Goal: Task Accomplishment & Management: Manage account settings

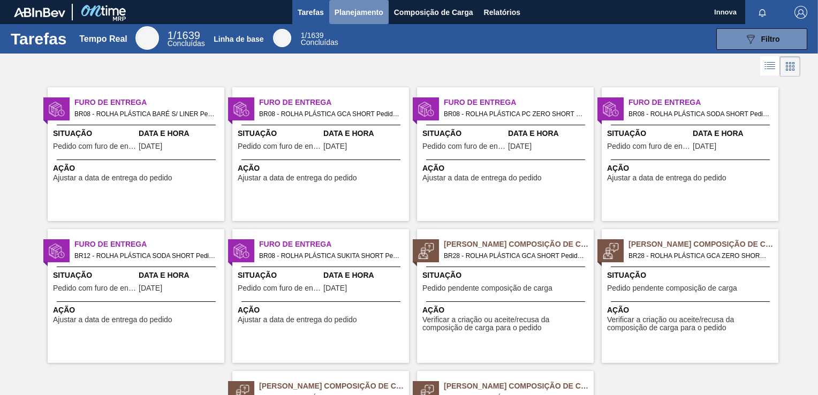
click at [357, 7] on span "Planejamento" at bounding box center [358, 12] width 49 height 13
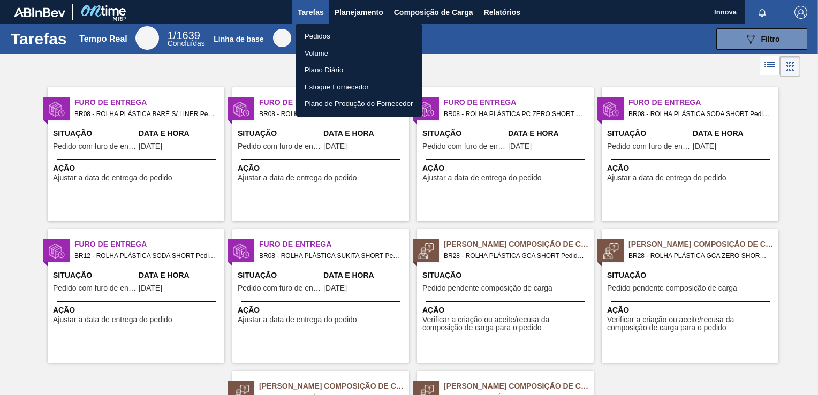
click at [332, 37] on li "Pedidos" at bounding box center [359, 36] width 126 height 17
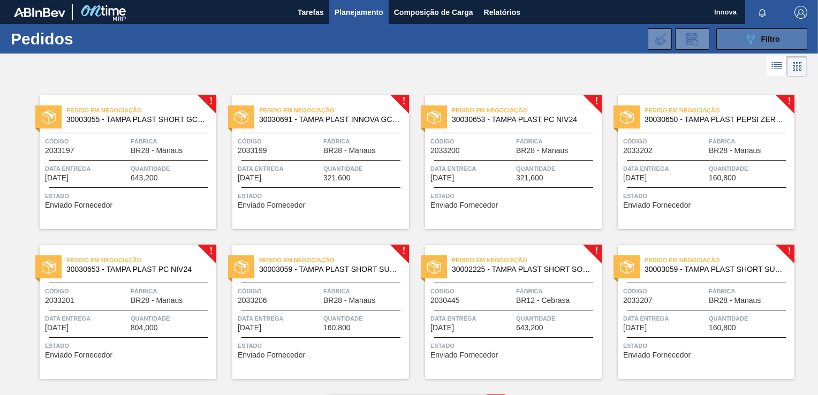
drag, startPoint x: 726, startPoint y: 40, endPoint x: 729, endPoint y: 44, distance: 5.8
click at [726, 40] on button "089F7B8B-B2A5-4AFE-B5C0-19BA573D28AC Filtro" at bounding box center [761, 38] width 91 height 21
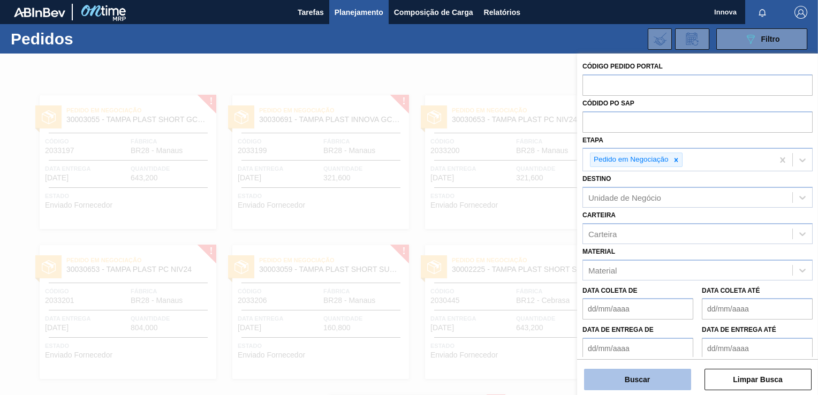
click at [655, 380] on button "Buscar" at bounding box center [637, 379] width 107 height 21
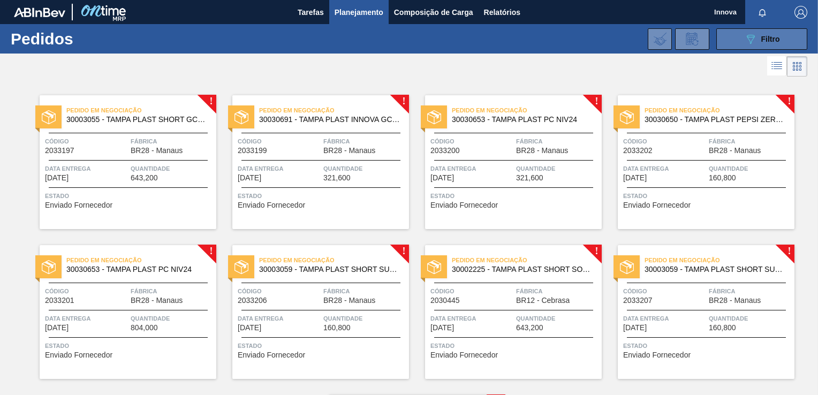
click at [751, 35] on icon "089F7B8B-B2A5-4AFE-B5C0-19BA573D28AC" at bounding box center [750, 39] width 13 height 13
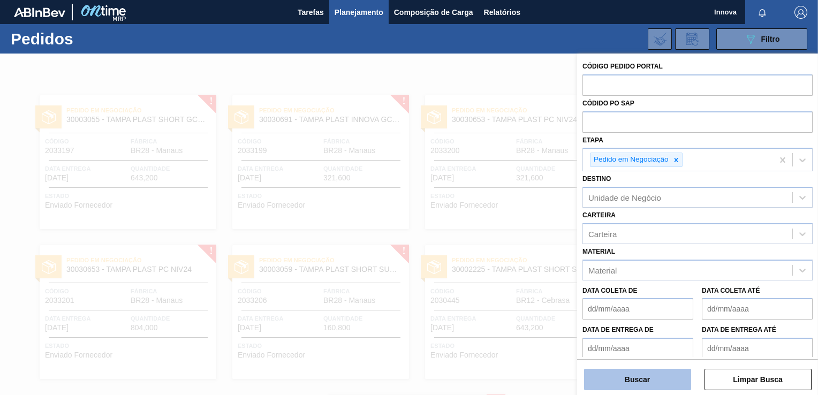
click at [631, 383] on button "Buscar" at bounding box center [637, 379] width 107 height 21
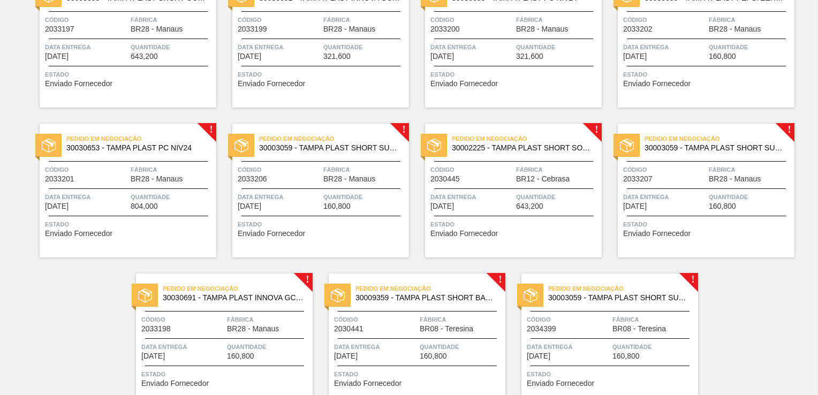
scroll to position [173, 0]
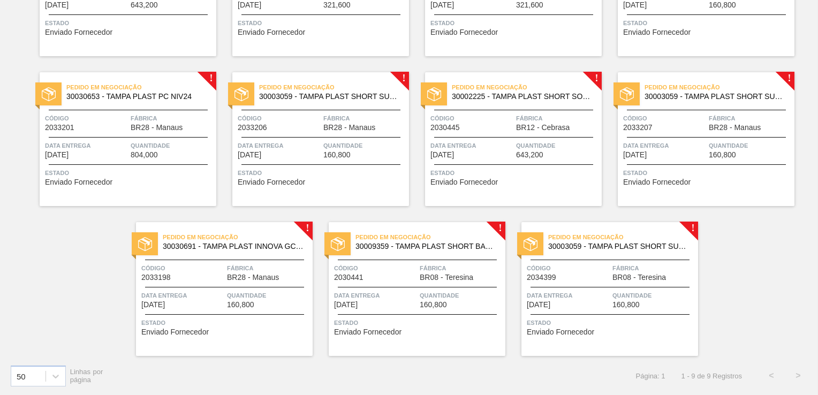
click at [438, 278] on span "BR08 - Teresina" at bounding box center [447, 277] width 54 height 8
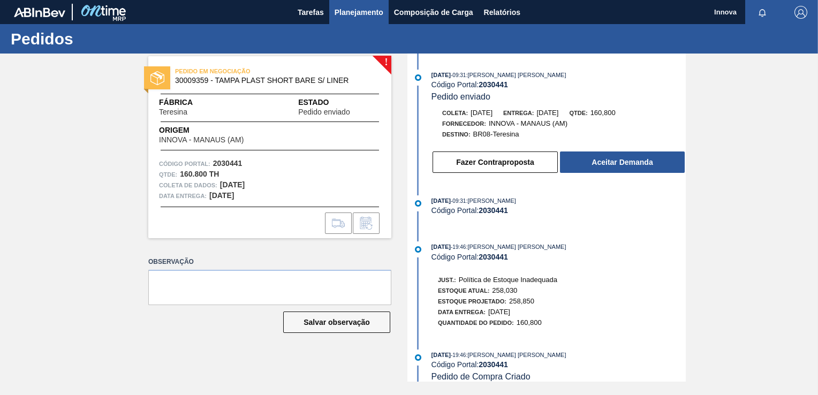
click at [369, 9] on span "Planejamento" at bounding box center [358, 12] width 49 height 13
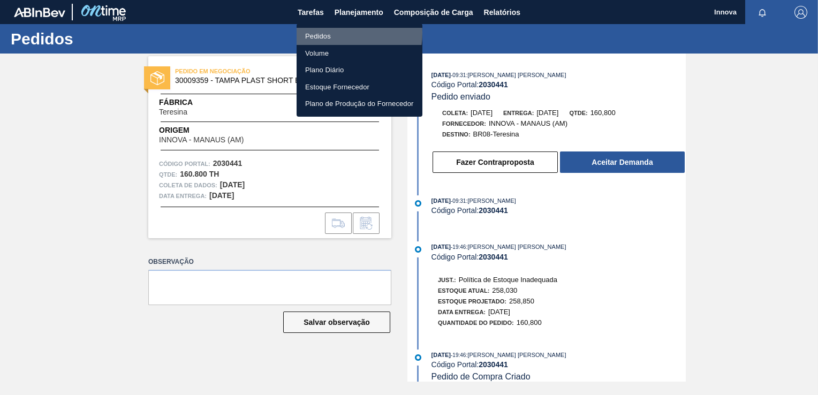
click at [325, 33] on li "Pedidos" at bounding box center [359, 36] width 126 height 17
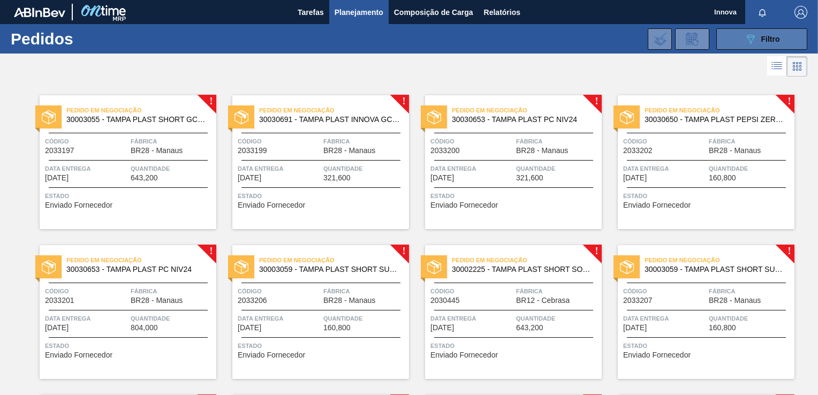
click at [739, 42] on button "089F7B8B-B2A5-4AFE-B5C0-19BA573D28AC Filtro" at bounding box center [761, 38] width 91 height 21
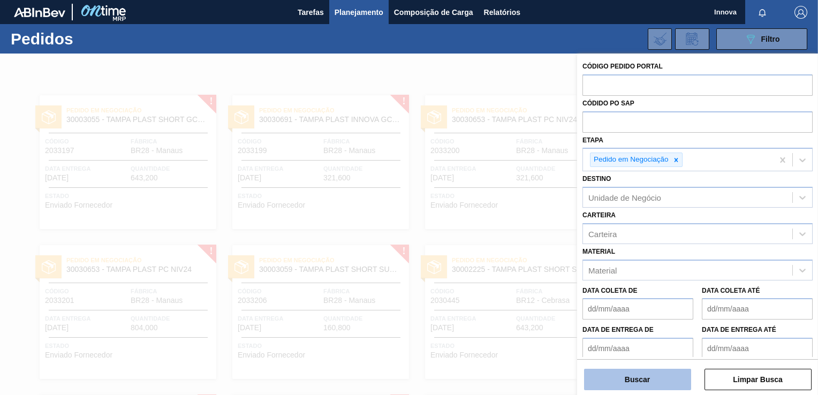
click at [638, 385] on button "Buscar" at bounding box center [637, 379] width 107 height 21
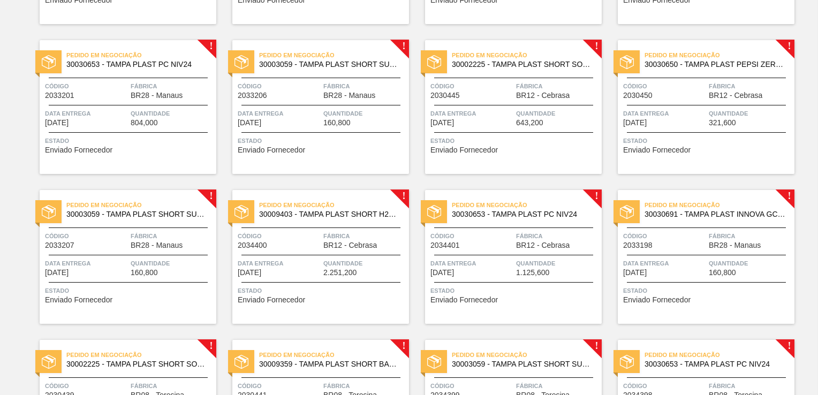
scroll to position [151, 0]
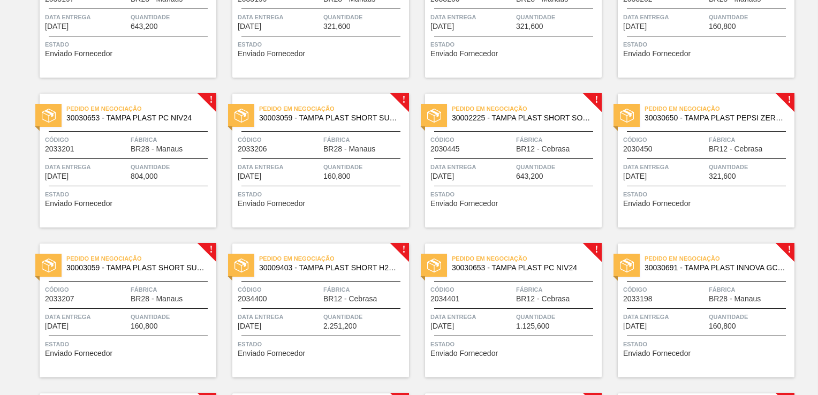
click at [740, 175] on div "Quantidade 321,600" at bounding box center [750, 171] width 83 height 19
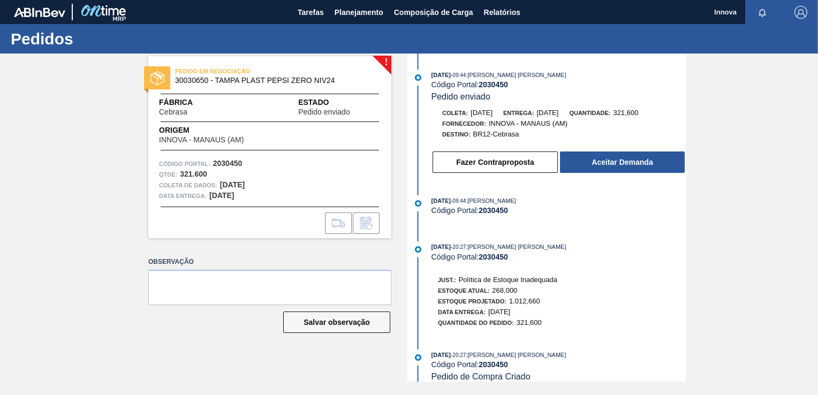
click at [738, 221] on div "! PEDIDO EM NEGOCIAÇÃO 30030650 - TAMPA PLAST PEPSI ZERO NIV24 Fábrica Cebrasa …" at bounding box center [409, 218] width 818 height 328
click at [363, 12] on span "Planejamento" at bounding box center [358, 12] width 49 height 13
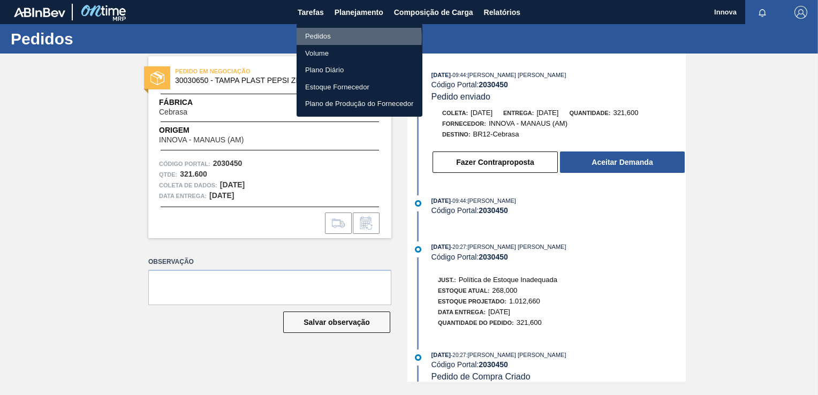
click at [323, 37] on li "Pedidos" at bounding box center [359, 36] width 126 height 17
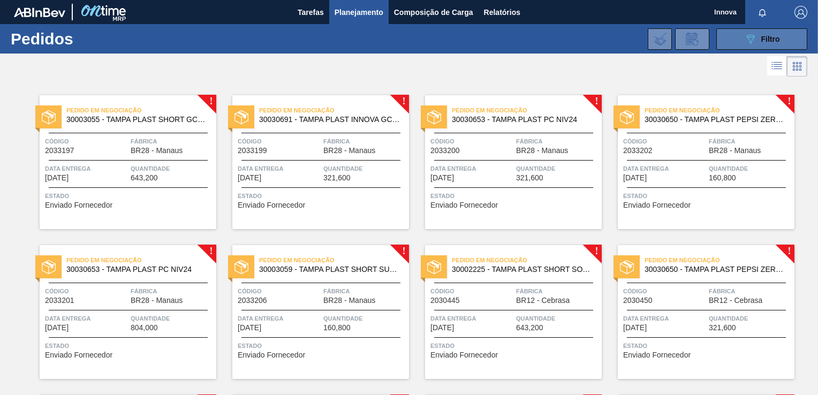
click at [733, 41] on button "089F7B8B-B2A5-4AFE-B5C0-19BA573D28AC Filtro" at bounding box center [761, 38] width 91 height 21
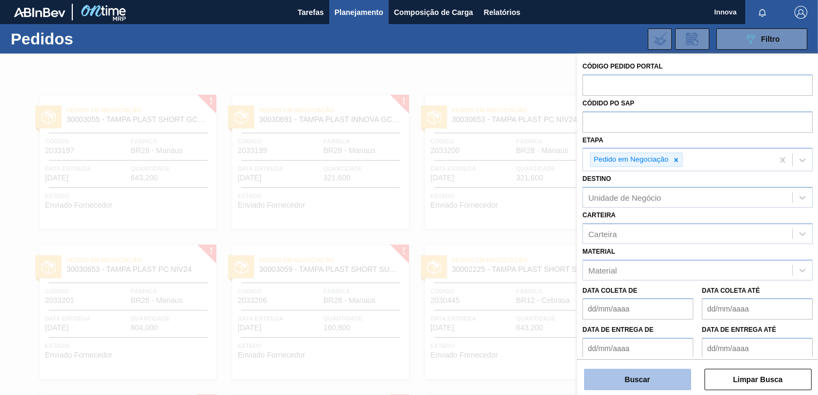
click at [619, 371] on button "Buscar" at bounding box center [637, 379] width 107 height 21
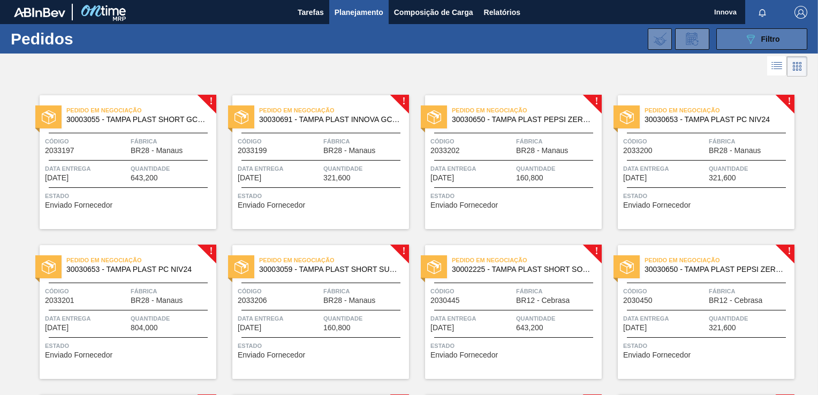
click at [728, 38] on button "089F7B8B-B2A5-4AFE-B5C0-19BA573D28AC Filtro" at bounding box center [761, 38] width 91 height 21
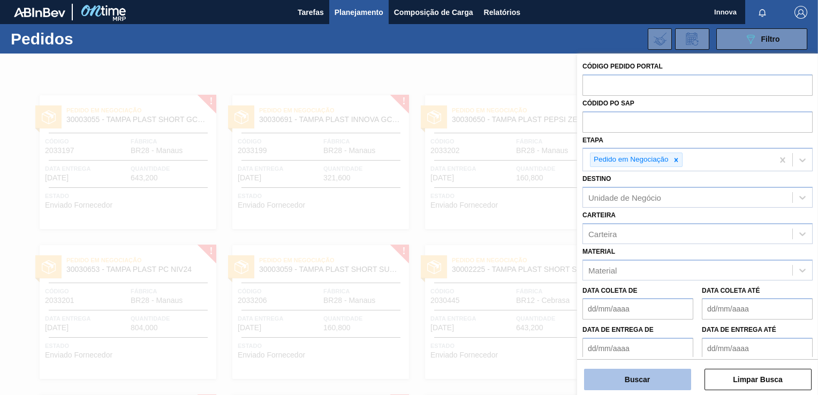
click at [625, 376] on button "Buscar" at bounding box center [637, 379] width 107 height 21
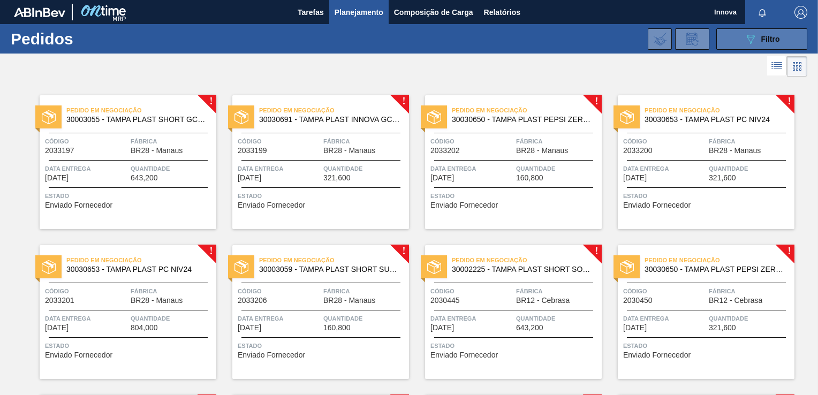
click at [745, 34] on icon "089F7B8B-B2A5-4AFE-B5C0-19BA573D28AC" at bounding box center [750, 39] width 13 height 13
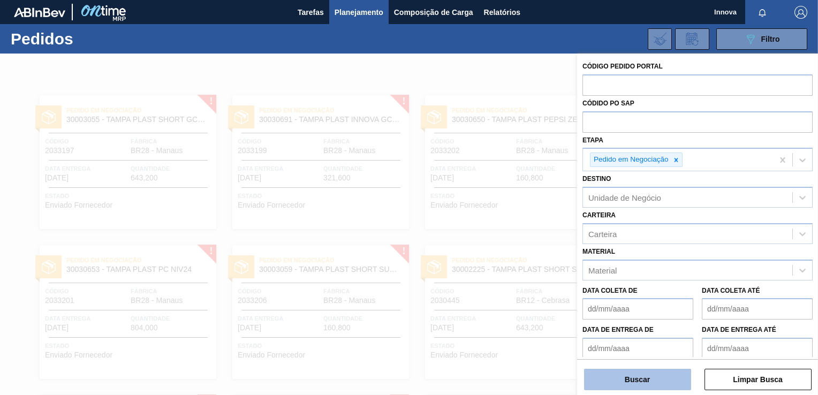
click at [601, 369] on button "Buscar" at bounding box center [637, 379] width 107 height 21
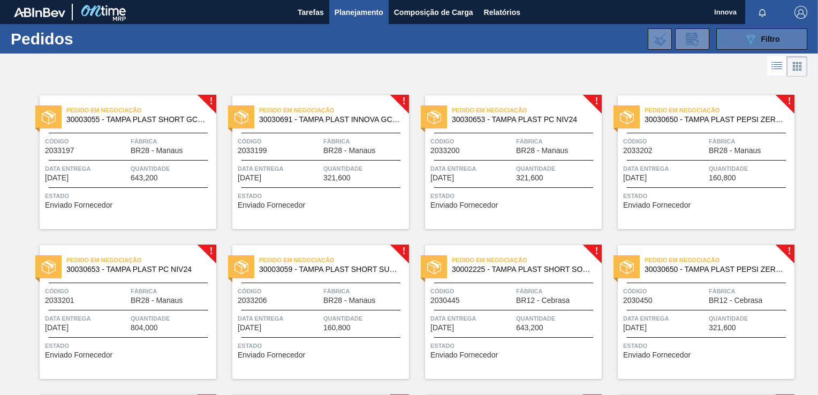
click at [740, 46] on button "089F7B8B-B2A5-4AFE-B5C0-19BA573D28AC Filtro" at bounding box center [761, 38] width 91 height 21
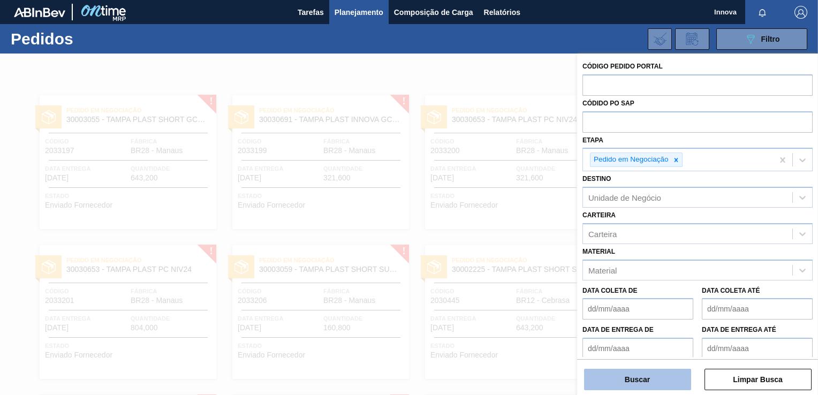
click at [635, 380] on button "Buscar" at bounding box center [637, 379] width 107 height 21
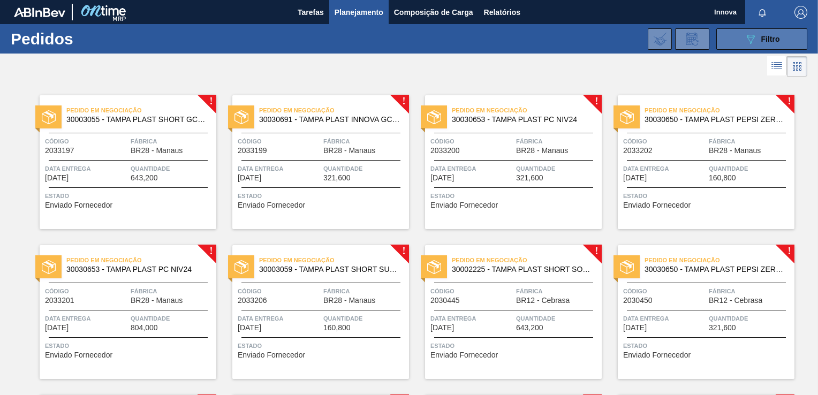
click at [744, 43] on icon "089F7B8B-B2A5-4AFE-B5C0-19BA573D28AC" at bounding box center [750, 39] width 13 height 13
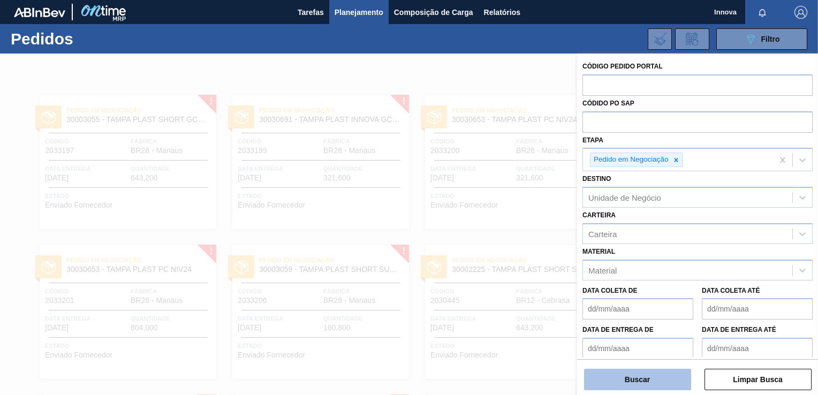
click at [653, 386] on button "Buscar" at bounding box center [637, 379] width 107 height 21
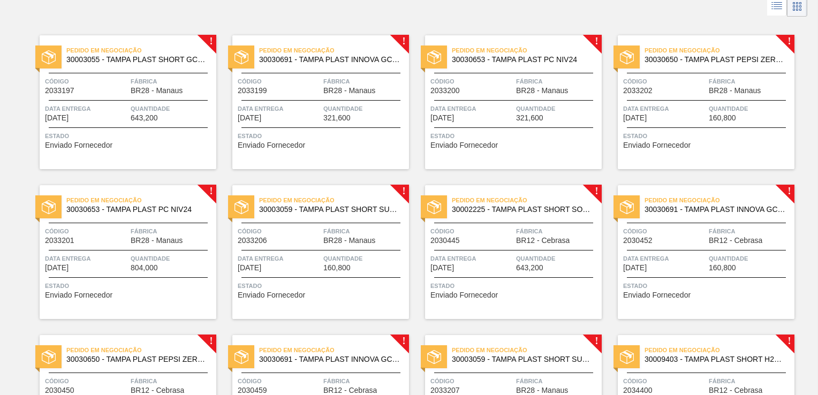
scroll to position [44, 0]
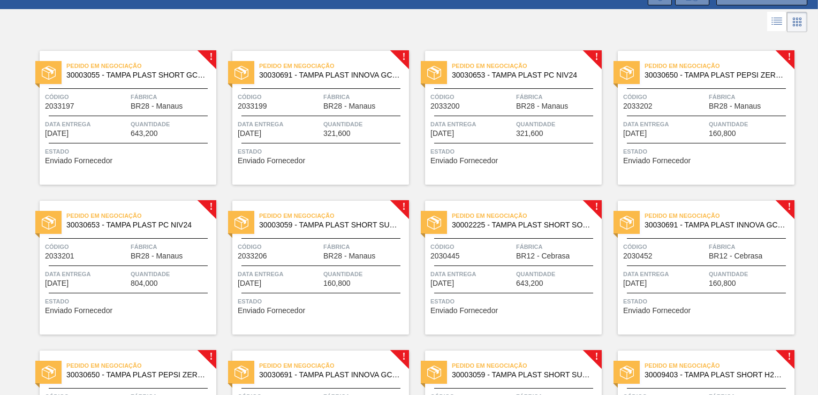
click at [495, 258] on div "Código 2030445" at bounding box center [471, 250] width 83 height 19
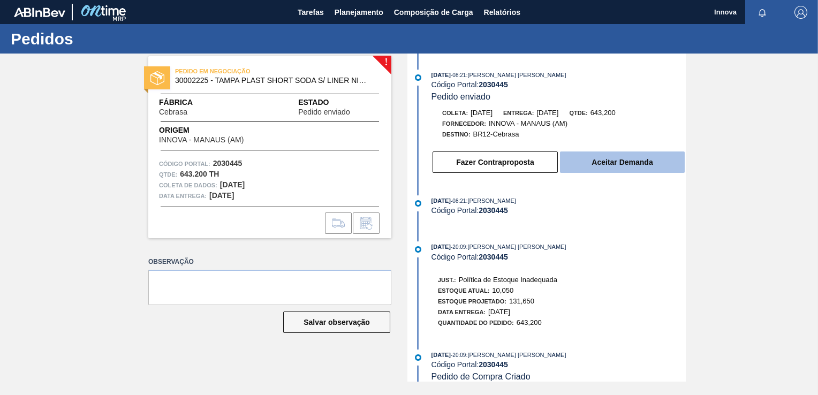
click at [595, 162] on button "Aceitar Demanda" at bounding box center [622, 161] width 125 height 21
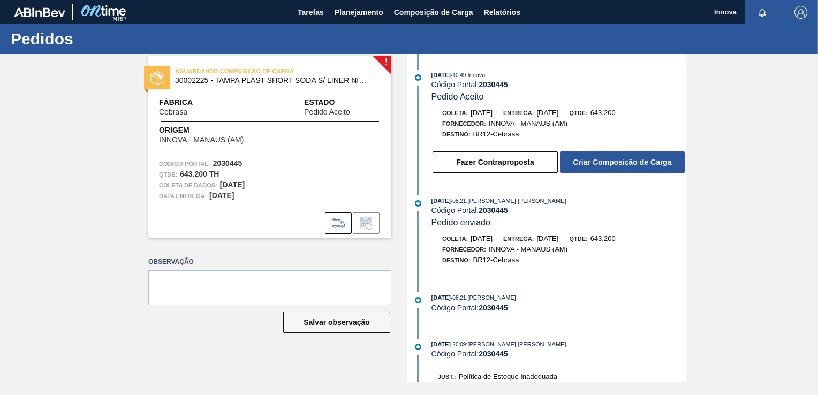
click at [595, 162] on button "Criar Composição de Carga" at bounding box center [622, 161] width 125 height 21
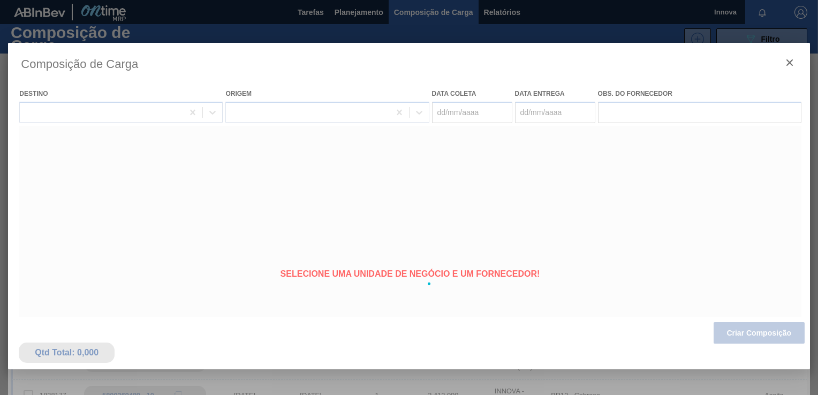
type coleta "[DATE]"
type entrega "[DATE]"
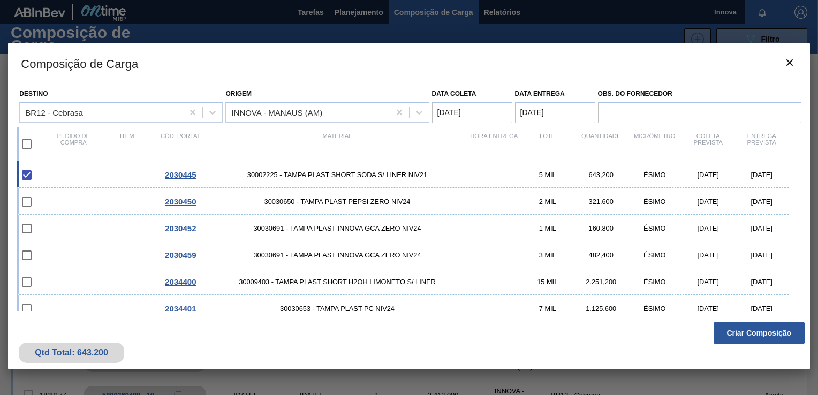
click at [757, 332] on button "Criar Composição" at bounding box center [758, 332] width 91 height 21
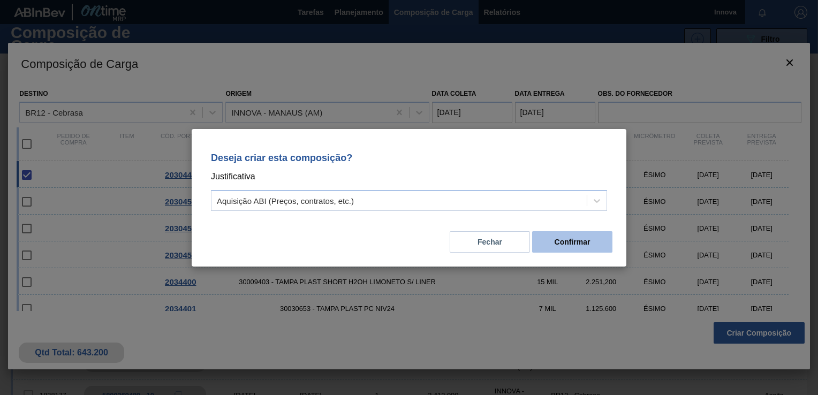
click at [587, 244] on button "Confirmar" at bounding box center [572, 241] width 80 height 21
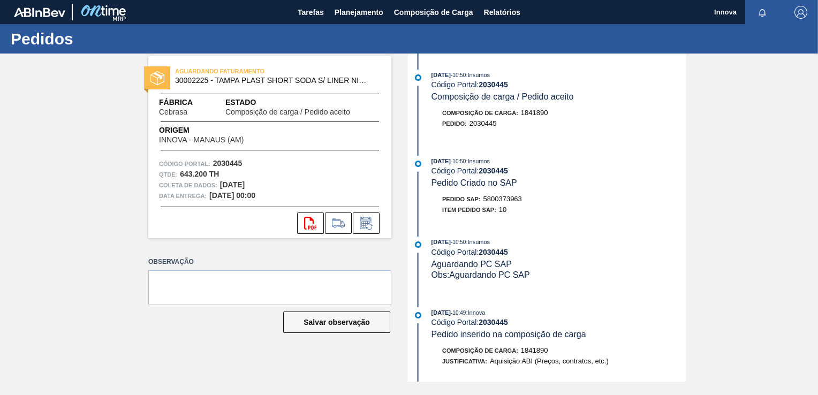
click at [506, 202] on span "5800373963" at bounding box center [502, 199] width 39 height 8
copy span "5800373963"
click at [792, 264] on div "AGUARDANDO FATURAMENTO 30002225 - TAMPA PLAST SHORT SODA S/ LINER NIV21 Fábrica…" at bounding box center [409, 218] width 818 height 328
click at [497, 173] on strong "2030445" at bounding box center [492, 170] width 29 height 9
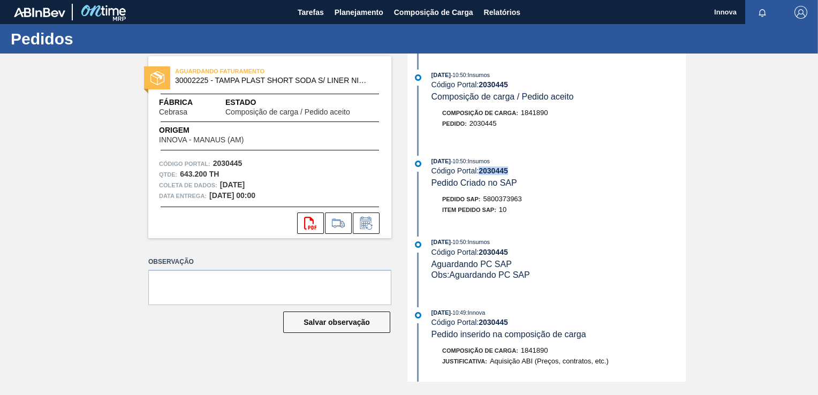
click at [497, 173] on strong "2030445" at bounding box center [492, 170] width 29 height 9
copy strong "2030445"
click at [366, 9] on span "Planejamento" at bounding box center [358, 12] width 49 height 13
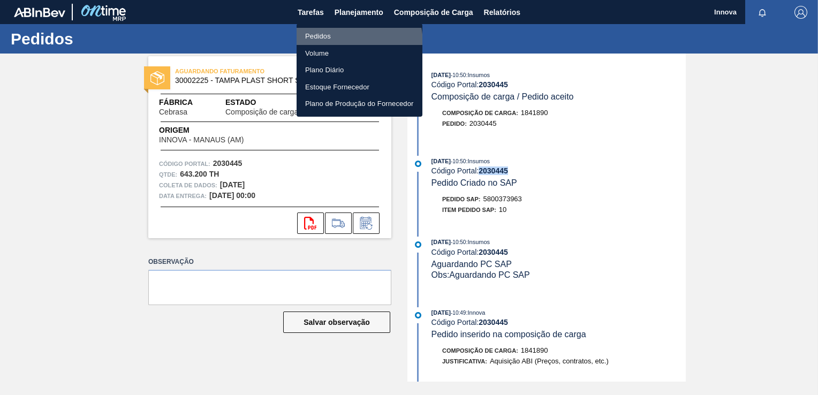
click at [333, 44] on li "Pedidos" at bounding box center [359, 36] width 126 height 17
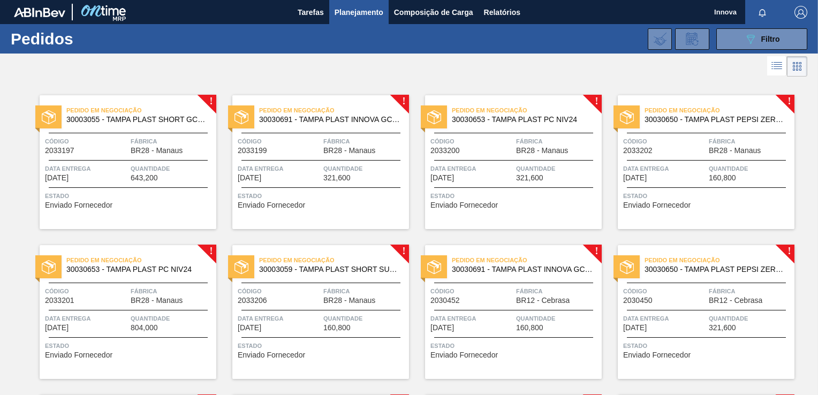
click at [534, 294] on span "Fábrica" at bounding box center [557, 291] width 83 height 11
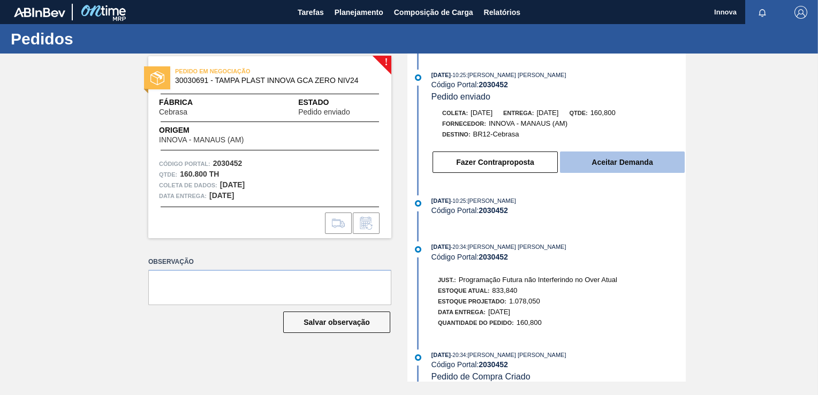
click at [612, 170] on button "Aceitar Demanda" at bounding box center [622, 161] width 125 height 21
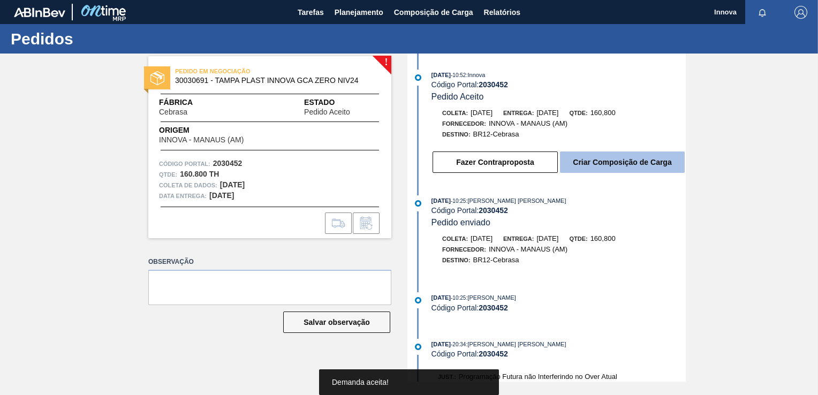
click at [608, 166] on button "Criar Composição de Carga" at bounding box center [622, 161] width 125 height 21
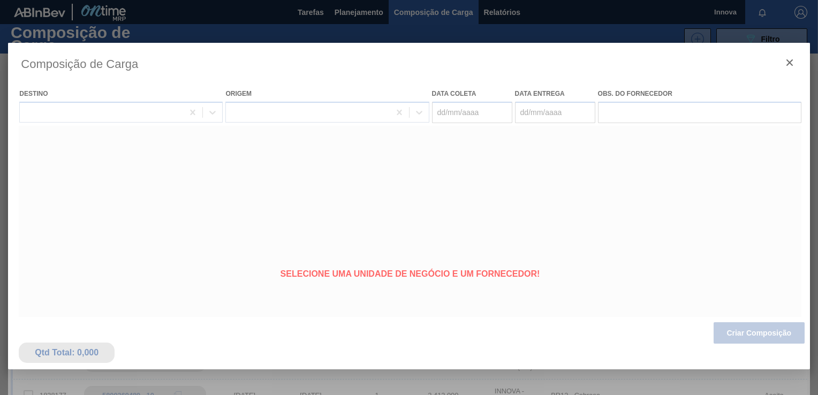
type coleta "[DATE]"
type entrega "[DATE]"
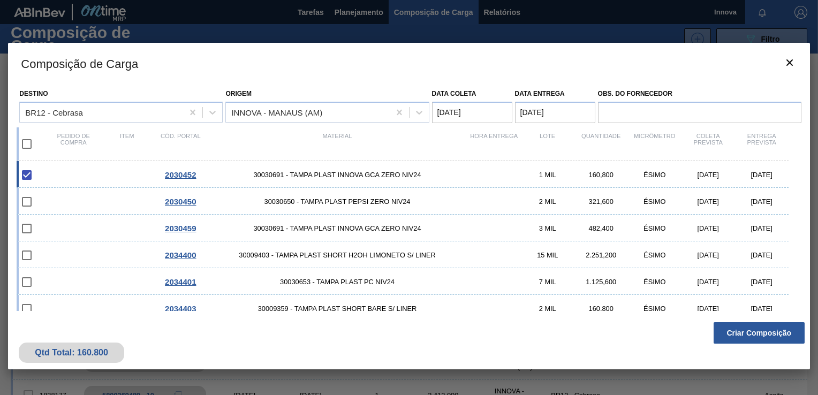
click at [745, 331] on button "Criar Composição" at bounding box center [758, 332] width 91 height 21
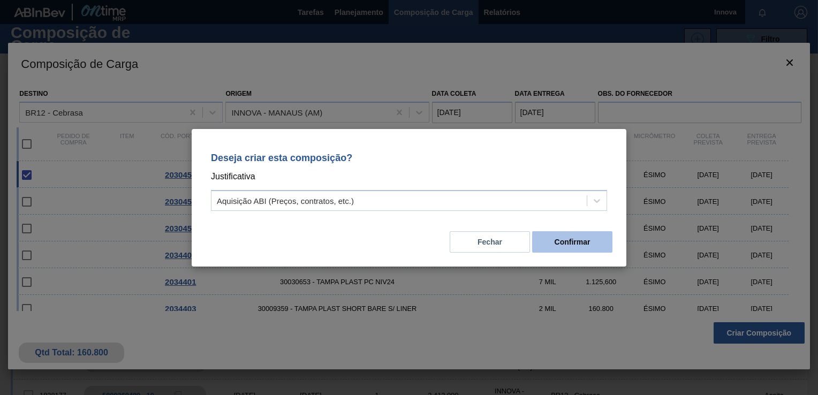
click at [587, 244] on button "Confirmar" at bounding box center [572, 241] width 80 height 21
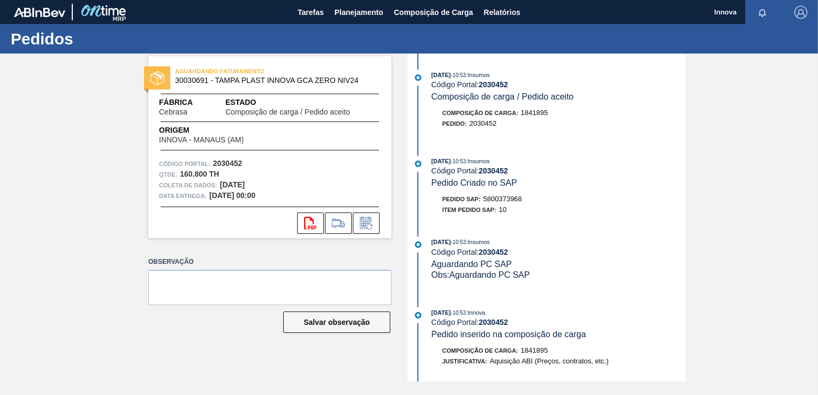
click at [498, 201] on span "5800373968" at bounding box center [502, 199] width 39 height 8
copy span "5800373968"
click at [499, 168] on strong "2030452" at bounding box center [492, 170] width 29 height 9
click at [494, 171] on strong "2030452" at bounding box center [492, 170] width 29 height 9
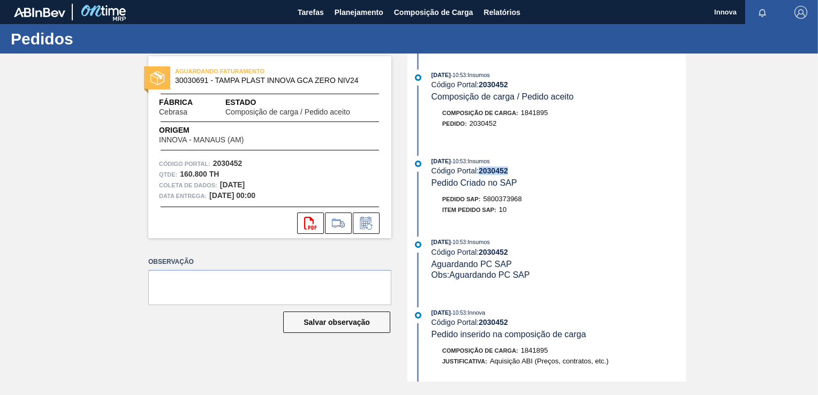
click at [494, 171] on strong "2030452" at bounding box center [492, 170] width 29 height 9
copy strong "2030452"
click at [364, 17] on span "Planejamento" at bounding box center [358, 12] width 49 height 13
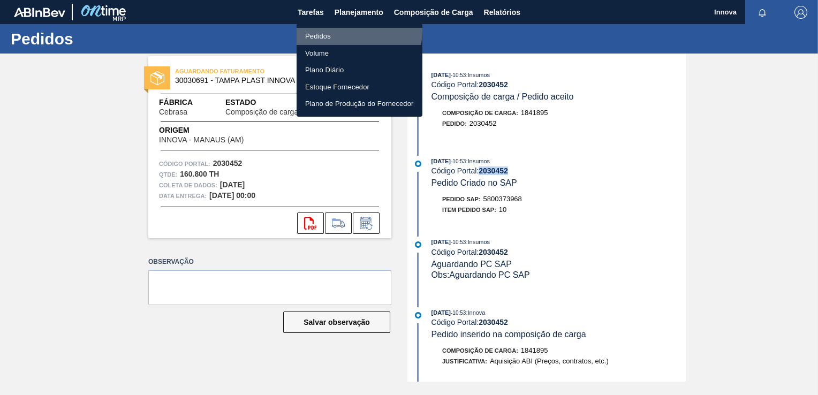
click at [324, 29] on li "Pedidos" at bounding box center [359, 36] width 126 height 17
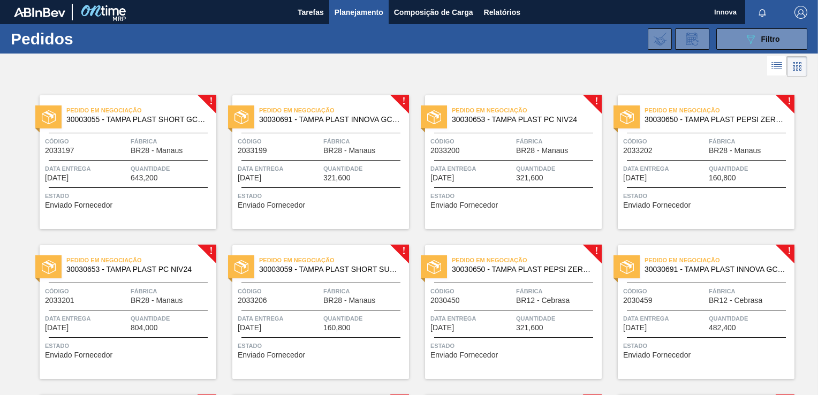
click at [501, 306] on div "Pedido em Negociação 30030650 - TAMPA PLAST PEPSI ZERO NIV24 Código 2030450 Fáb…" at bounding box center [513, 312] width 177 height 134
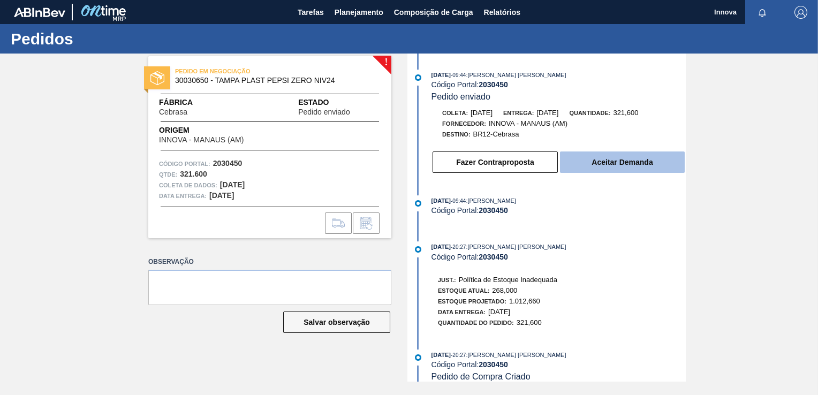
click at [613, 165] on button "Aceitar Demanda" at bounding box center [622, 161] width 125 height 21
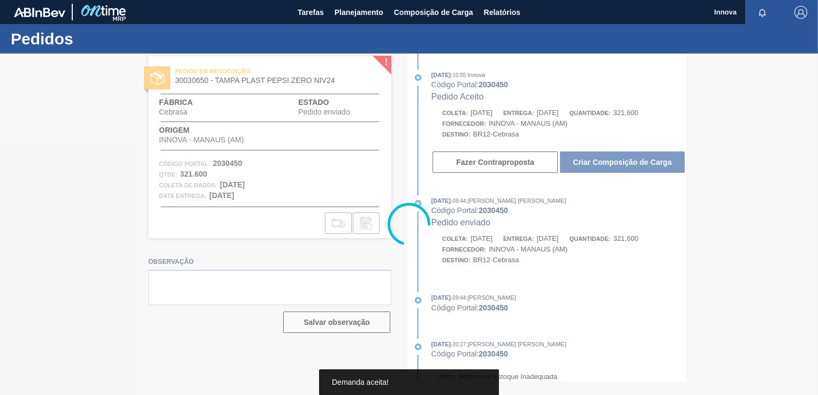
click at [646, 166] on div at bounding box center [409, 224] width 818 height 341
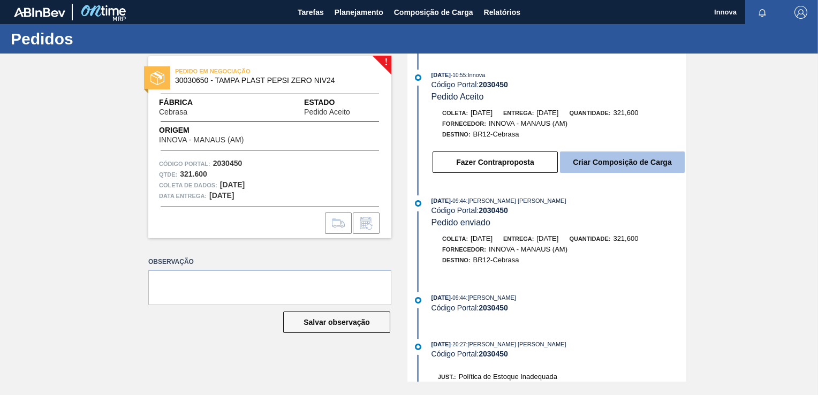
click at [631, 161] on button "Criar Composição de Carga" at bounding box center [622, 161] width 125 height 21
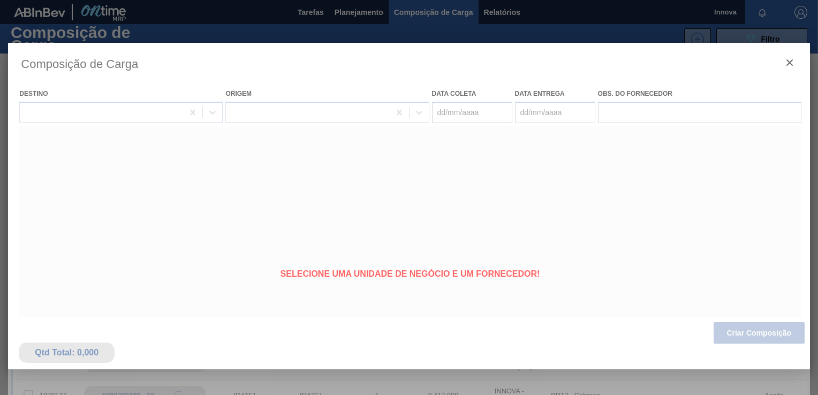
type coleta "[DATE]"
type entrega "[DATE]"
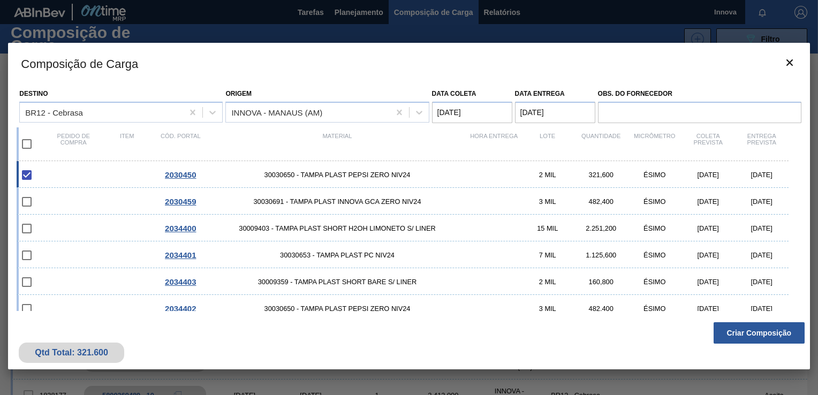
click at [766, 331] on button "Criar Composição" at bounding box center [758, 332] width 91 height 21
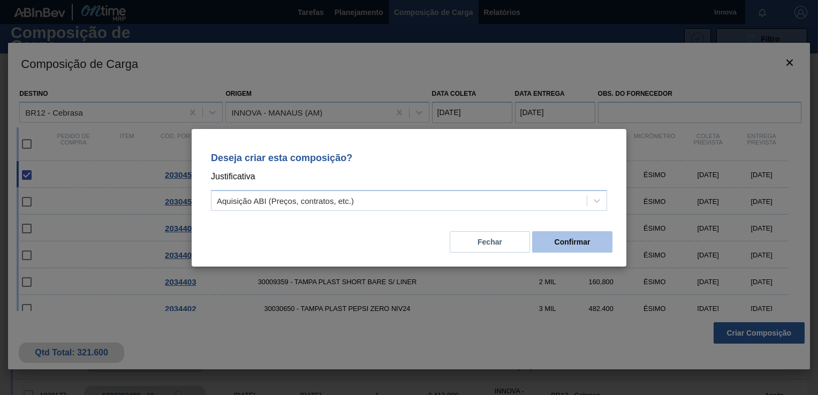
click at [597, 245] on button "Confirmar" at bounding box center [572, 241] width 80 height 21
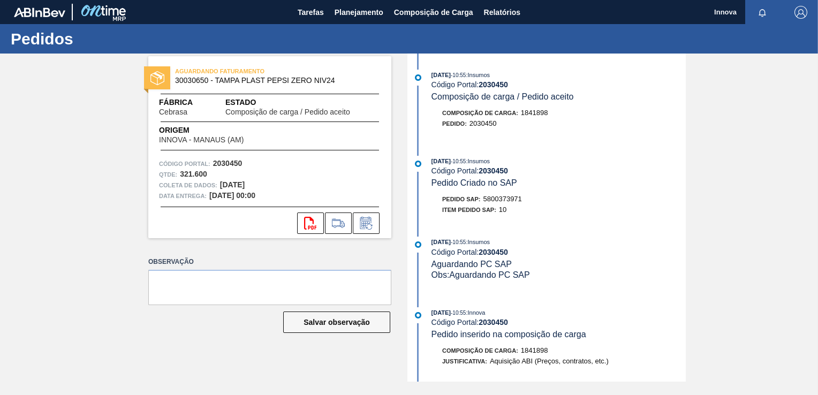
click at [504, 202] on span "5800373971" at bounding box center [502, 199] width 39 height 8
copy span "5800373971"
click at [38, 170] on div "AGUARDANDO FATURAMENTO 30030650 - TAMPA PLAST PEPSI ZERO NIV24 Fábrica Cebrasa …" at bounding box center [409, 218] width 818 height 328
click at [497, 173] on strong "2030450" at bounding box center [492, 170] width 29 height 9
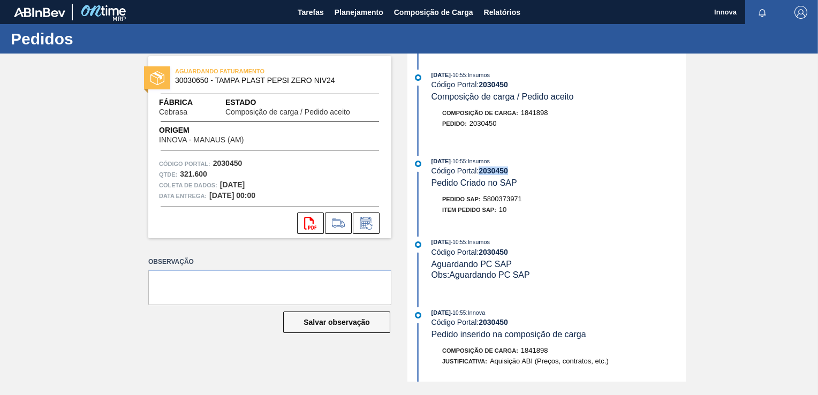
click at [497, 173] on strong "2030450" at bounding box center [492, 170] width 29 height 9
copy strong "2030450"
click at [347, 9] on span "Planejamento" at bounding box center [358, 12] width 49 height 13
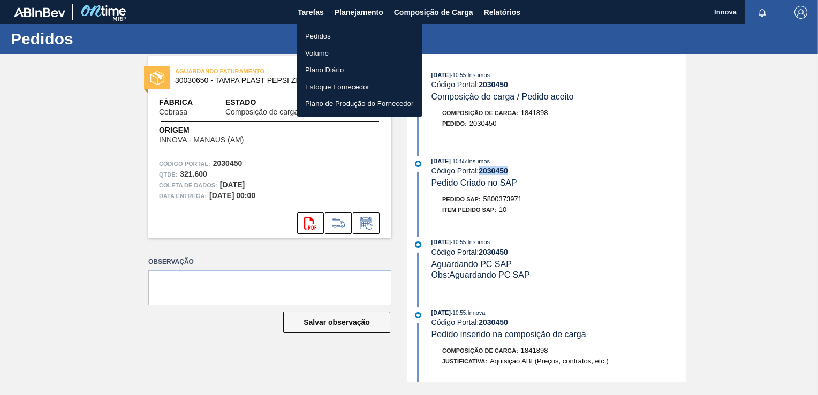
click at [325, 36] on li "Pedidos" at bounding box center [359, 36] width 126 height 17
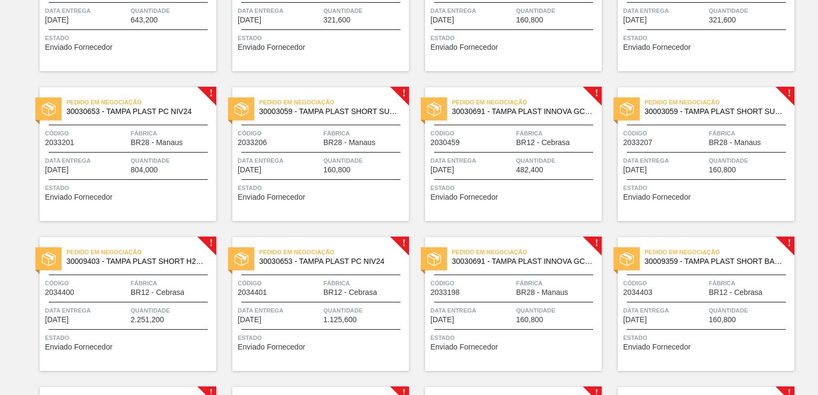
scroll to position [161, 0]
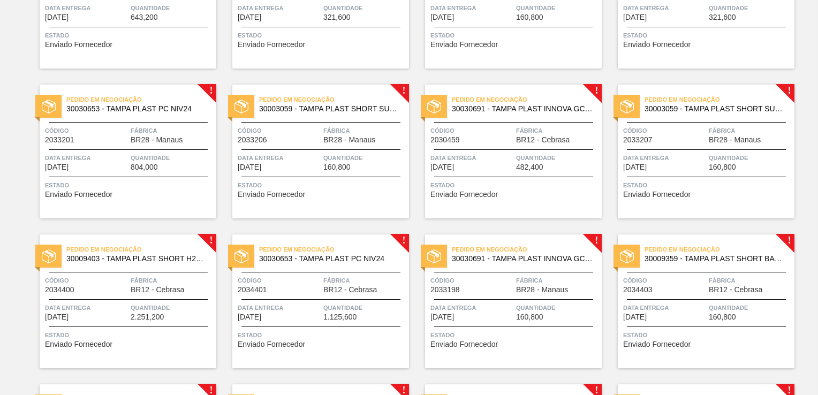
click at [520, 149] on div "Pedido em Negociação 30030691 - TAMPA PLAST INNOVA GCA ZERO NIV24 Código 203045…" at bounding box center [513, 152] width 177 height 134
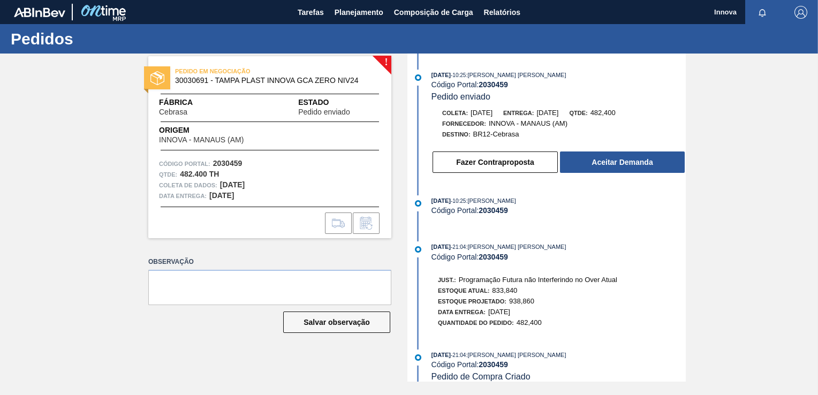
click at [730, 262] on div "! PEDIDO EM NEGOCIAÇÃO 30030691 - TAMPA PLAST INNOVA GCA ZERO NIV24 Fábrica Ceb…" at bounding box center [409, 218] width 818 height 328
click at [590, 164] on button "Aceitar Demanda" at bounding box center [622, 161] width 125 height 21
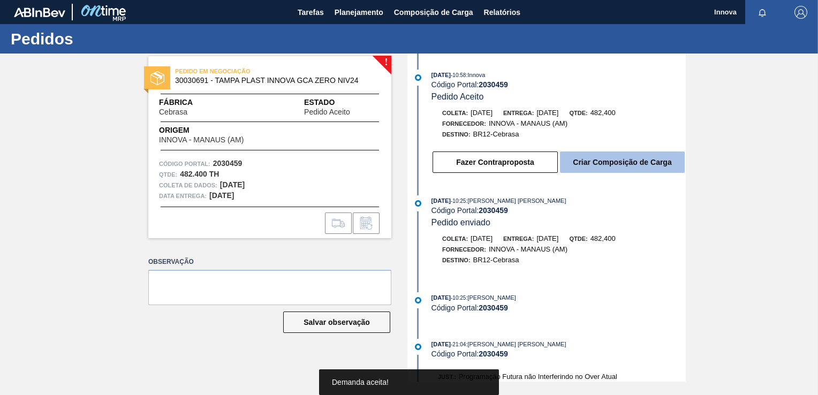
click at [614, 166] on button "Criar Composição de Carga" at bounding box center [622, 161] width 125 height 21
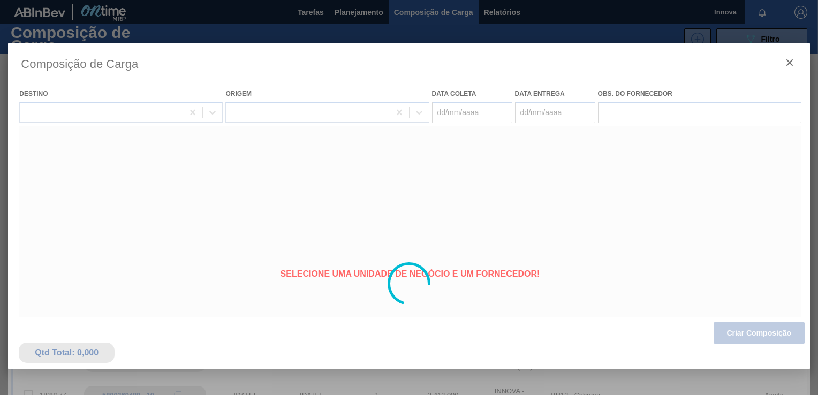
type coleta "[DATE]"
type entrega "[DATE]"
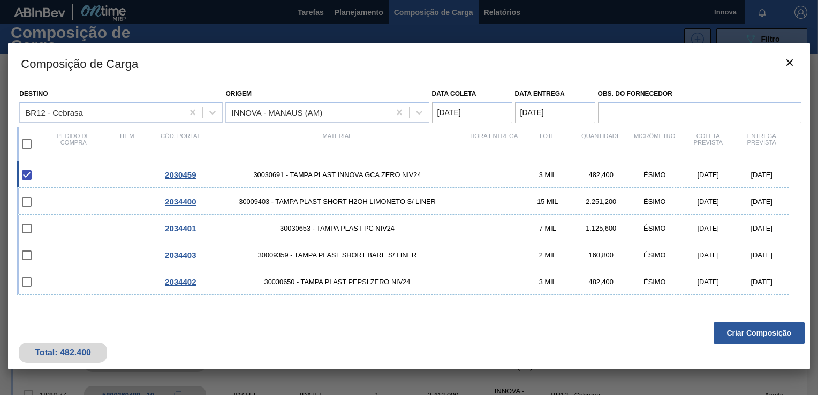
click at [757, 334] on button "Criar Composição" at bounding box center [758, 332] width 91 height 21
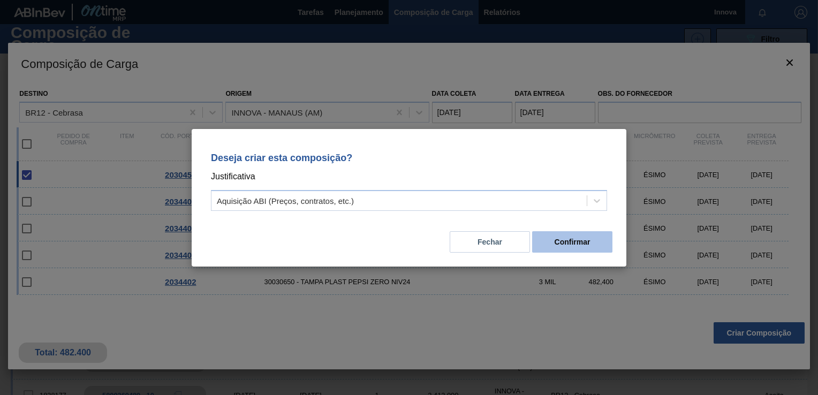
click at [574, 242] on button "Confirmar" at bounding box center [572, 241] width 80 height 21
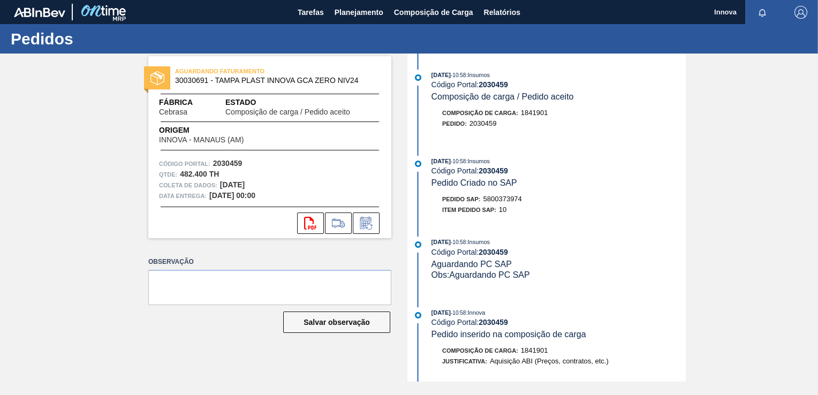
click at [504, 202] on span "5800373974" at bounding box center [502, 199] width 39 height 8
copy span "5800373974"
click at [488, 170] on strong "2030459" at bounding box center [492, 170] width 29 height 9
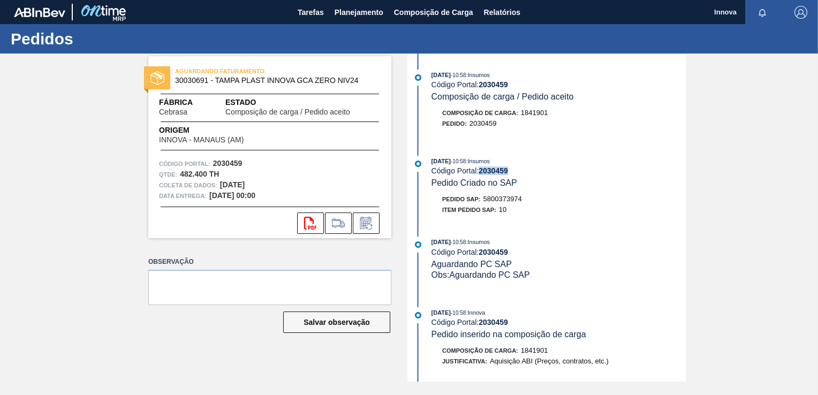
copy strong "2030459"
click at [345, 20] on button "Planejamento" at bounding box center [358, 12] width 59 height 24
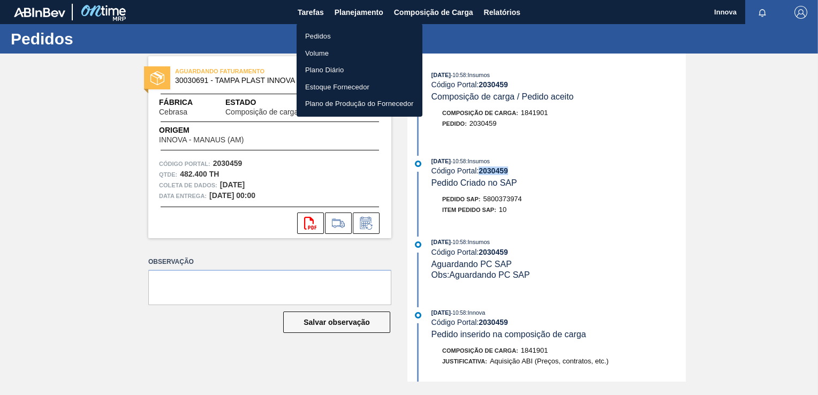
click at [323, 37] on li "Pedidos" at bounding box center [359, 36] width 126 height 17
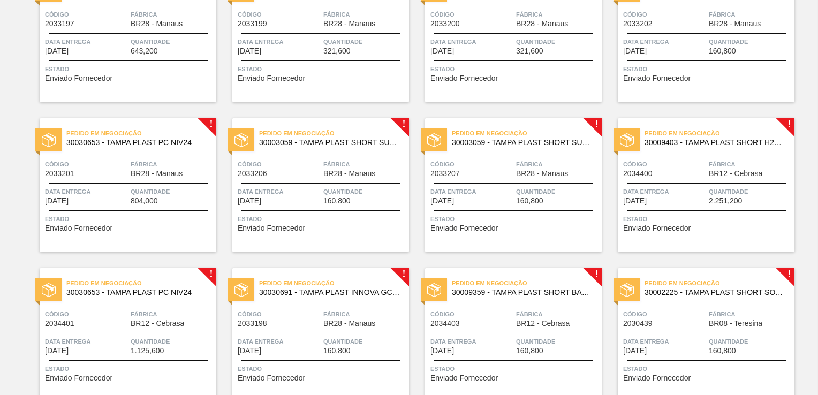
scroll to position [109, 0]
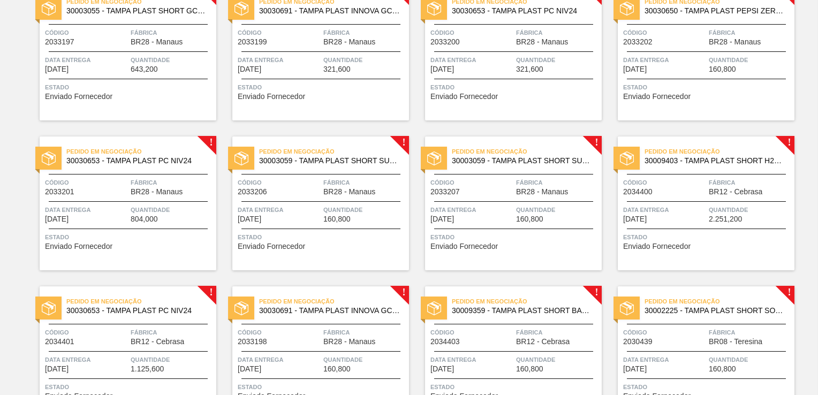
click at [679, 208] on span "Data entrega" at bounding box center [664, 209] width 83 height 11
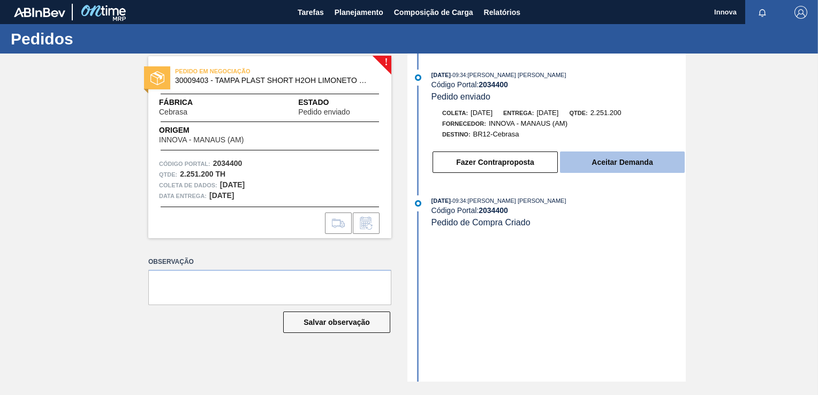
click at [599, 159] on button "Aceitar Demanda" at bounding box center [622, 161] width 125 height 21
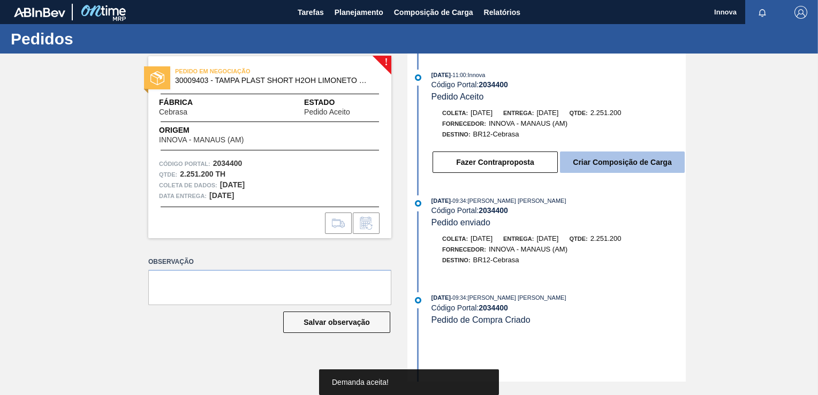
click at [630, 164] on button "Criar Composição de Carga" at bounding box center [622, 161] width 125 height 21
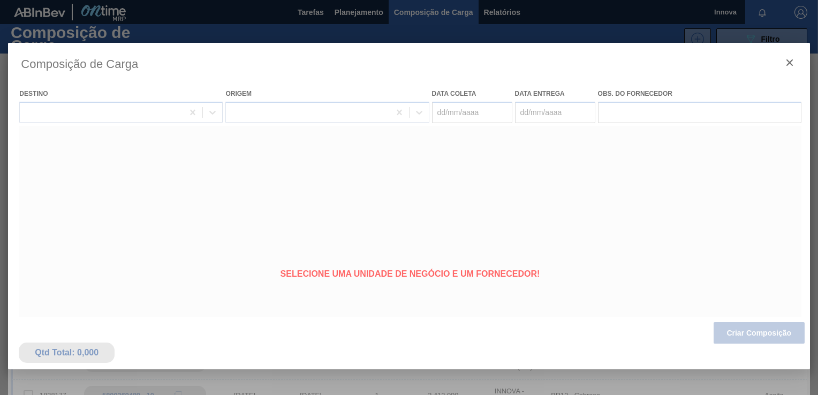
type coleta "[DATE]"
type entrega "07/11/2025"
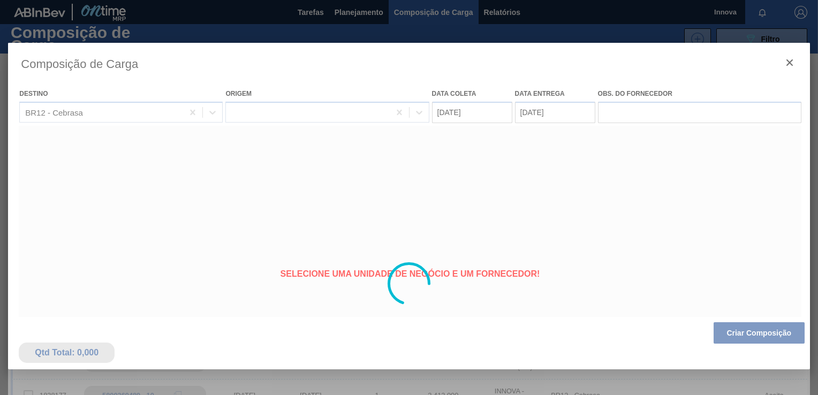
click at [753, 330] on div at bounding box center [408, 284] width 801 height 482
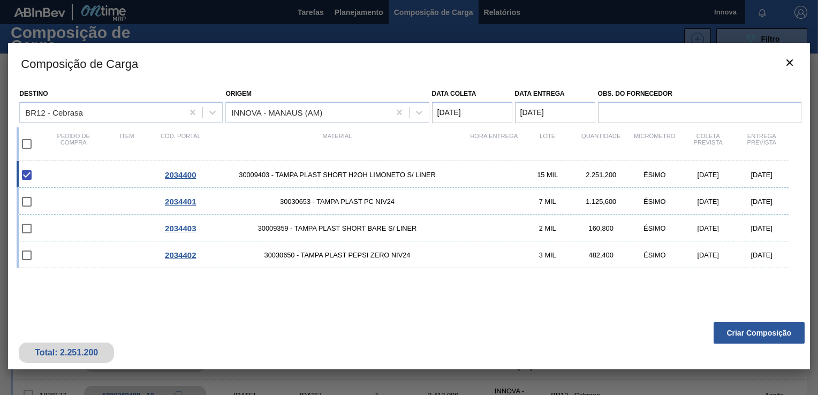
click at [752, 331] on button "Criar Composição" at bounding box center [758, 332] width 91 height 21
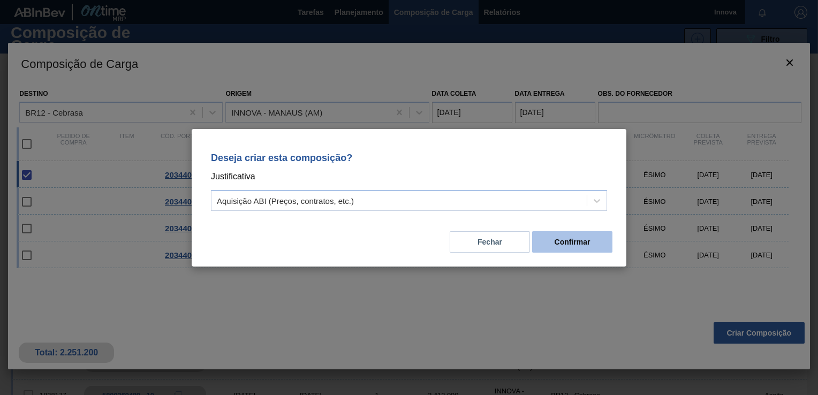
click at [570, 249] on button "Confirmar" at bounding box center [572, 241] width 80 height 21
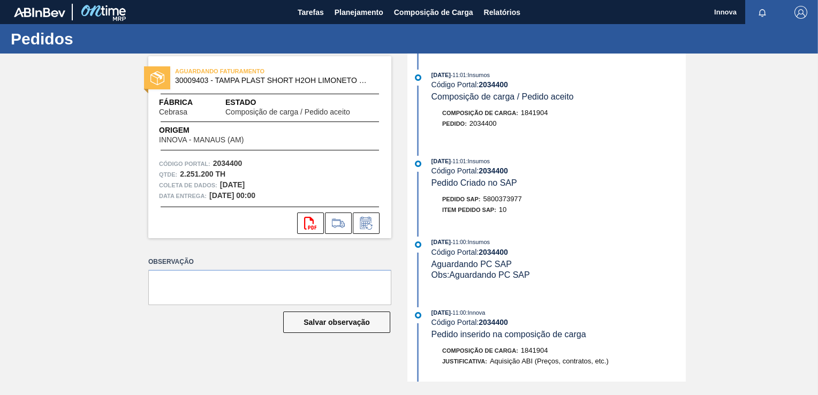
click at [506, 199] on span "5800373977" at bounding box center [502, 199] width 39 height 8
copy span "5800373977"
click at [497, 175] on strong "2034400" at bounding box center [492, 170] width 29 height 9
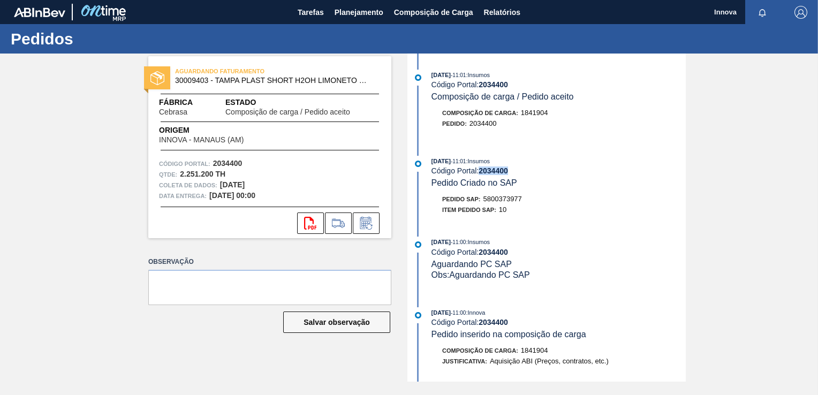
copy strong "2034400"
click at [342, 12] on span "Planejamento" at bounding box center [358, 12] width 49 height 13
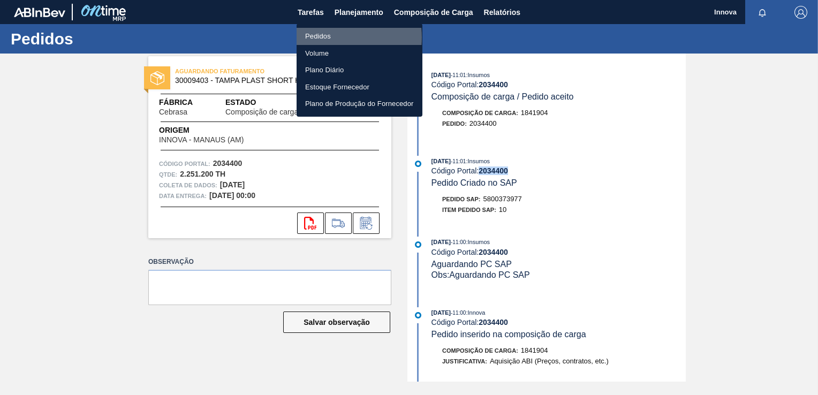
click at [319, 37] on li "Pedidos" at bounding box center [359, 36] width 126 height 17
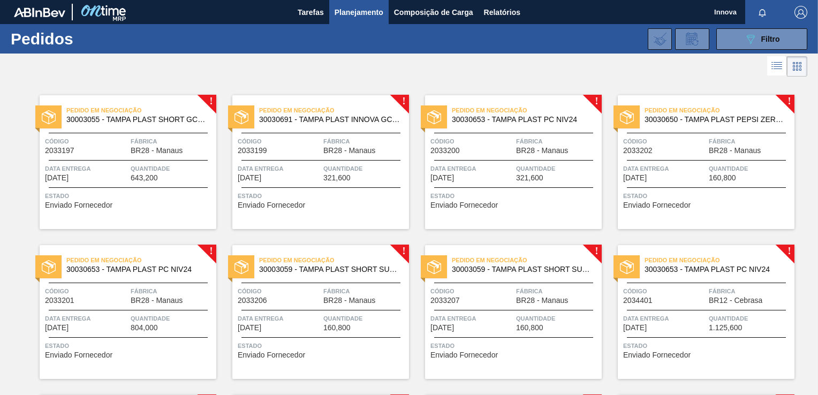
click at [686, 296] on div "Código 2034401" at bounding box center [664, 295] width 83 height 19
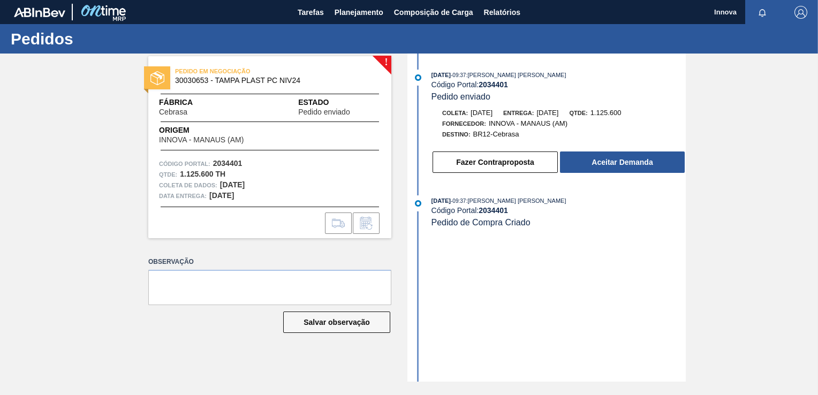
click at [604, 170] on button "Aceitar Demanda" at bounding box center [622, 161] width 125 height 21
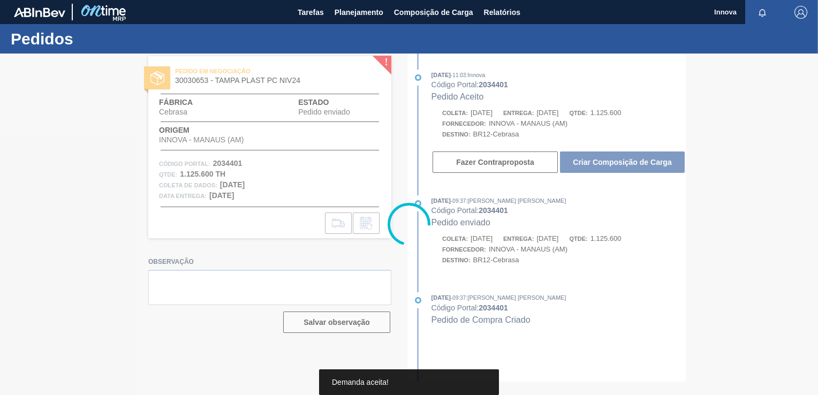
click at [606, 166] on div at bounding box center [409, 224] width 818 height 341
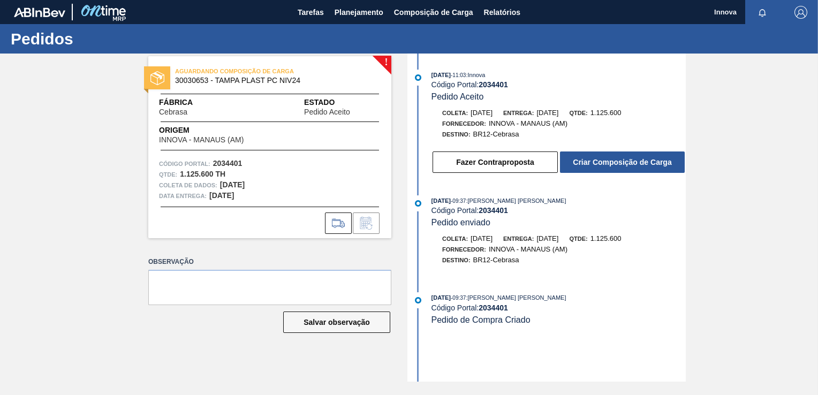
click at [606, 166] on button "Criar Composição de Carga" at bounding box center [622, 161] width 125 height 21
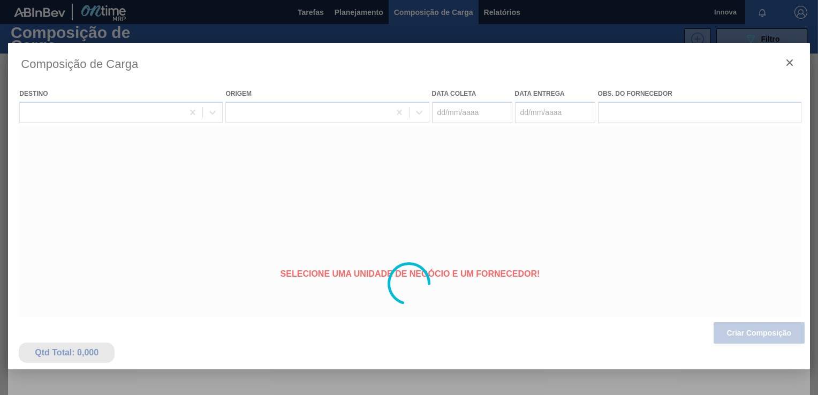
type coleta "[DATE]"
type entrega "[DATE]"
click at [758, 333] on div at bounding box center [408, 284] width 801 height 482
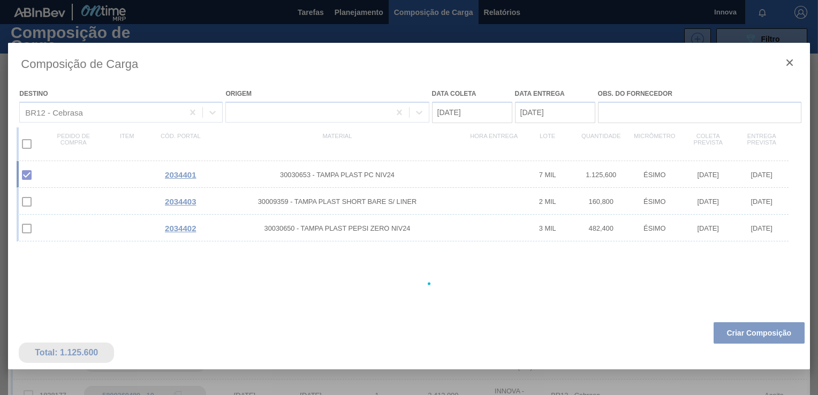
click at [758, 333] on div at bounding box center [408, 284] width 801 height 482
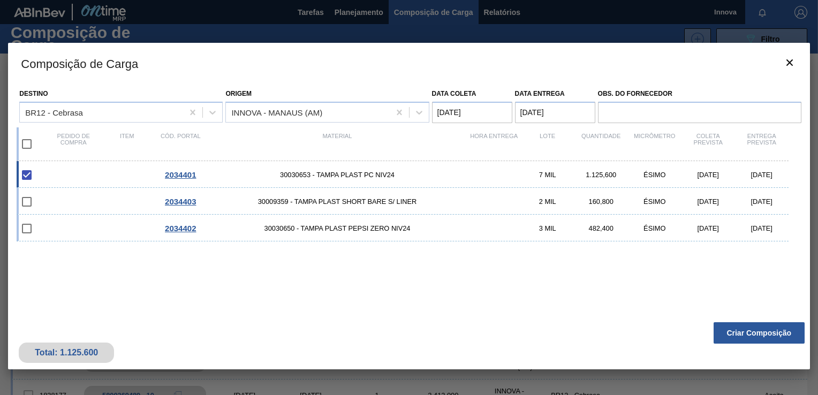
click at [758, 333] on button "Criar Composição" at bounding box center [758, 332] width 91 height 21
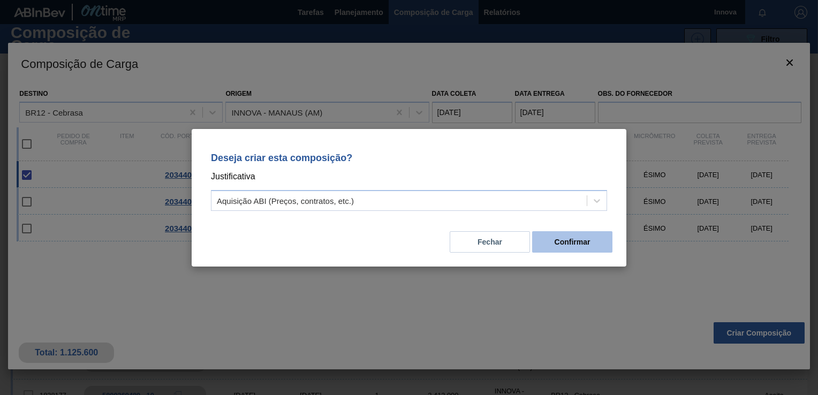
click at [587, 235] on button "Confirmar" at bounding box center [572, 241] width 80 height 21
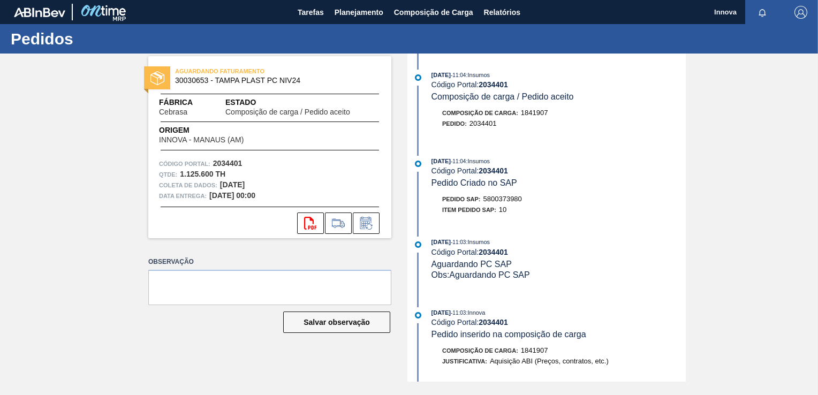
click at [494, 198] on span "5800373980" at bounding box center [502, 199] width 39 height 8
copy span "5800373980"
click at [494, 170] on strong "2034401" at bounding box center [492, 170] width 29 height 9
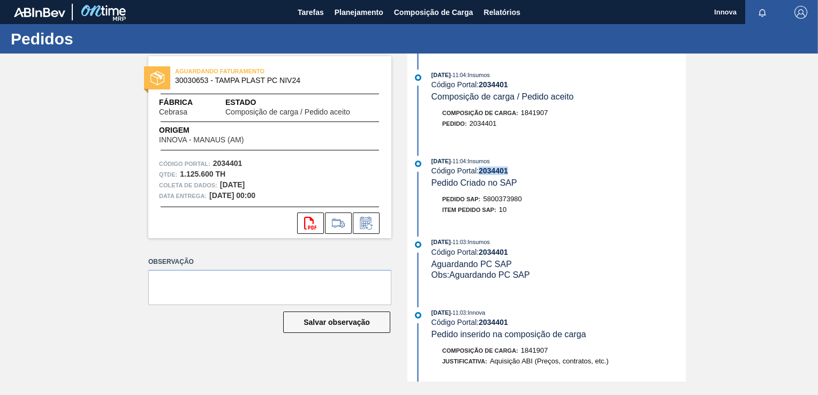
copy strong "2034401"
click at [351, 10] on span "Planejamento" at bounding box center [358, 12] width 49 height 13
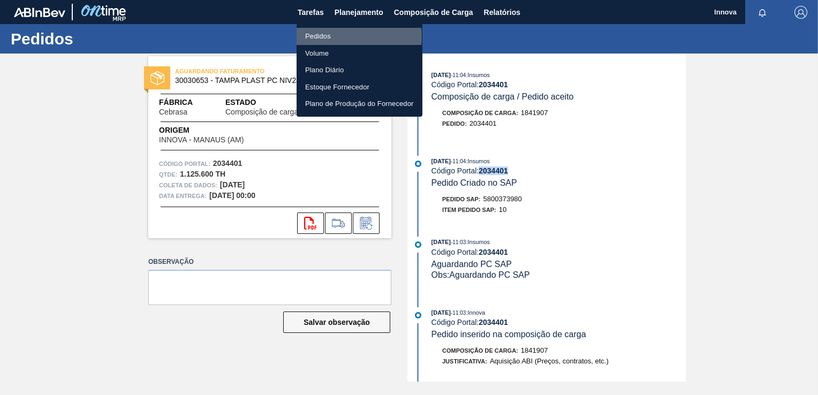
click at [332, 36] on li "Pedidos" at bounding box center [359, 36] width 126 height 17
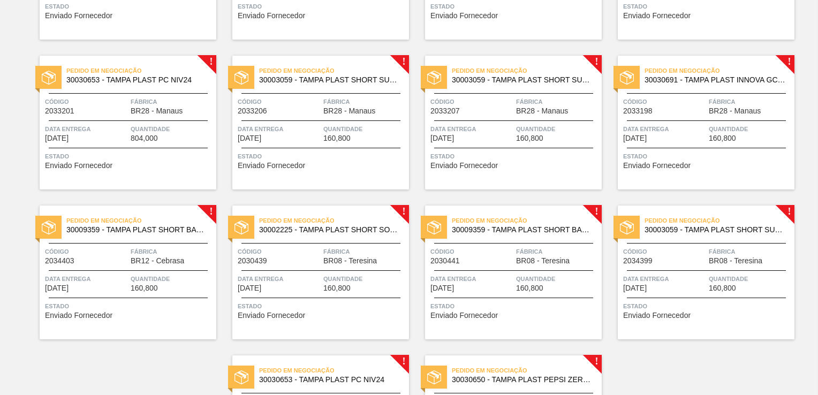
scroll to position [162, 0]
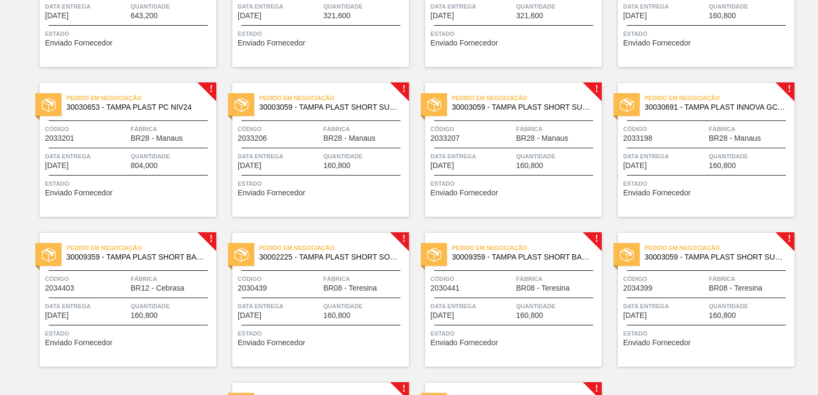
click at [94, 283] on span "Código" at bounding box center [86, 278] width 83 height 11
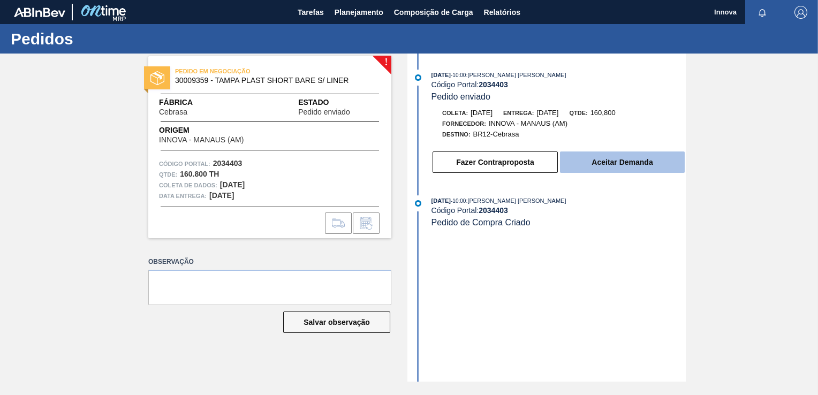
click at [598, 153] on button "Aceitar Demanda" at bounding box center [622, 161] width 125 height 21
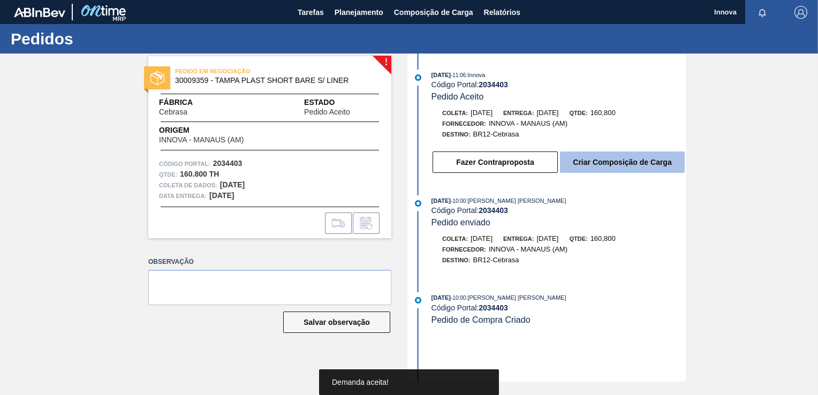
click at [622, 164] on button "Criar Composição de Carga" at bounding box center [622, 161] width 125 height 21
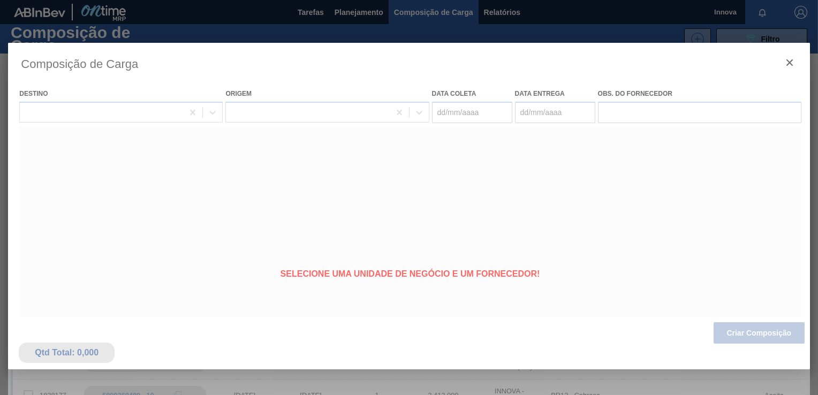
type coleta "[DATE]"
type entrega "[DATE]"
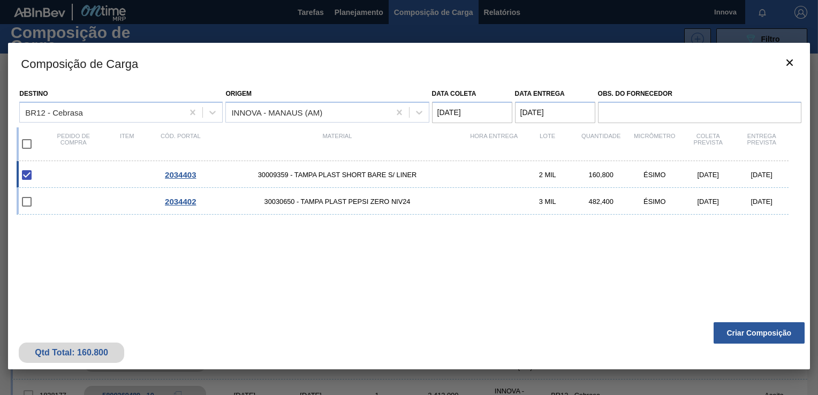
click at [787, 350] on div "Qtd Total: 160.800 Criar Composição" at bounding box center [408, 343] width 801 height 52
click at [784, 332] on button "Criar Composição" at bounding box center [758, 332] width 91 height 21
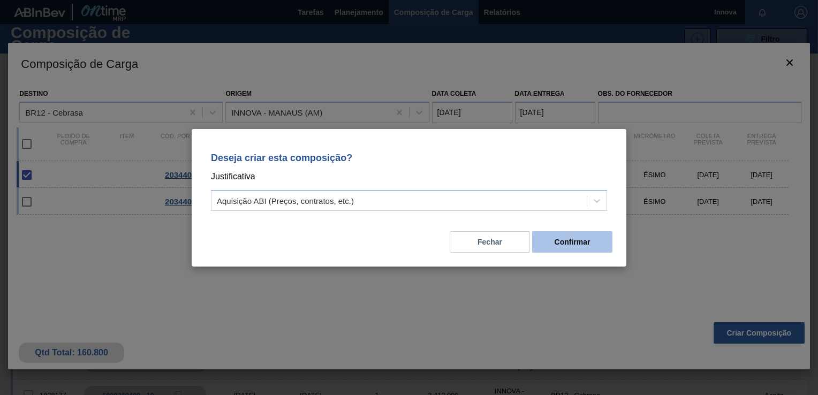
click at [591, 241] on button "Confirmar" at bounding box center [572, 241] width 80 height 21
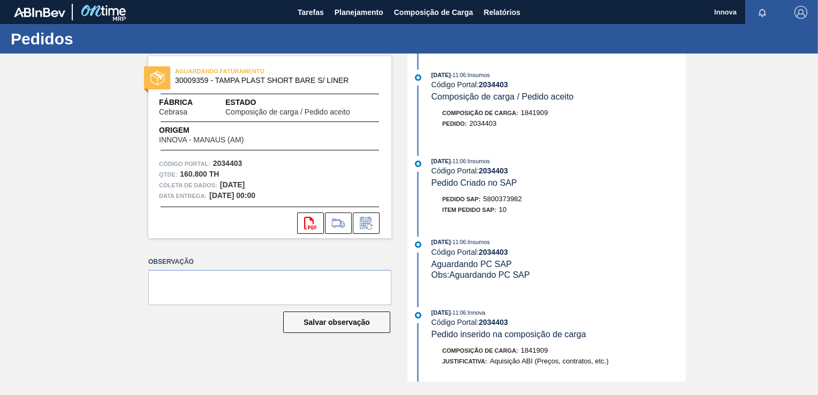
click at [508, 200] on span "5800373982" at bounding box center [502, 199] width 39 height 8
copy span "5800373982"
click at [490, 174] on strong "2034403" at bounding box center [492, 170] width 29 height 9
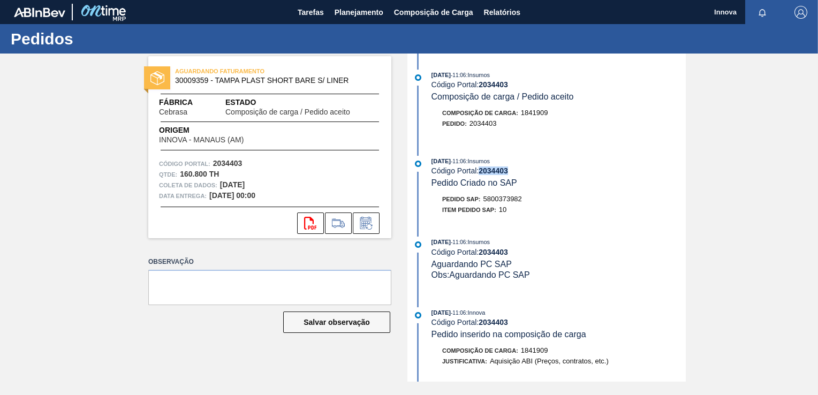
copy strong "2034403"
click at [352, 14] on span "Planejamento" at bounding box center [358, 12] width 49 height 13
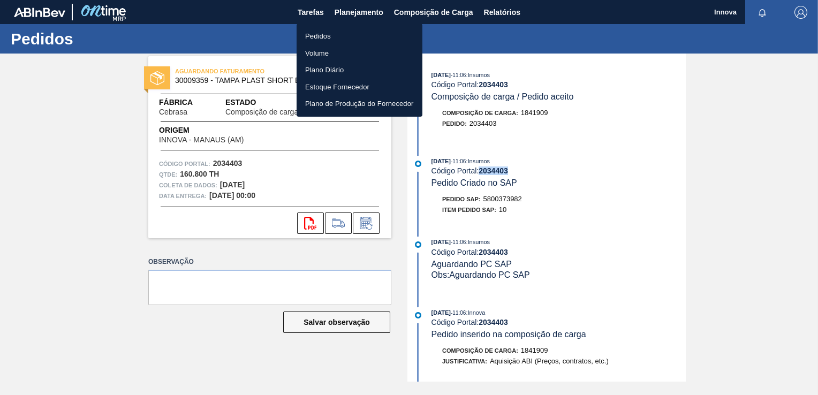
click at [336, 41] on li "Pedidos" at bounding box center [359, 36] width 126 height 17
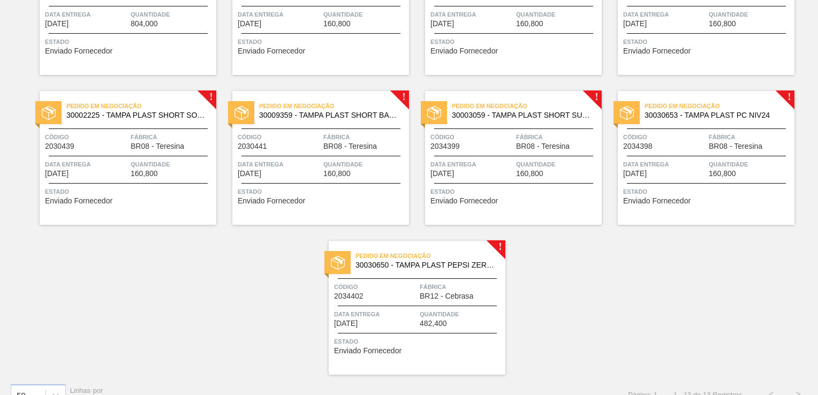
scroll to position [321, 0]
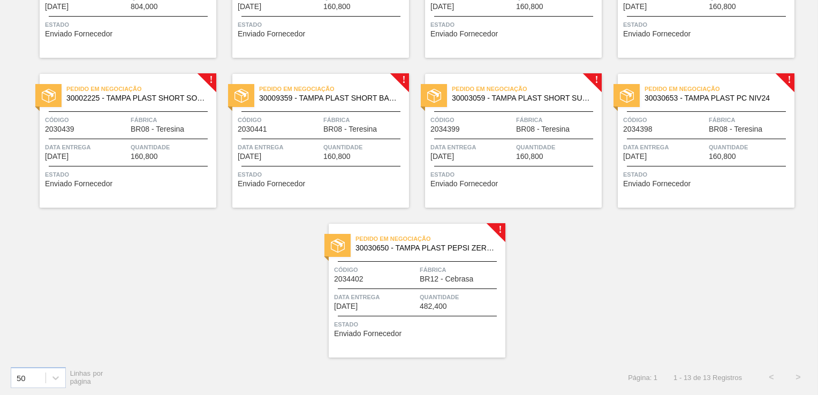
click at [467, 280] on span "BR12 - Cebrasa" at bounding box center [447, 279] width 54 height 8
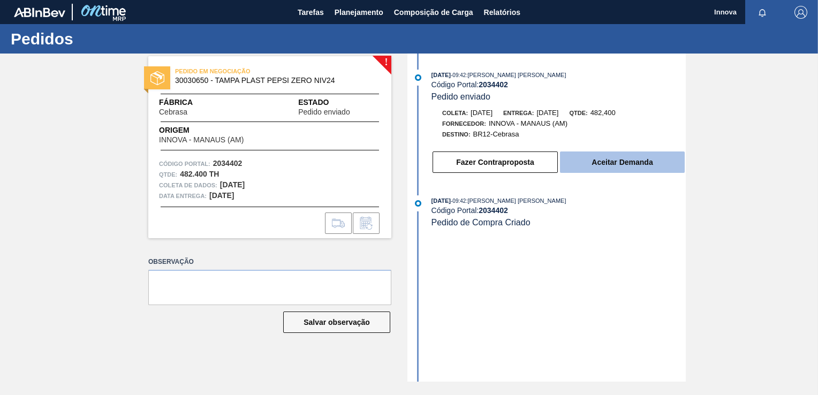
click at [596, 167] on button "Aceitar Demanda" at bounding box center [622, 161] width 125 height 21
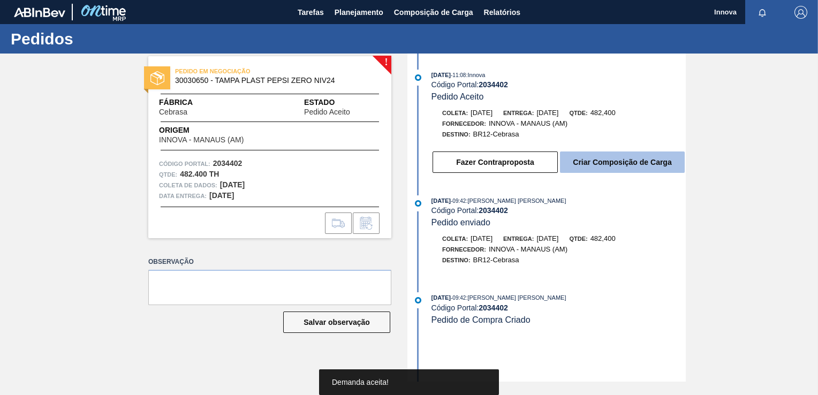
click at [600, 165] on button "Criar Composição de Carga" at bounding box center [622, 161] width 125 height 21
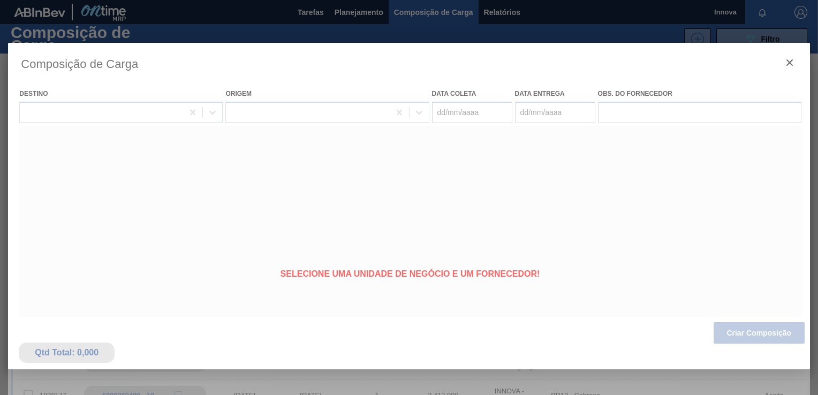
type coleta "[DATE]"
type entrega "[DATE]"
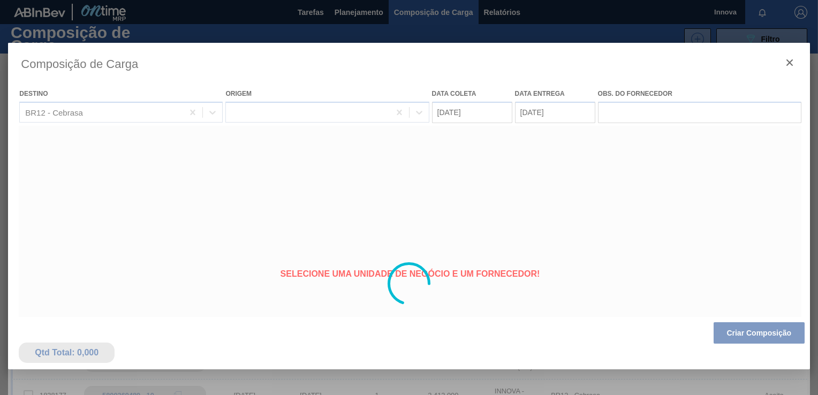
click at [752, 336] on div at bounding box center [408, 284] width 801 height 482
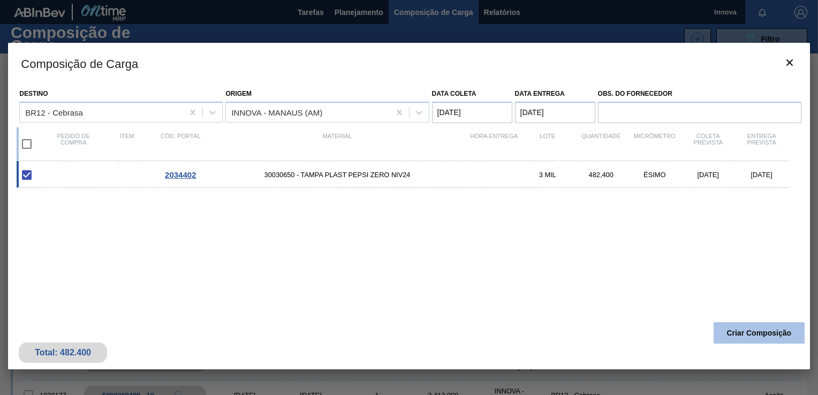
click at [753, 333] on button "Criar Composição" at bounding box center [758, 332] width 91 height 21
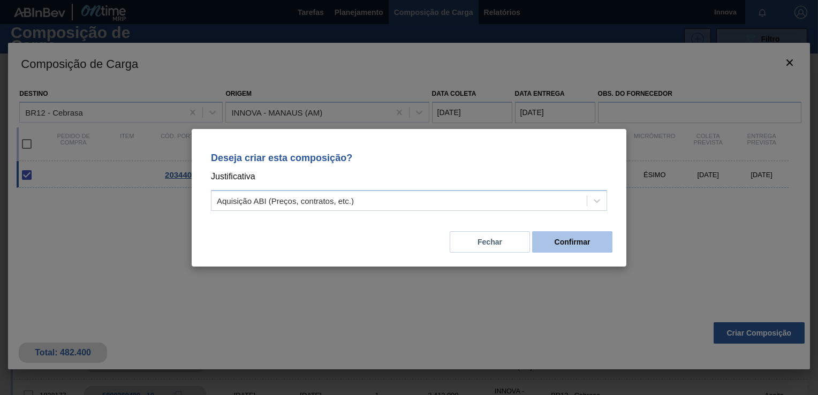
click at [591, 242] on button "Confirmar" at bounding box center [572, 241] width 80 height 21
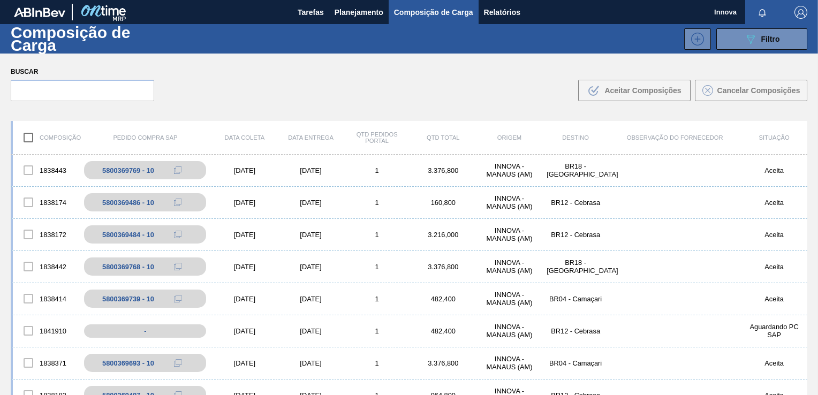
drag, startPoint x: 353, startPoint y: 102, endPoint x: 309, endPoint y: 87, distance: 46.4
click at [349, 100] on div "Buscar .b{fill:var(--color-action-default)} Aceitar Composições Cancelar Compos…" at bounding box center [409, 83] width 818 height 58
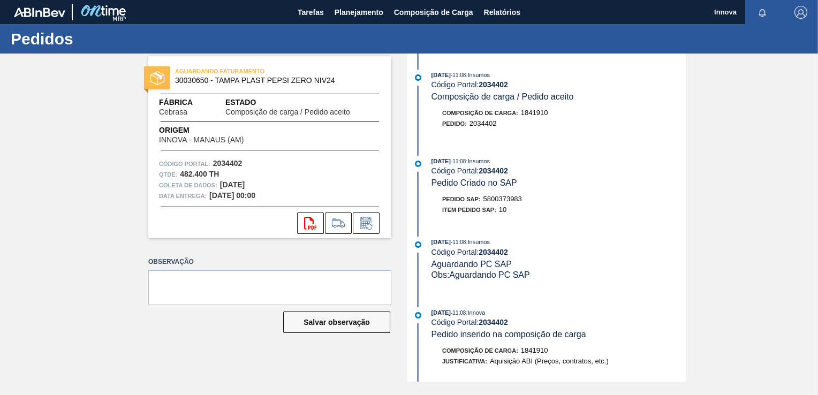
click at [499, 200] on span "5800373983" at bounding box center [502, 199] width 39 height 8
copy span "5800373983"
click at [493, 169] on strong "2034402" at bounding box center [492, 170] width 29 height 9
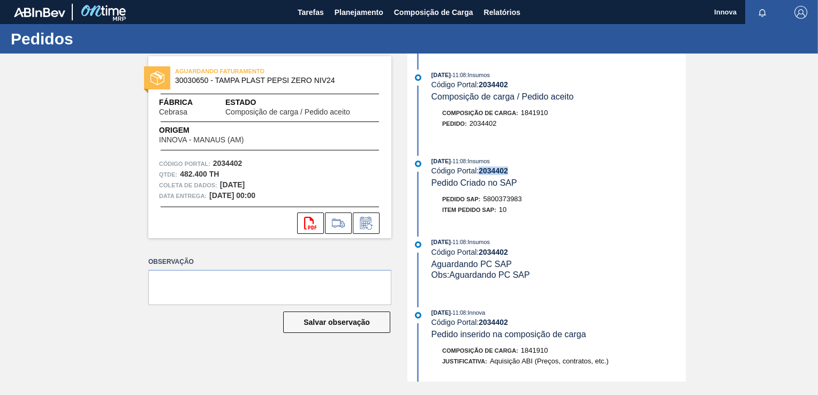
copy strong "2034402"
click at [347, 20] on button "Planejamento" at bounding box center [358, 12] width 59 height 24
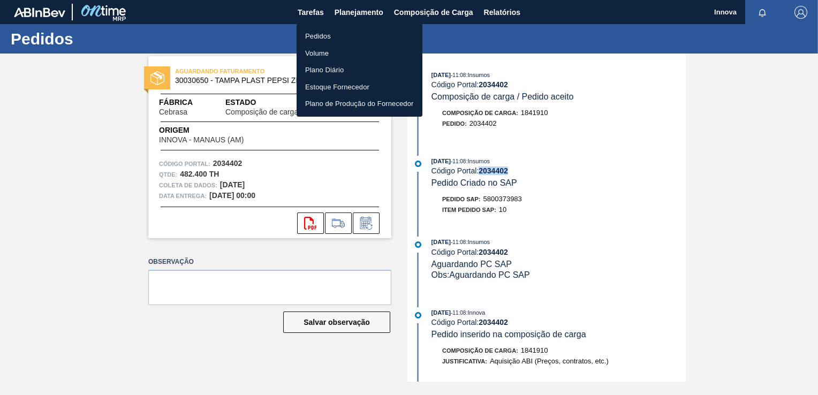
click at [329, 34] on li "Pedidos" at bounding box center [359, 36] width 126 height 17
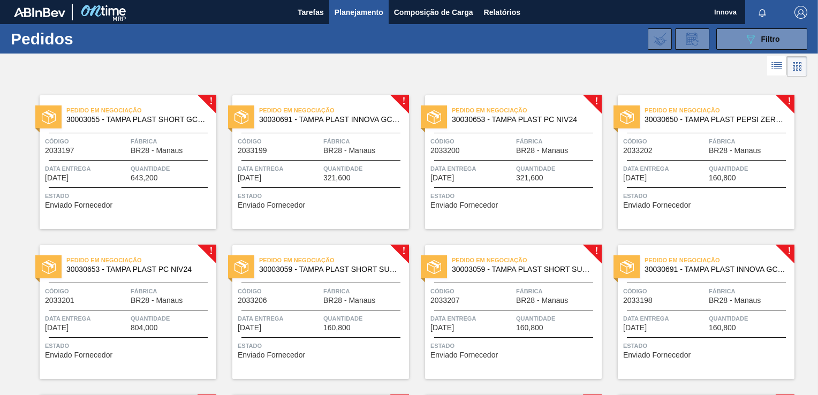
click at [115, 172] on span "Data entrega" at bounding box center [86, 168] width 83 height 11
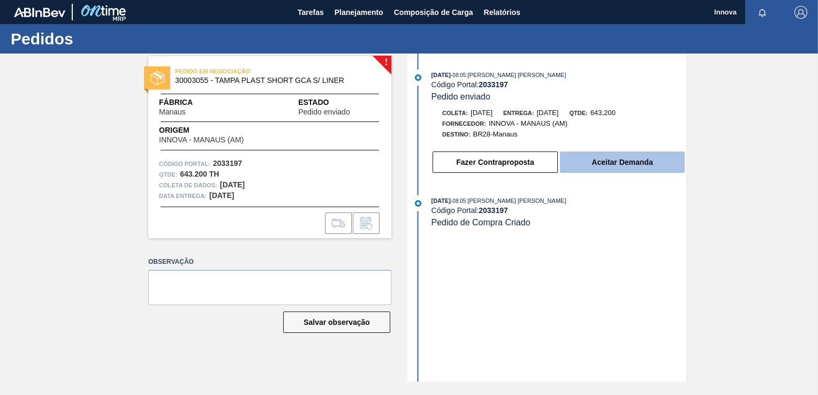
click at [595, 162] on button "Aceitar Demanda" at bounding box center [622, 161] width 125 height 21
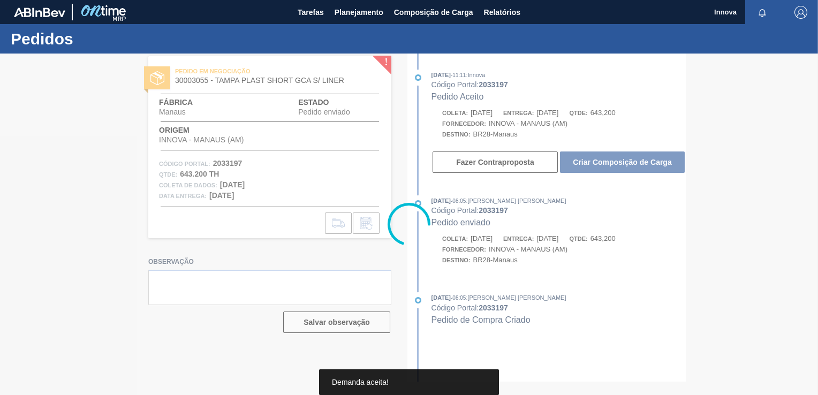
click at [608, 164] on div at bounding box center [409, 224] width 818 height 341
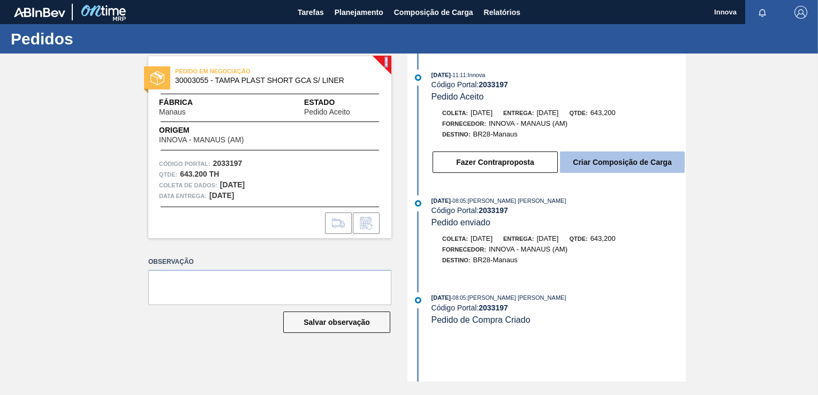
click at [608, 164] on button "Criar Composição de Carga" at bounding box center [622, 161] width 125 height 21
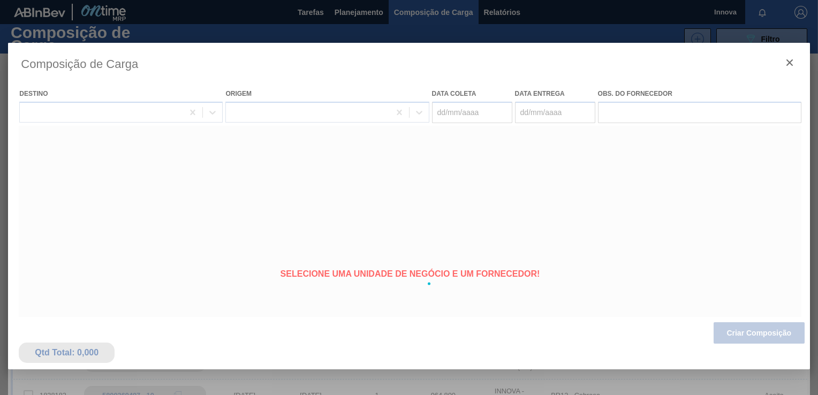
type coleta "[DATE]"
type entrega "[DATE]"
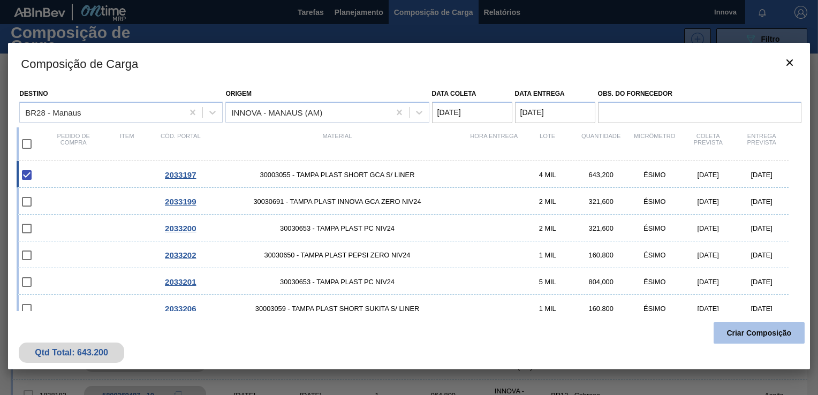
click at [757, 333] on button "Criar Composição" at bounding box center [758, 332] width 91 height 21
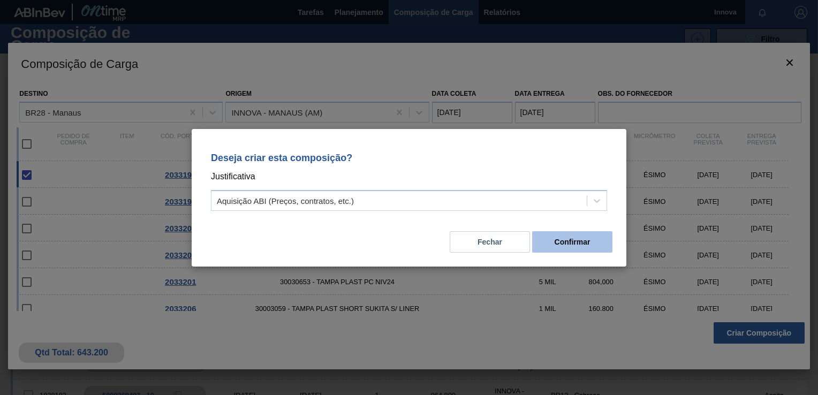
click at [563, 235] on button "Confirmar" at bounding box center [572, 241] width 80 height 21
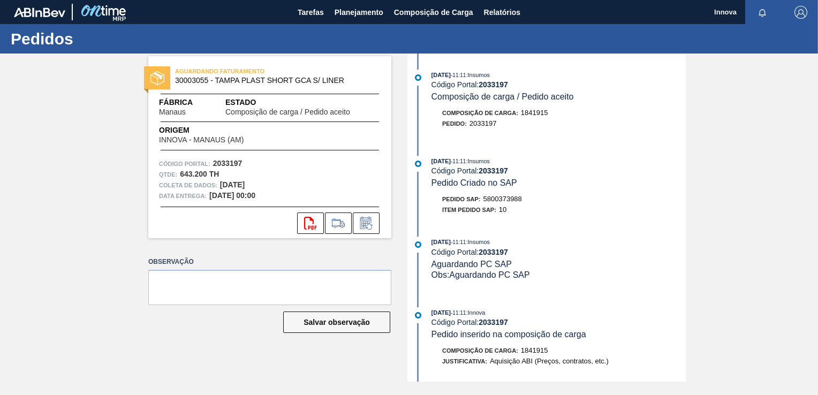
click at [499, 199] on span "5800373988" at bounding box center [502, 199] width 39 height 8
copy span "5800373988"
click at [492, 172] on strong "2033197" at bounding box center [492, 170] width 29 height 9
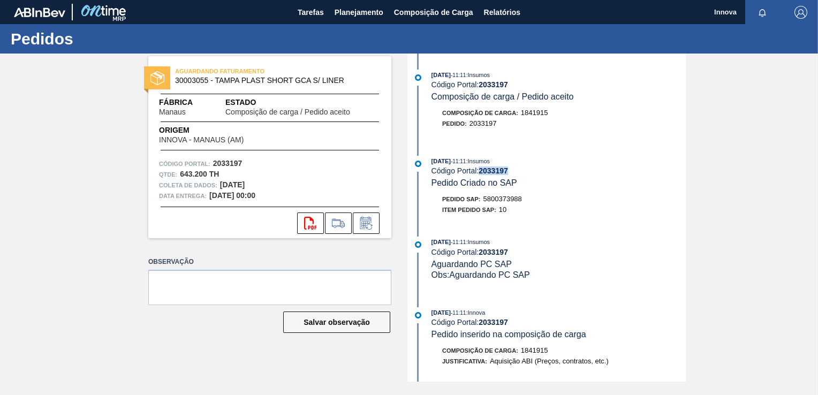
click at [492, 172] on strong "2033197" at bounding box center [492, 170] width 29 height 9
copy strong "2033197"
click at [347, 18] on span "Planejamento" at bounding box center [358, 12] width 49 height 13
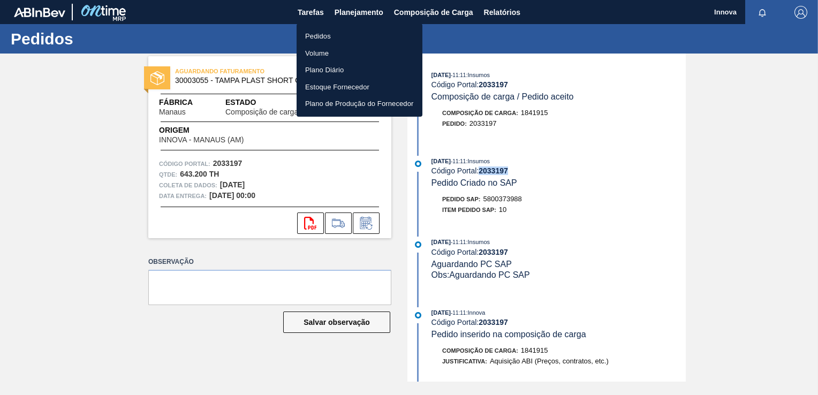
click at [326, 34] on li "Pedidos" at bounding box center [359, 36] width 126 height 17
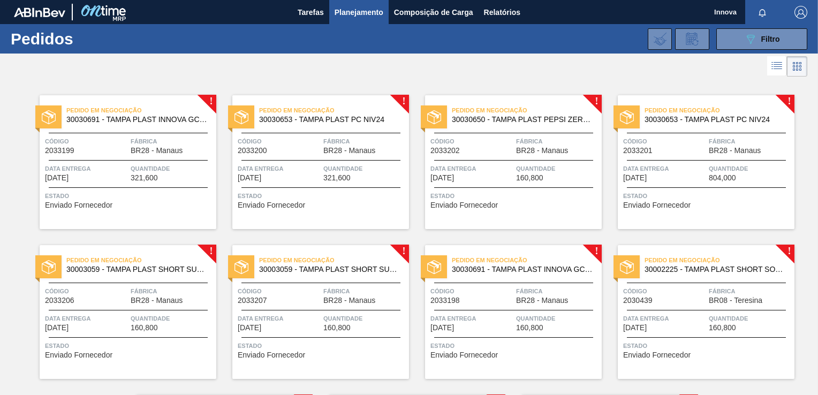
click at [118, 146] on span "Código" at bounding box center [86, 141] width 83 height 11
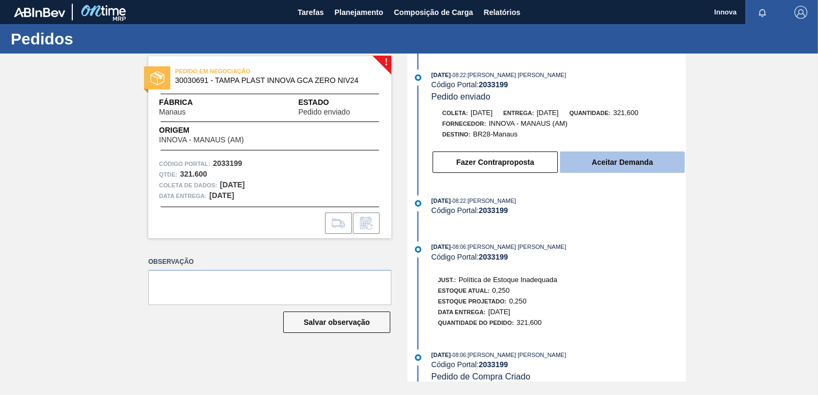
click at [608, 157] on button "Aceitar Demanda" at bounding box center [622, 161] width 125 height 21
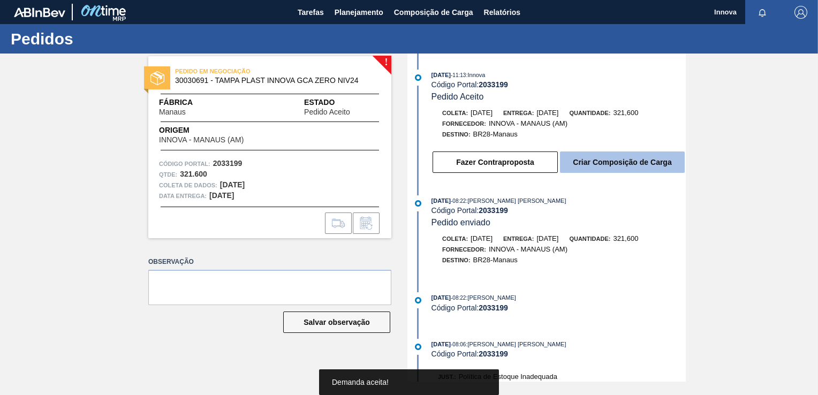
click at [604, 170] on button "Criar Composição de Carga" at bounding box center [622, 161] width 125 height 21
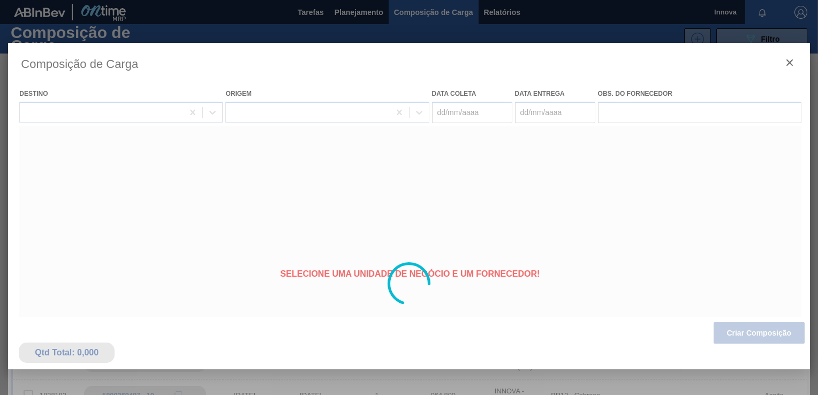
type coleta "22/09/2025"
type entrega "23/09/2025"
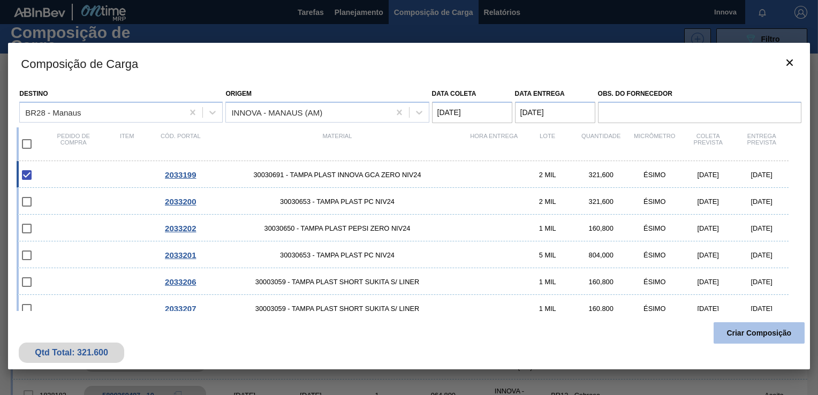
click at [762, 337] on button "Criar Composição" at bounding box center [758, 332] width 91 height 21
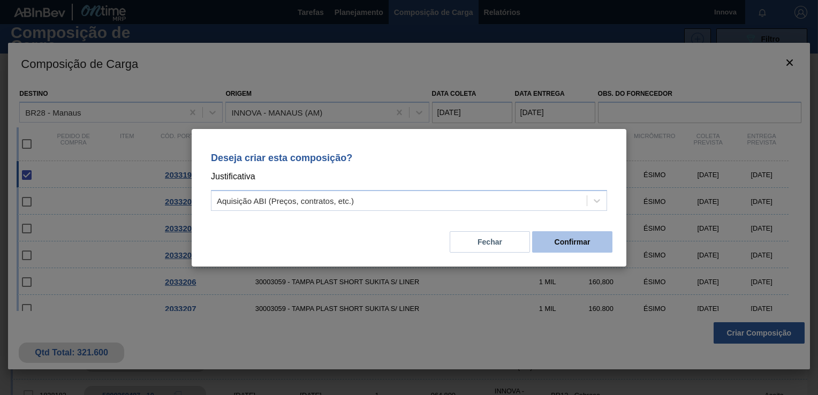
click at [562, 247] on button "Confirmar" at bounding box center [572, 241] width 80 height 21
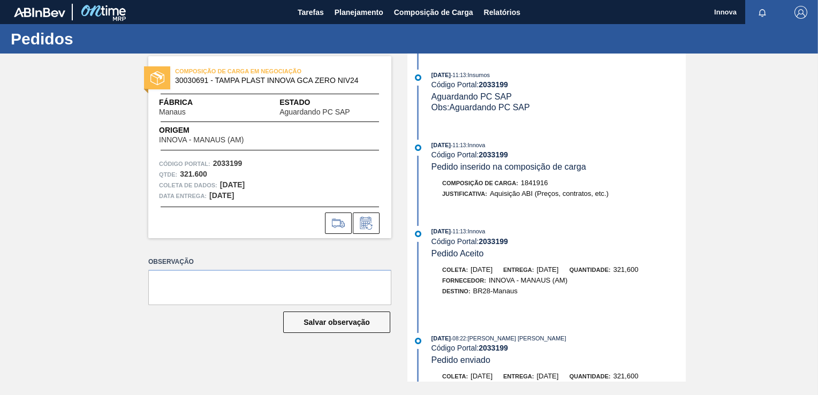
click at [489, 158] on strong "2033199" at bounding box center [492, 154] width 29 height 9
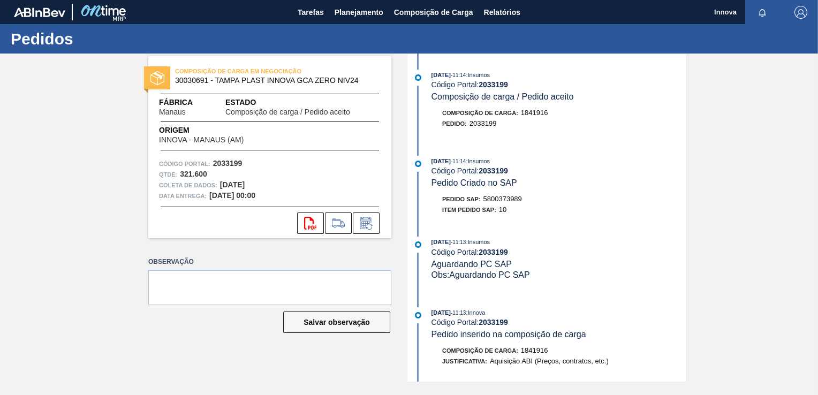
click at [518, 202] on span "5800373989" at bounding box center [502, 199] width 39 height 8
copy span "5800373989"
click at [488, 170] on strong "2033199" at bounding box center [492, 170] width 29 height 9
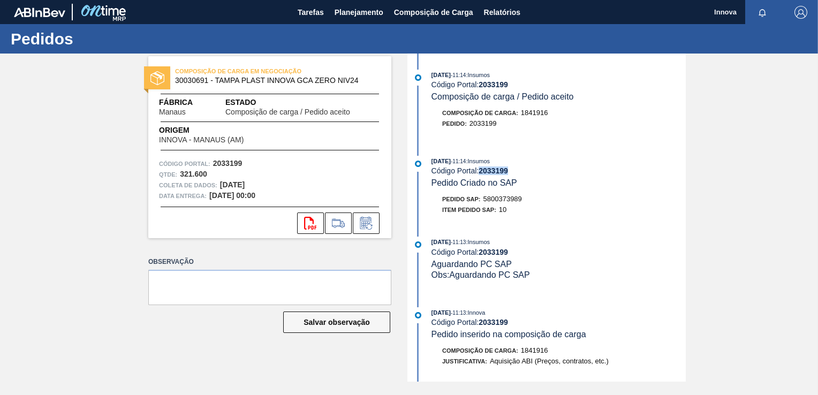
copy strong "2033199"
click at [353, 6] on span "Planejamento" at bounding box center [358, 12] width 49 height 13
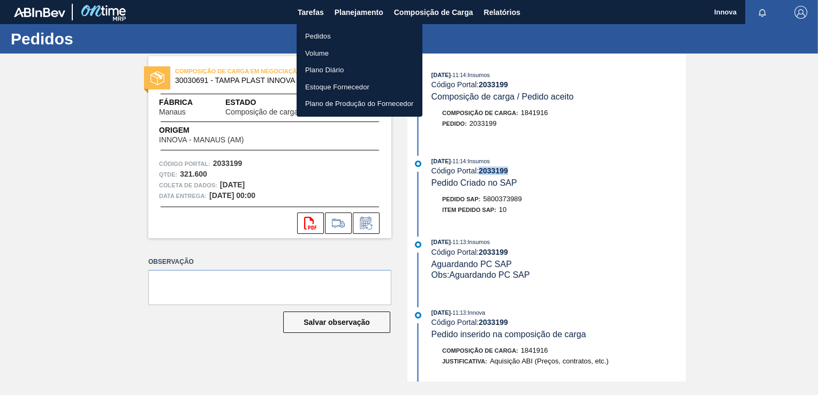
click at [322, 33] on li "Pedidos" at bounding box center [359, 36] width 126 height 17
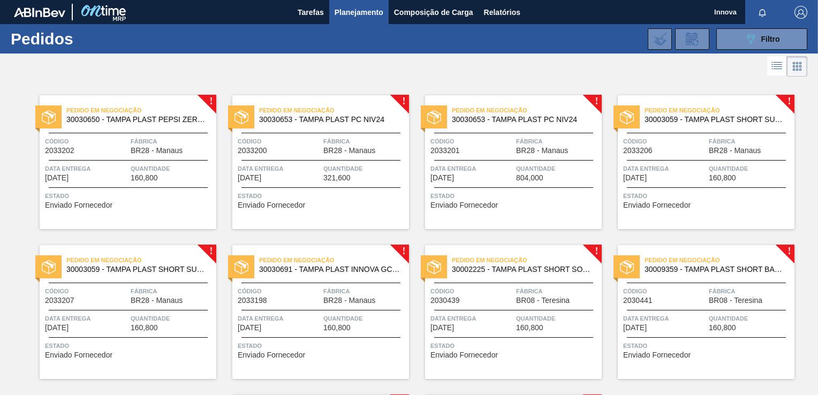
click at [161, 170] on span "Quantidade" at bounding box center [172, 168] width 83 height 11
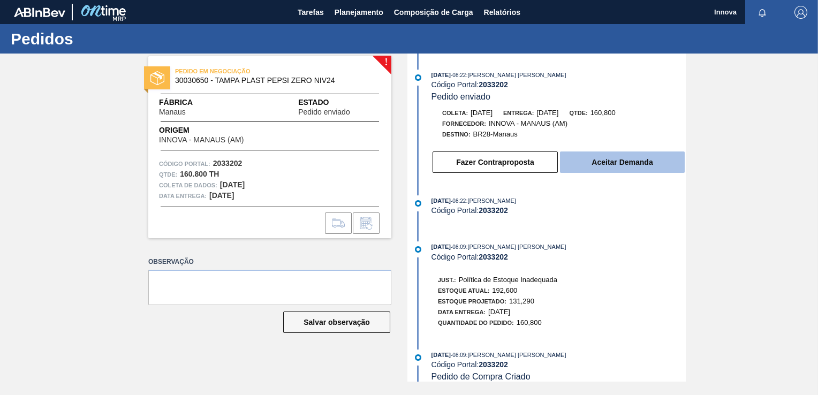
click at [614, 168] on button "Aceitar Demanda" at bounding box center [622, 161] width 125 height 21
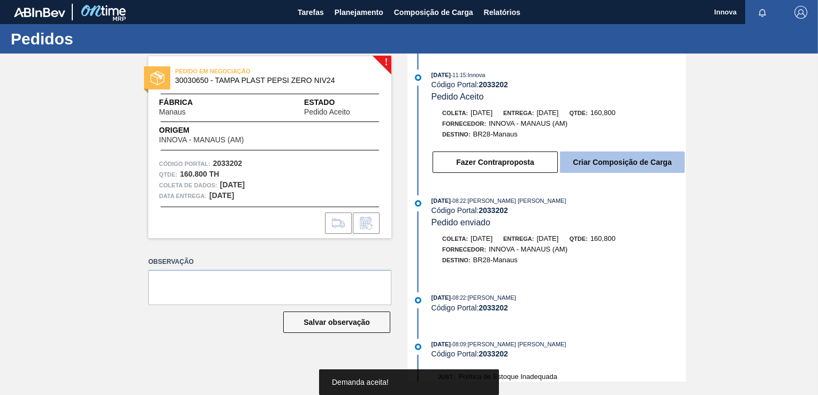
click at [607, 164] on button "Criar Composição de Carga" at bounding box center [622, 161] width 125 height 21
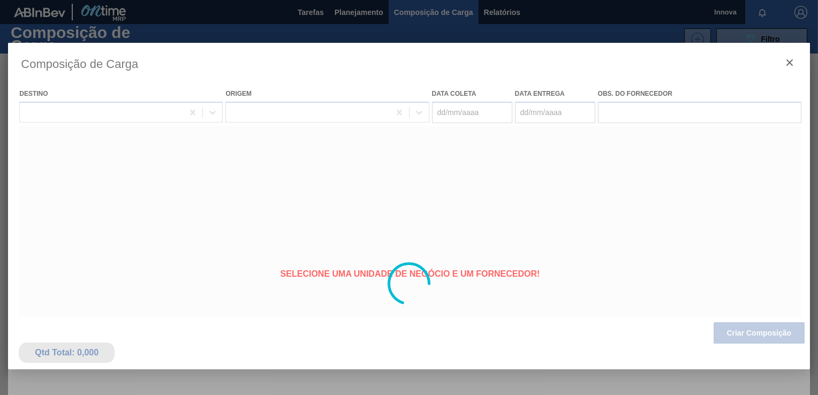
type coleta "[DATE]"
type entrega "[DATE]"
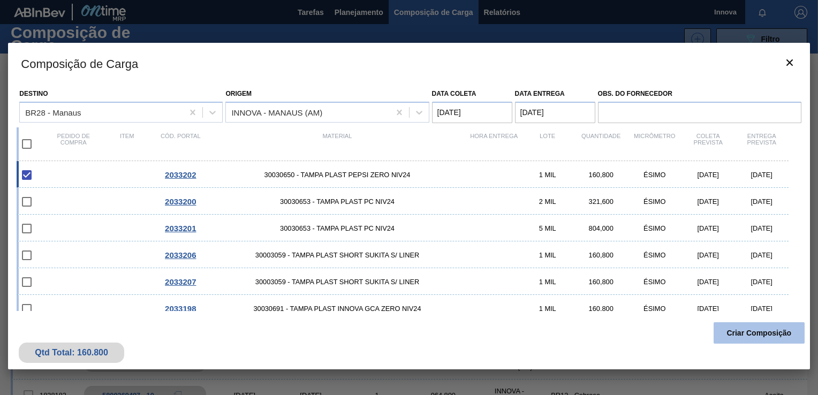
click at [752, 330] on button "Criar Composição" at bounding box center [758, 332] width 91 height 21
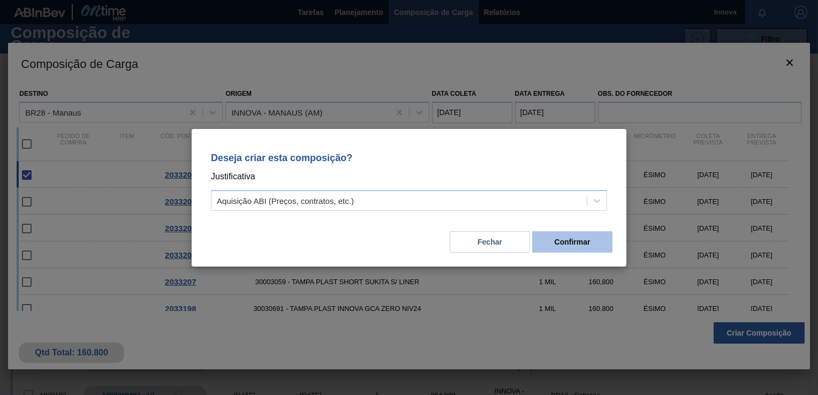
click at [574, 248] on button "Confirmar" at bounding box center [572, 241] width 80 height 21
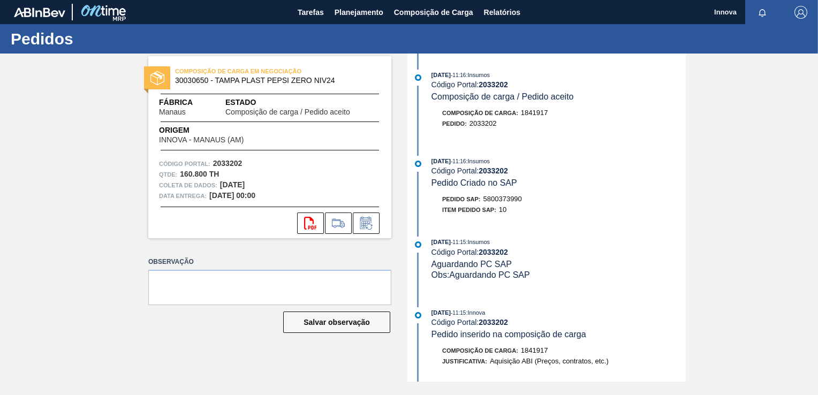
click at [513, 202] on span "5800373990" at bounding box center [502, 199] width 39 height 8
copy span "5800373990"
click at [504, 171] on strong "2033202" at bounding box center [492, 170] width 29 height 9
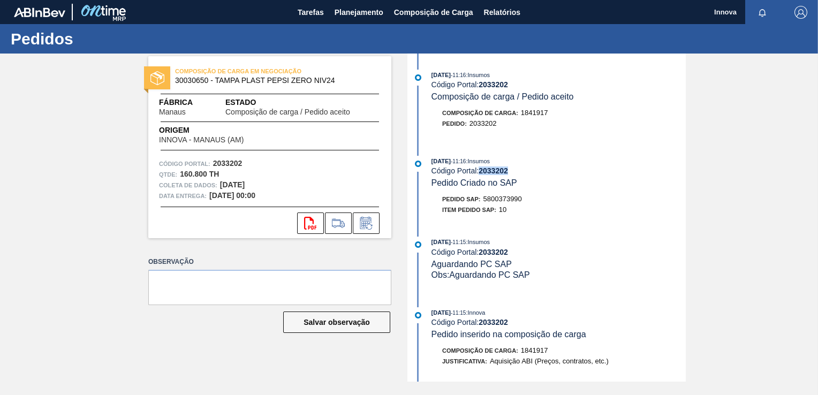
copy strong "2033202"
click at [365, 16] on span "Planejamento" at bounding box center [358, 12] width 49 height 13
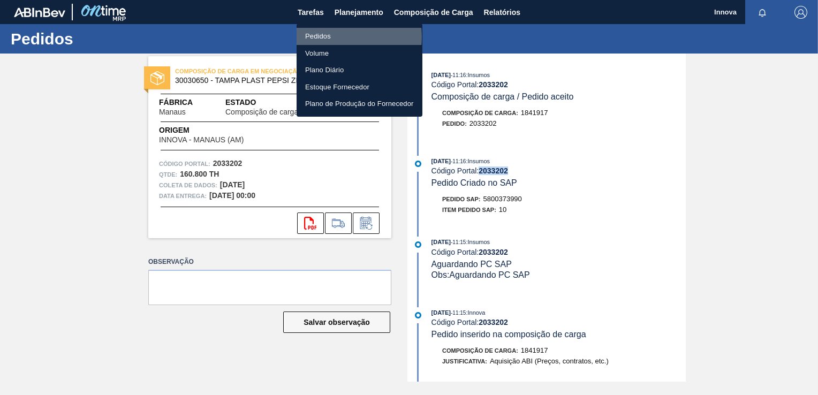
click at [323, 37] on li "Pedidos" at bounding box center [359, 36] width 126 height 17
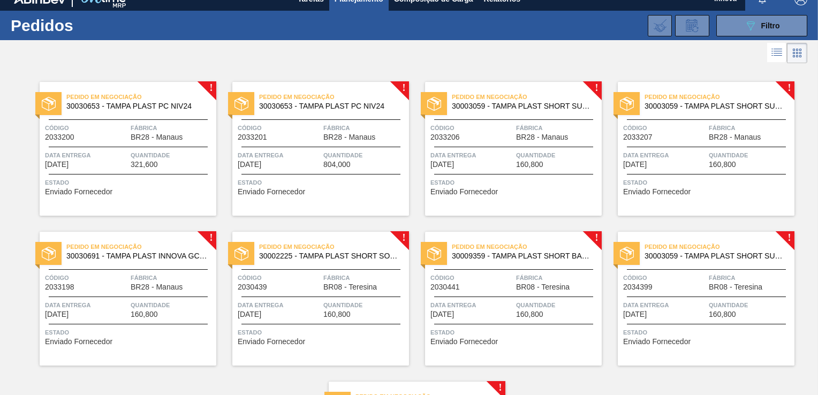
scroll to position [12, 0]
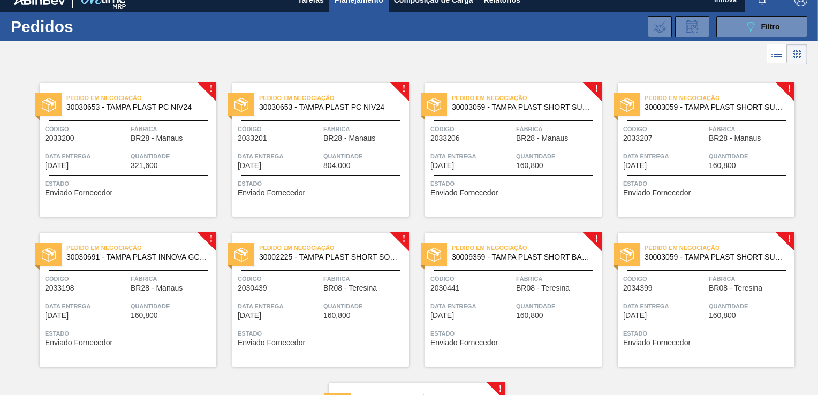
click at [110, 149] on div "Pedido em Negociação 30030653 - TAMPA PLAST PC NIV24 Código 2033200 Fábrica BR2…" at bounding box center [128, 150] width 177 height 134
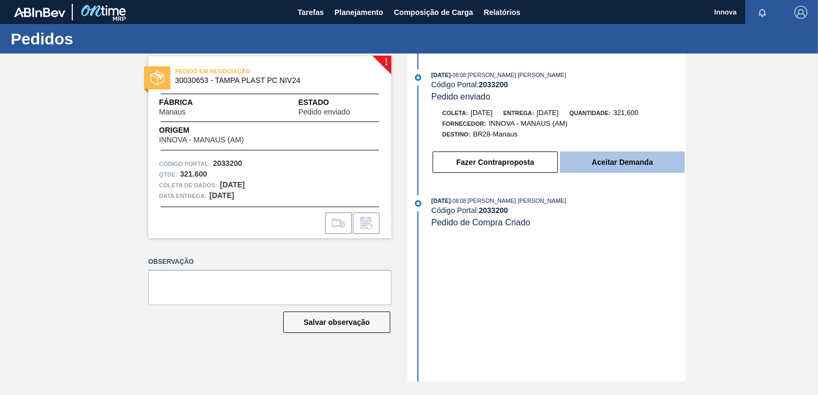
click at [603, 173] on button "Aceitar Demanda" at bounding box center [622, 161] width 125 height 21
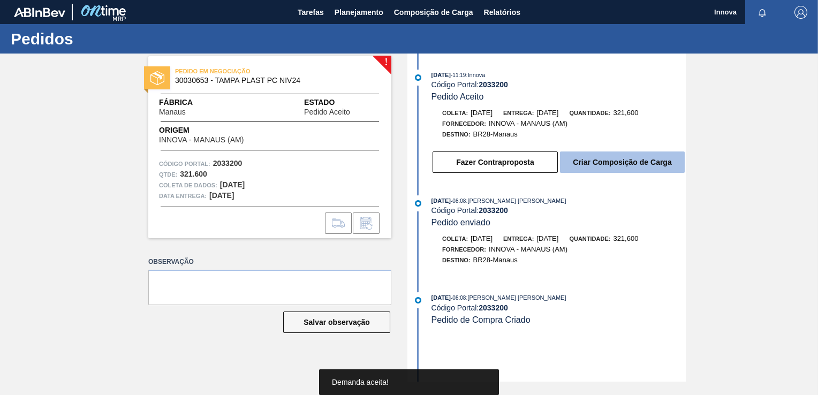
click at [614, 166] on button "Criar Composição de Carga" at bounding box center [622, 161] width 125 height 21
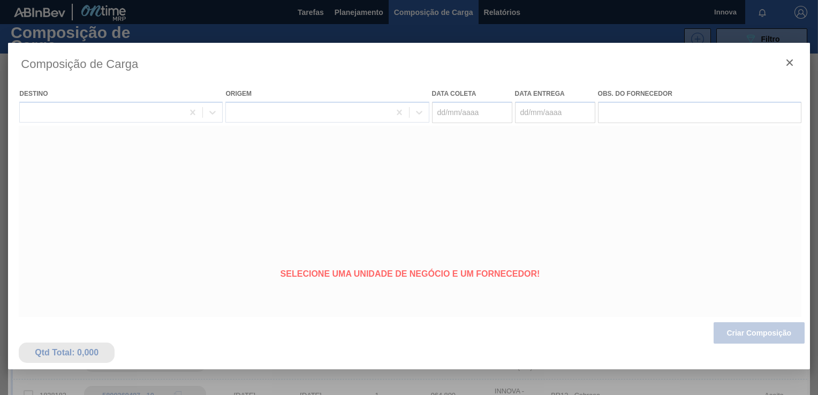
type coleta "[DATE]"
type entrega "[DATE]"
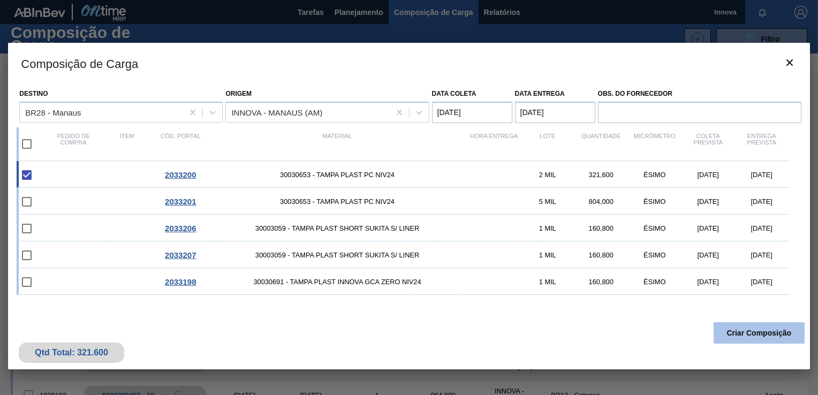
click at [745, 327] on button "Criar Composição" at bounding box center [758, 332] width 91 height 21
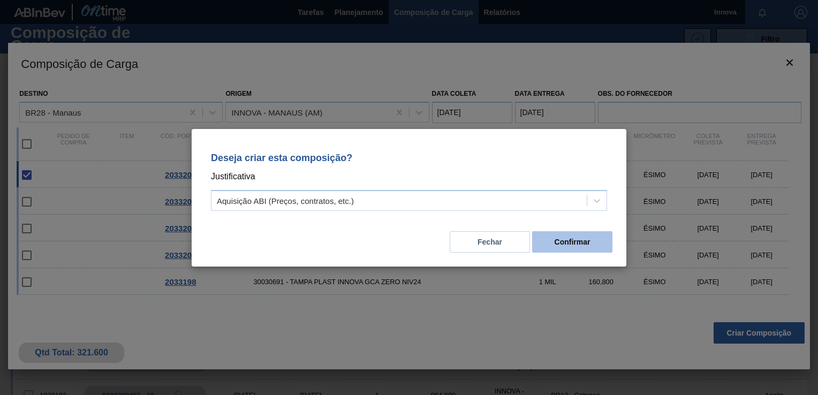
click at [559, 238] on button "Confirmar" at bounding box center [572, 241] width 80 height 21
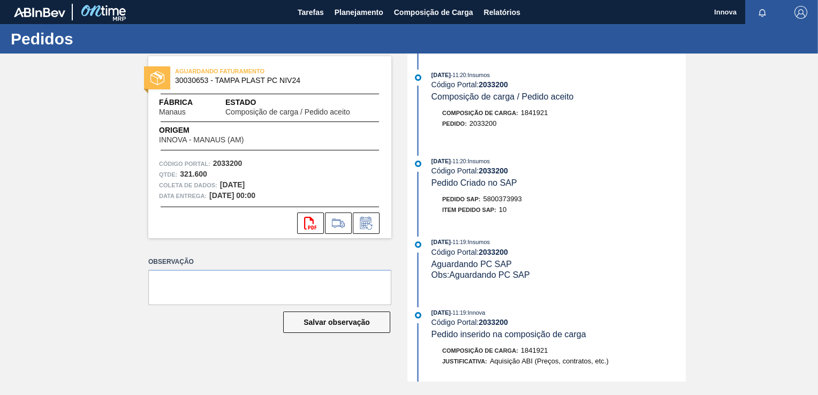
click at [515, 201] on span "5800373993" at bounding box center [502, 199] width 39 height 8
copy span "5800373993"
click at [497, 175] on strong "2033200" at bounding box center [492, 170] width 29 height 9
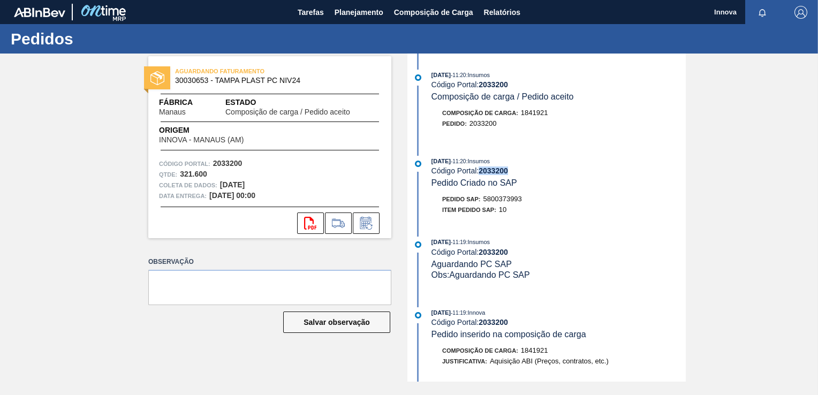
copy strong "2033200"
click at [111, 128] on div "AGUARDANDO FATURAMENTO 30030653 - TAMPA PLAST PC NIV24 Fábrica Manaus Estado Co…" at bounding box center [409, 218] width 818 height 328
click at [330, 20] on button "Planejamento" at bounding box center [358, 12] width 59 height 24
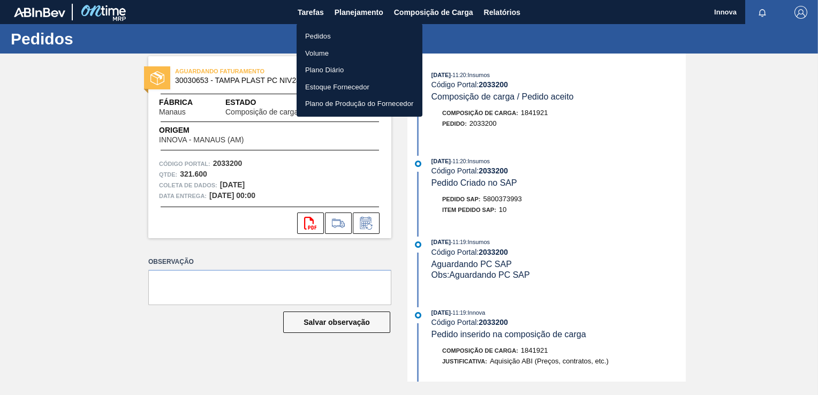
click at [330, 35] on li "Pedidos" at bounding box center [359, 36] width 126 height 17
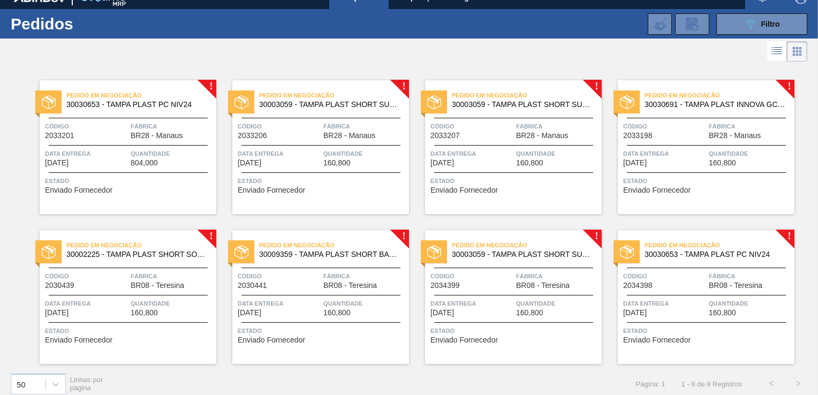
scroll to position [23, 0]
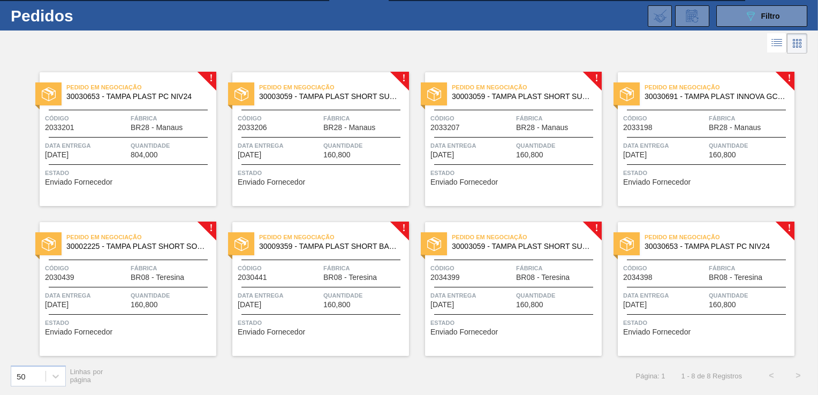
click at [173, 162] on div "Pedido em Negociação 30030653 - TAMPA PLAST PC NIV24 Código 2033201 Fábrica BR2…" at bounding box center [128, 139] width 177 height 134
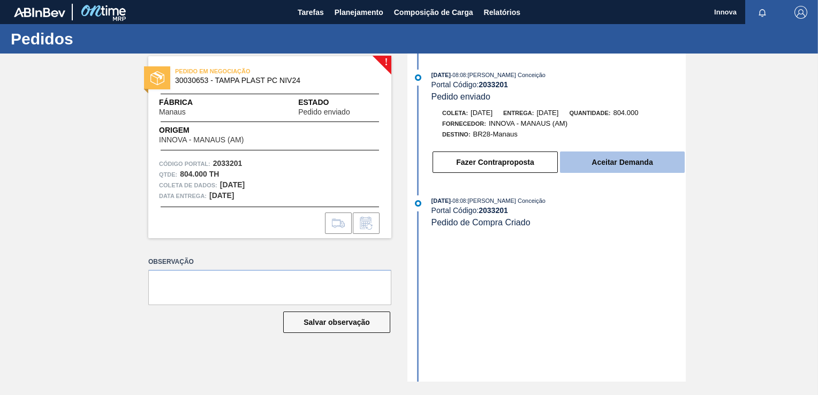
click at [603, 165] on button "Aceitar Demanda" at bounding box center [622, 161] width 125 height 21
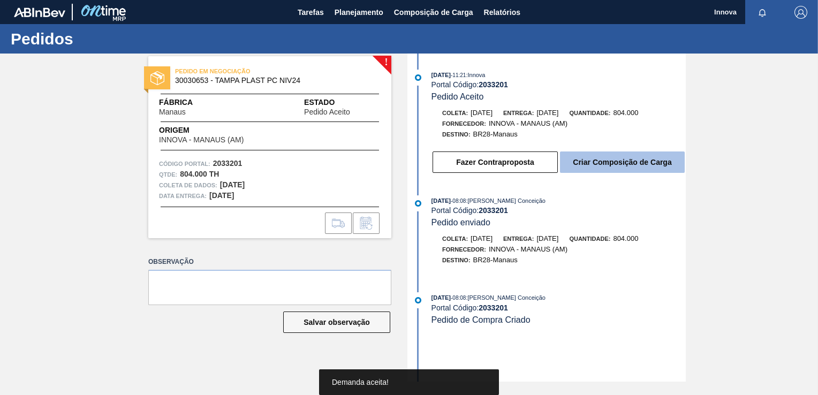
click at [612, 164] on button "Criar Composição de Carga" at bounding box center [622, 161] width 125 height 21
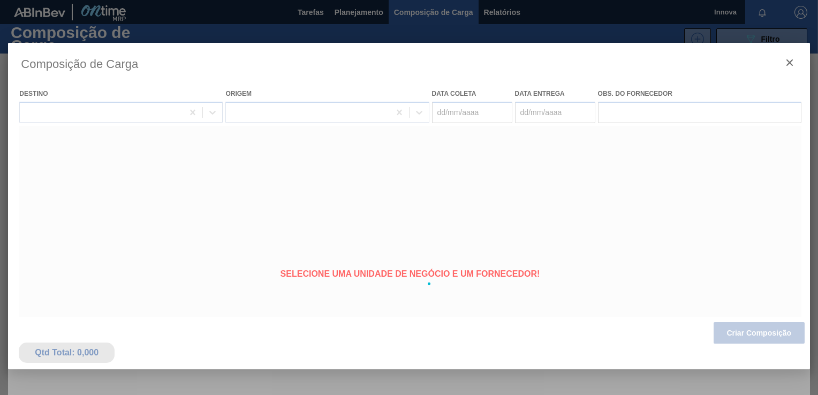
type coleta "[DATE]"
type entrega "[DATE]"
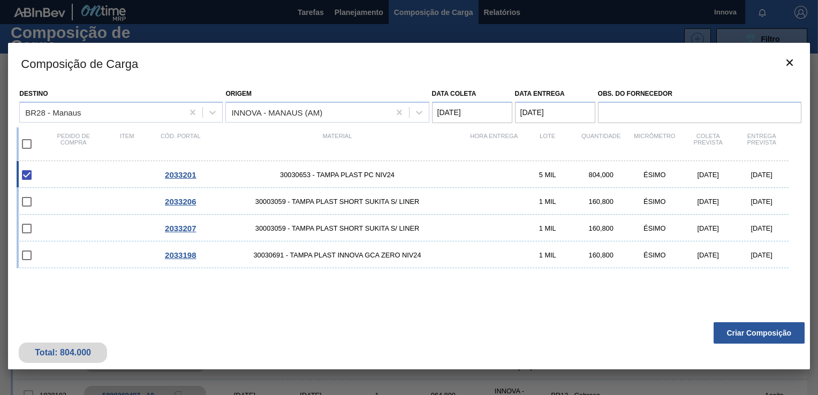
click at [763, 335] on button "Criar Composição" at bounding box center [758, 332] width 91 height 21
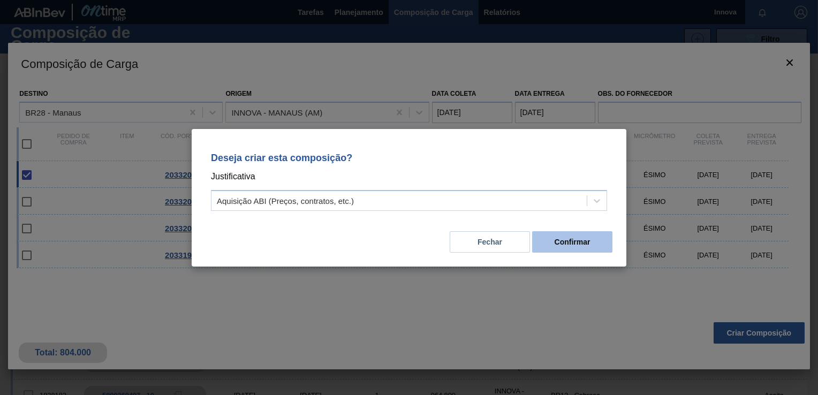
click at [573, 249] on button "Confirmar" at bounding box center [572, 241] width 80 height 21
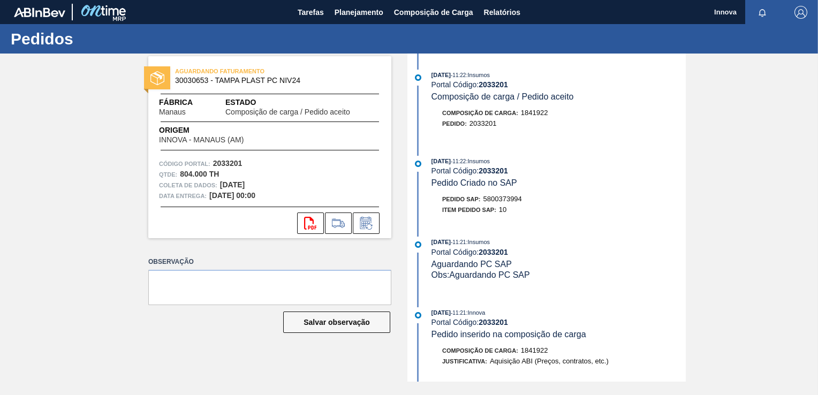
click at [512, 201] on span "5800373994" at bounding box center [502, 199] width 39 height 8
copy span "5800373994"
click at [505, 175] on strong "2033201" at bounding box center [492, 170] width 29 height 9
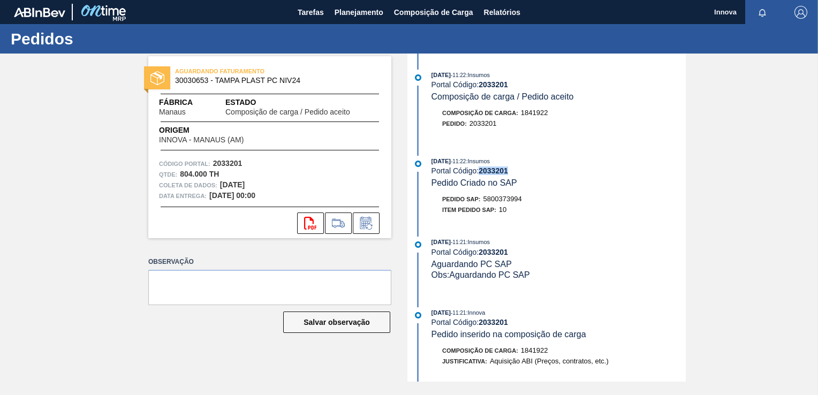
copy strong "2033201"
click at [360, 12] on span "Planejamento" at bounding box center [358, 12] width 49 height 13
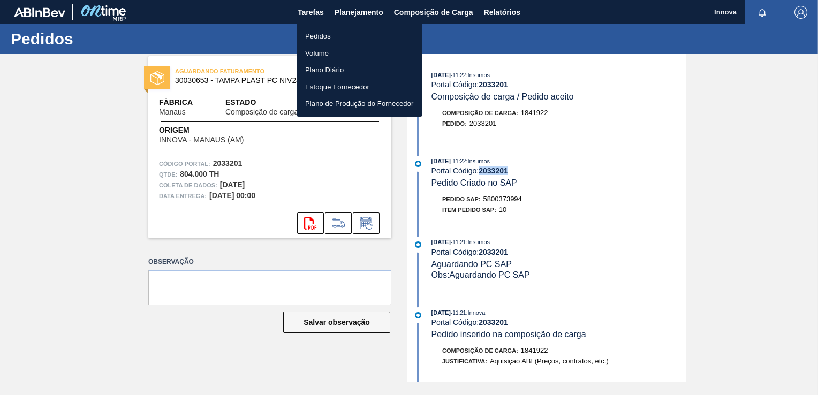
click at [325, 39] on li "Pedidos" at bounding box center [359, 36] width 126 height 17
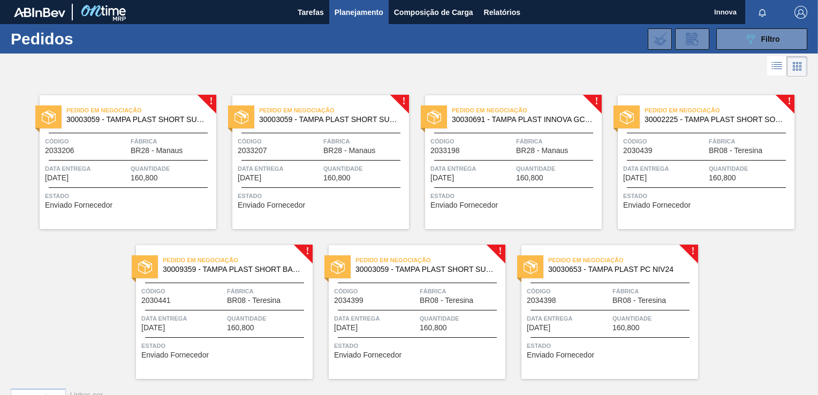
click at [105, 144] on span "Código" at bounding box center [86, 141] width 83 height 11
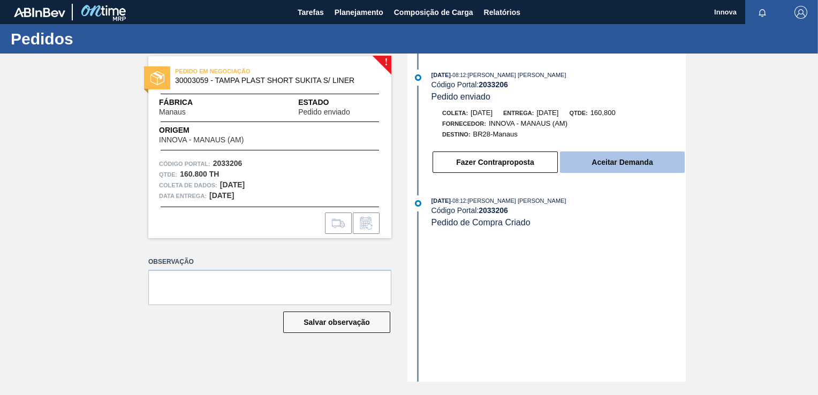
click at [630, 159] on button "Aceitar Demanda" at bounding box center [622, 161] width 125 height 21
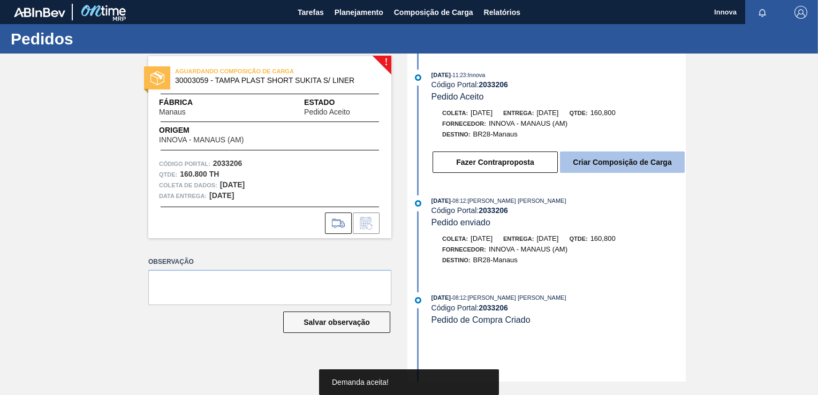
click at [603, 162] on button "Criar Composição de Carga" at bounding box center [622, 161] width 125 height 21
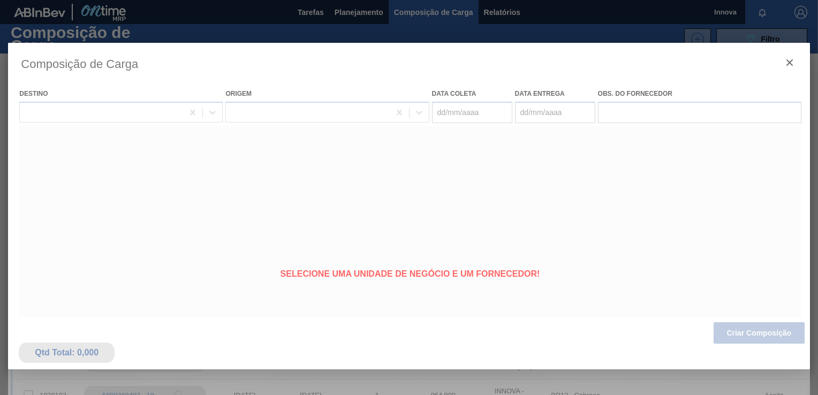
type coleta "20/10/2025"
type entrega "21/10/2025"
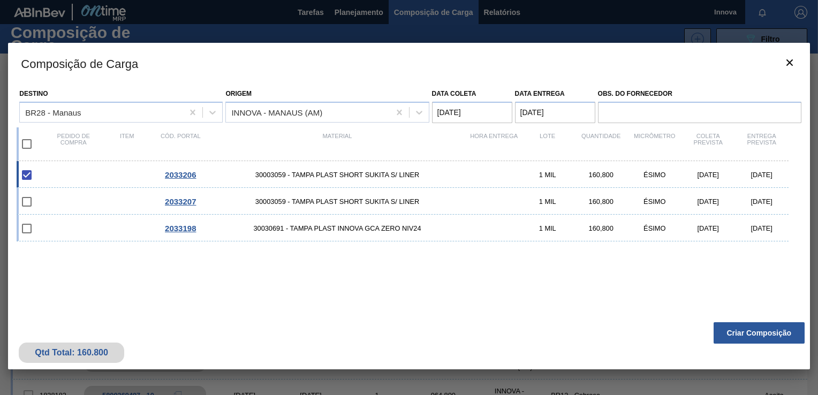
drag, startPoint x: 773, startPoint y: 320, endPoint x: 679, endPoint y: 345, distance: 97.5
click at [679, 345] on div "Qtd Total: 160.800 Criar Composição" at bounding box center [408, 343] width 801 height 52
click at [728, 327] on button "Criar Composição" at bounding box center [758, 332] width 91 height 21
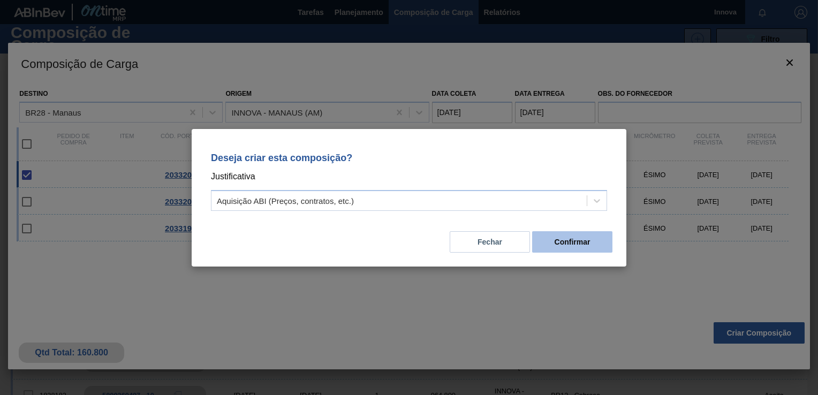
click at [592, 237] on button "Confirmar" at bounding box center [572, 241] width 80 height 21
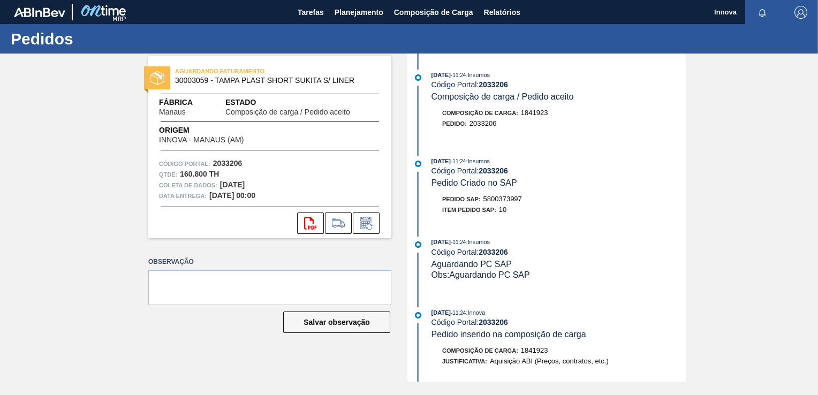
click at [504, 202] on span "5800373997" at bounding box center [502, 199] width 39 height 8
copy span "5800373997"
click at [489, 174] on strong "2033206" at bounding box center [492, 170] width 29 height 9
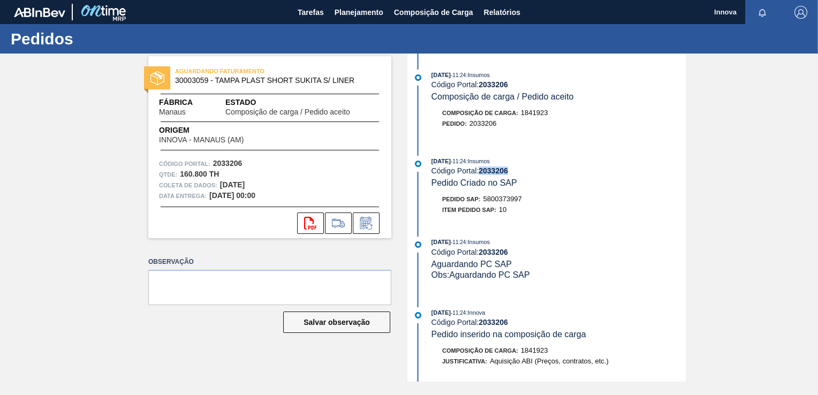
copy strong "2033206"
click at [337, 18] on span "Planejamento" at bounding box center [358, 12] width 49 height 13
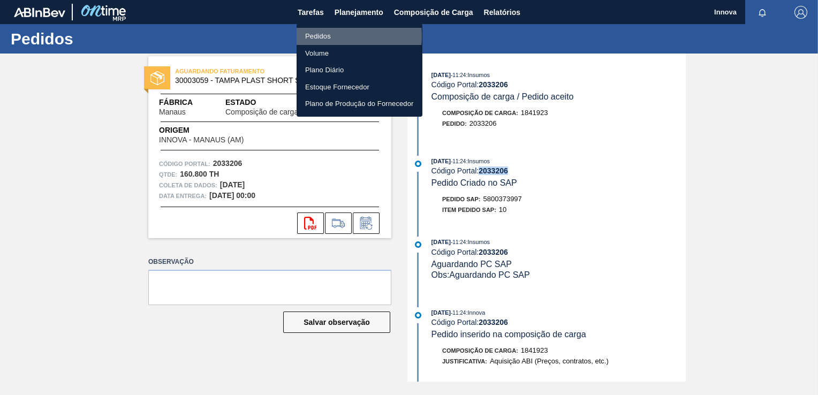
click at [317, 36] on li "Pedidos" at bounding box center [359, 36] width 126 height 17
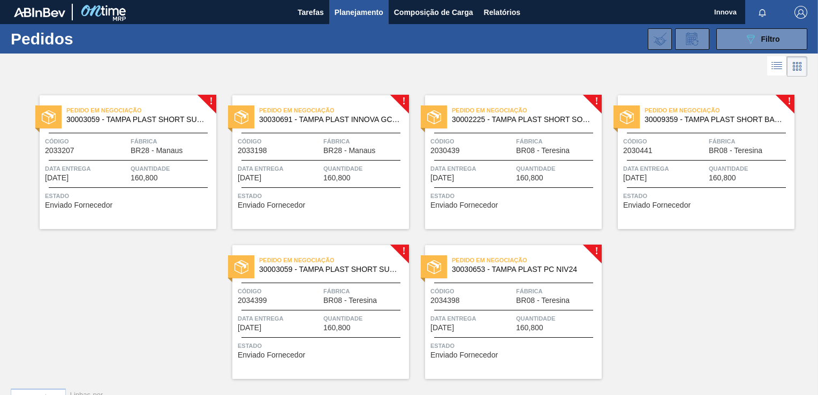
click at [105, 181] on div "Pedido em Negociação 30003059 - TAMPA PLAST SHORT SUKITA S/ LINER Código 203320…" at bounding box center [128, 162] width 177 height 134
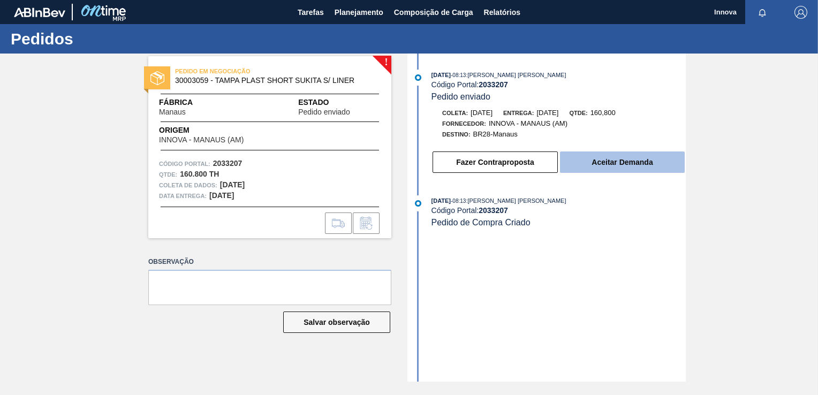
click at [619, 168] on button "Aceitar Demanda" at bounding box center [622, 161] width 125 height 21
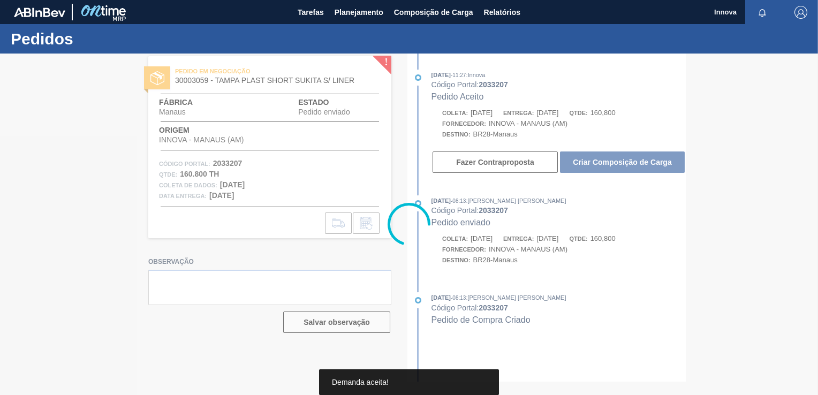
click at [618, 166] on div at bounding box center [409, 224] width 818 height 341
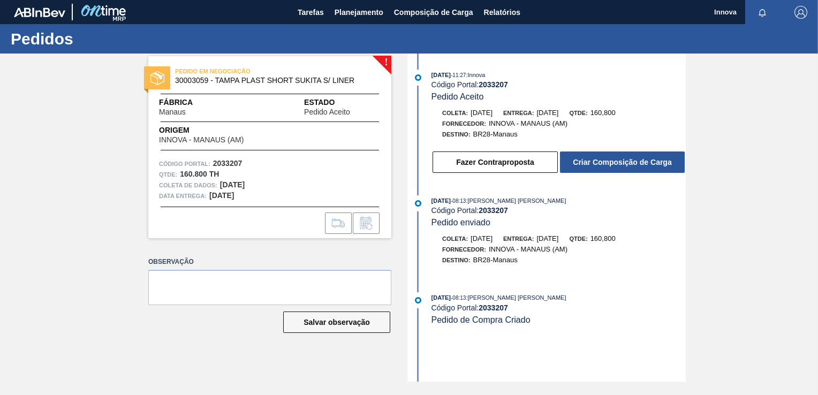
click at [618, 166] on button "Criar Composição de Carga" at bounding box center [622, 161] width 125 height 21
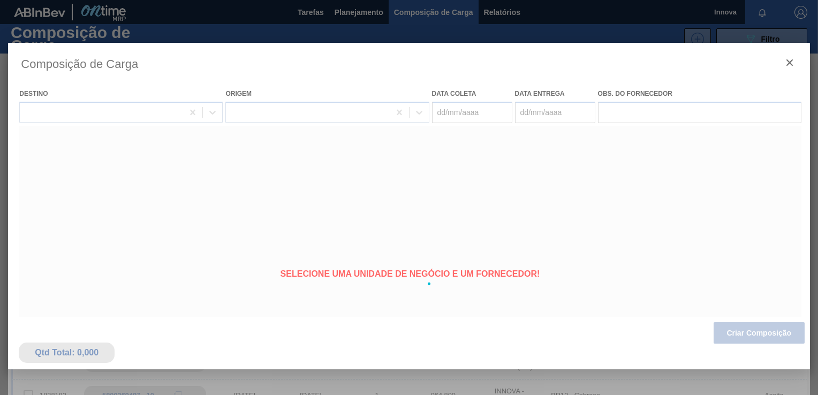
type coleta "[DATE]"
type entrega "[DATE]"
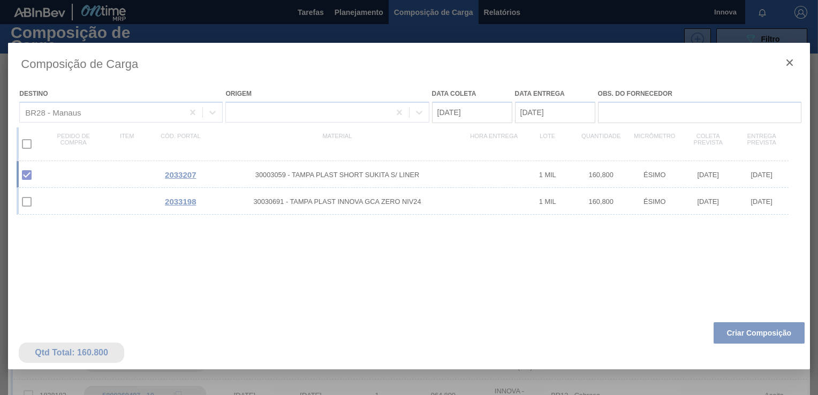
click at [761, 333] on div at bounding box center [408, 284] width 801 height 482
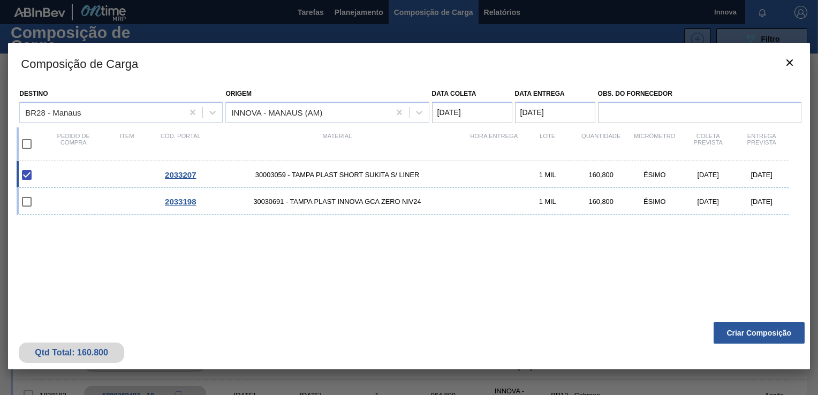
click at [761, 333] on button "Criar Composição" at bounding box center [758, 332] width 91 height 21
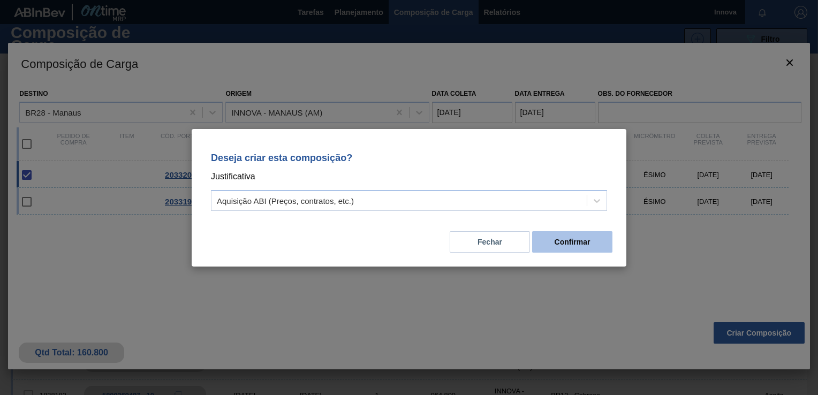
click at [591, 241] on button "Confirmar" at bounding box center [572, 241] width 80 height 21
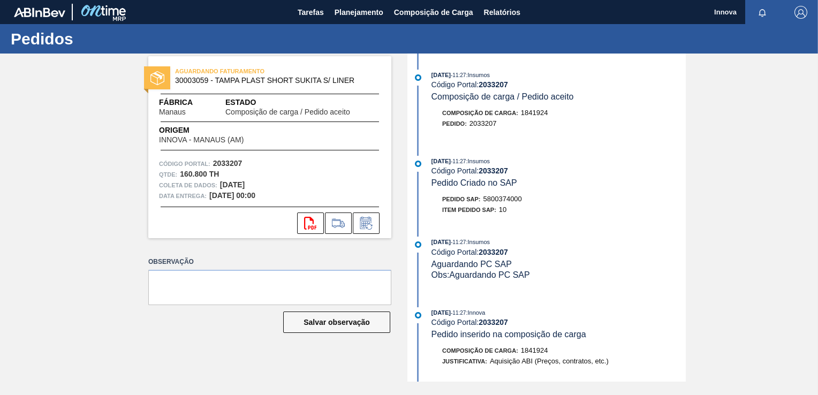
click at [503, 204] on div "Pedido SAP: 5800374000" at bounding box center [482, 199] width 80 height 11
click at [503, 202] on span "5800374000" at bounding box center [502, 199] width 39 height 8
copy span "5800374000"
click at [488, 174] on strong "2033207" at bounding box center [492, 170] width 29 height 9
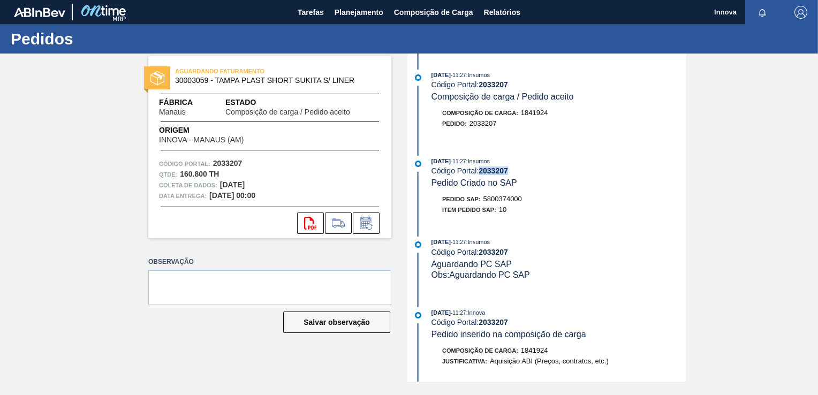
click at [488, 174] on strong "2033207" at bounding box center [492, 170] width 29 height 9
copy strong "2033207"
click at [340, 9] on span "Planejamento" at bounding box center [358, 12] width 49 height 13
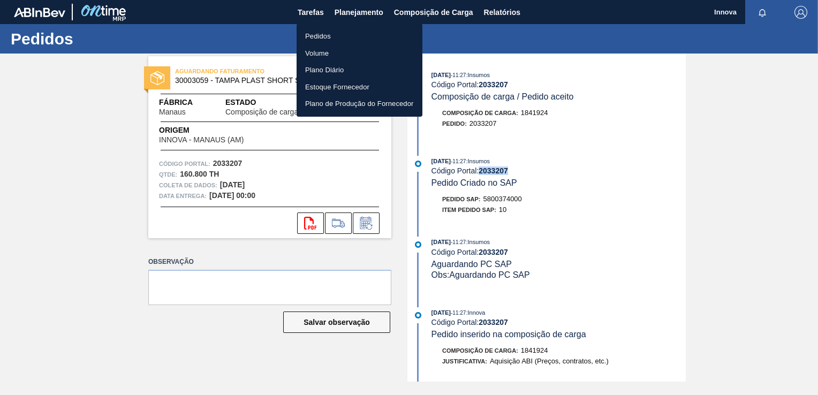
click at [338, 35] on li "Pedidos" at bounding box center [359, 36] width 126 height 17
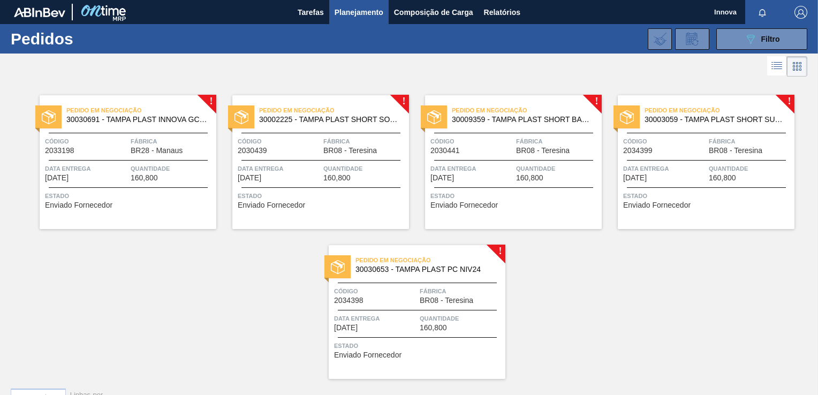
click at [158, 163] on span "Quantidade" at bounding box center [172, 168] width 83 height 11
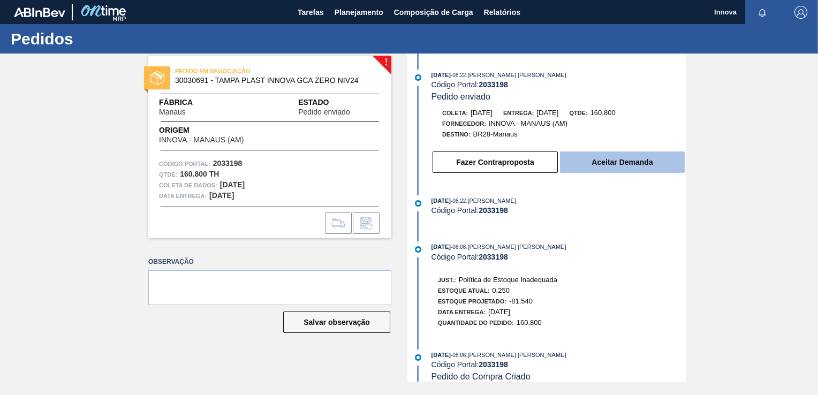
click at [601, 165] on button "Aceitar Demanda" at bounding box center [622, 161] width 125 height 21
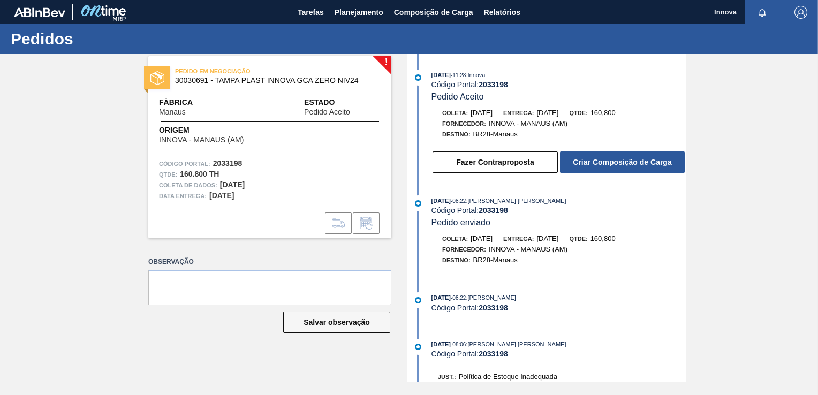
click at [609, 169] on button "Criar Composição de Carga" at bounding box center [622, 161] width 125 height 21
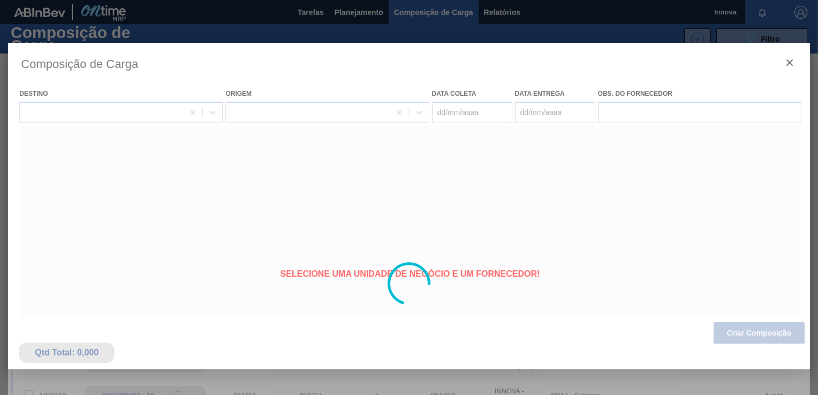
type coleta "[DATE]"
type entrega "[DATE]"
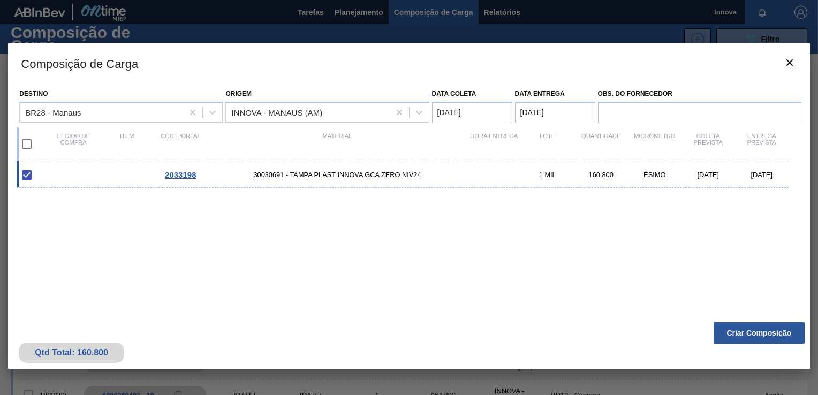
click at [759, 336] on button "Criar Composição" at bounding box center [758, 332] width 91 height 21
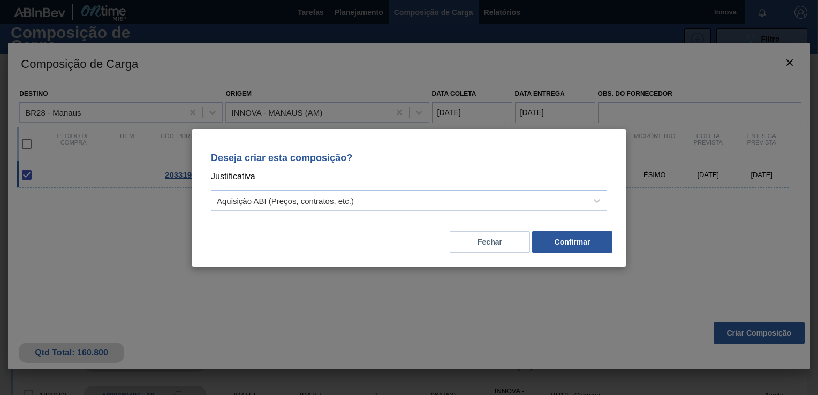
click at [612, 256] on div "Deseja criar esta composição? Justificativa Aquisição ABI (Preços, contratos, e…" at bounding box center [409, 198] width 435 height 138
click at [605, 252] on div "Fechar Confirmar" at bounding box center [408, 235] width 409 height 36
click at [597, 249] on button "Confirmar" at bounding box center [572, 241] width 80 height 21
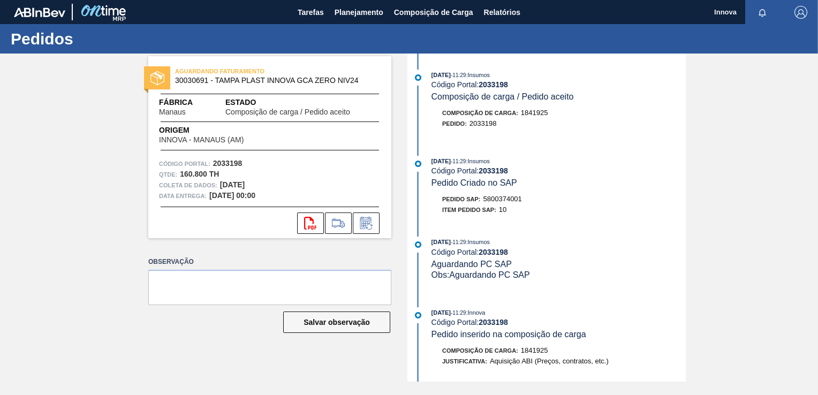
click at [503, 203] on span "5800374001" at bounding box center [502, 199] width 39 height 8
copy span "5800374001"
click at [479, 171] on div "Código Portal: 2033198" at bounding box center [558, 170] width 254 height 9
click at [486, 173] on strong "2033198" at bounding box center [492, 170] width 29 height 9
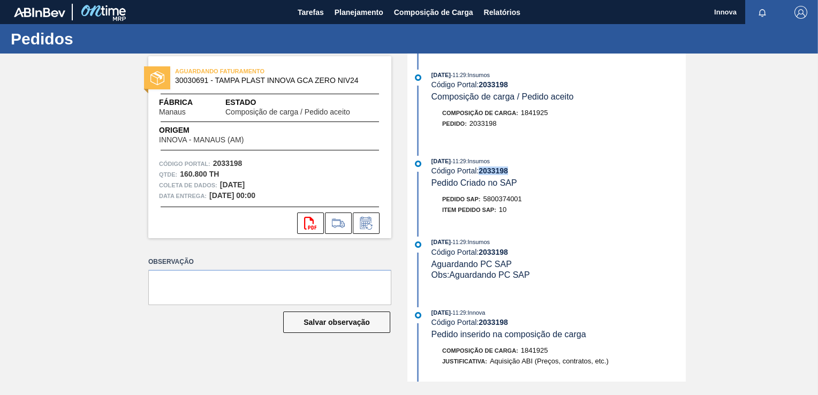
click at [486, 173] on strong "2033198" at bounding box center [492, 170] width 29 height 9
copy strong "2033198"
click at [360, 17] on span "Planejamento" at bounding box center [358, 12] width 49 height 13
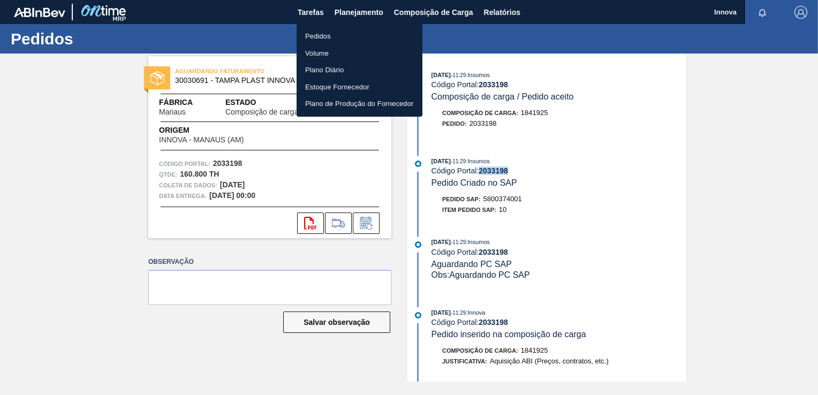
click at [321, 37] on li "Pedidos" at bounding box center [359, 36] width 126 height 17
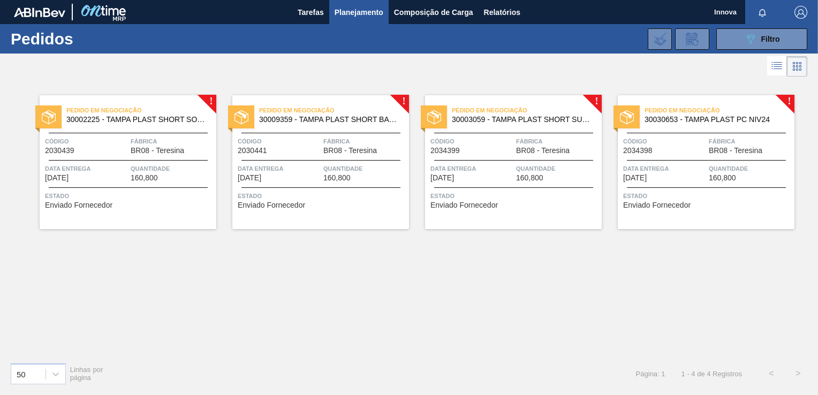
click at [171, 165] on span "Quantidade" at bounding box center [172, 168] width 83 height 11
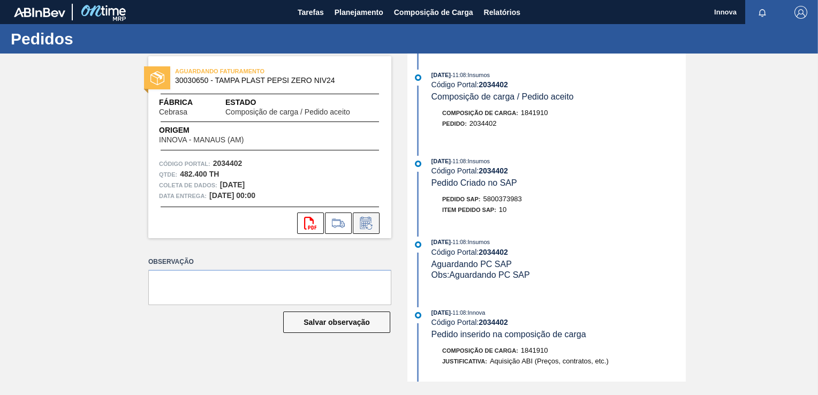
click at [372, 220] on icon at bounding box center [365, 223] width 17 height 13
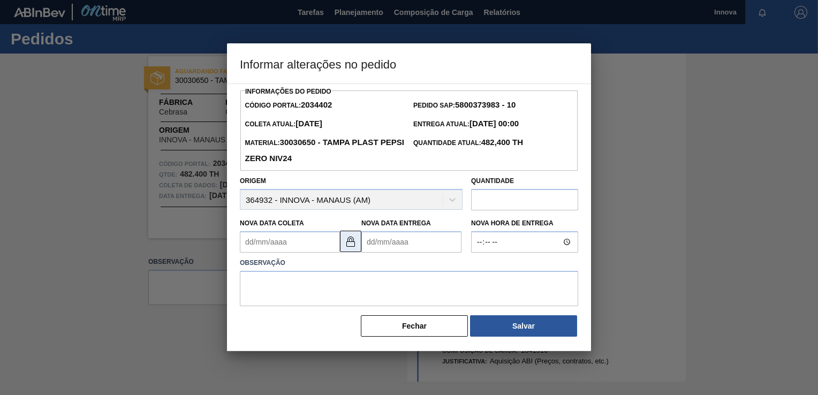
click at [347, 239] on img at bounding box center [350, 241] width 13 height 13
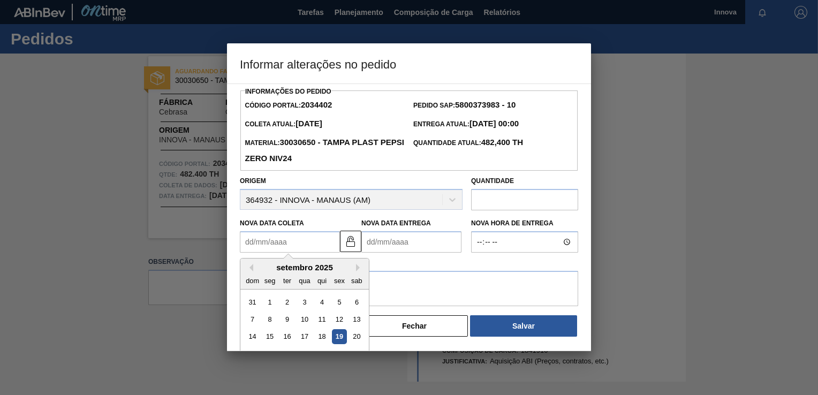
click at [295, 241] on Coleta2034402 "Nova Data Coleta" at bounding box center [290, 241] width 100 height 21
type Coleta2034402 "[DATE]"
click at [375, 244] on Entrega2034402 "Nova Data Entrega" at bounding box center [411, 241] width 100 height 21
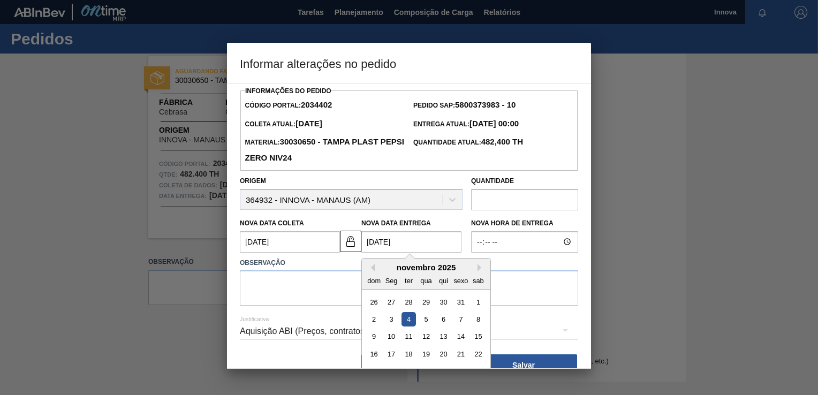
type Entrega2034402 "[DATE]"
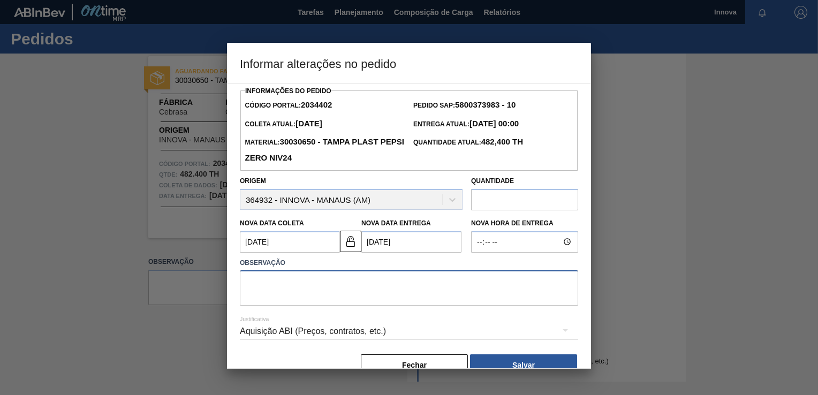
click at [350, 287] on textarea at bounding box center [409, 287] width 338 height 35
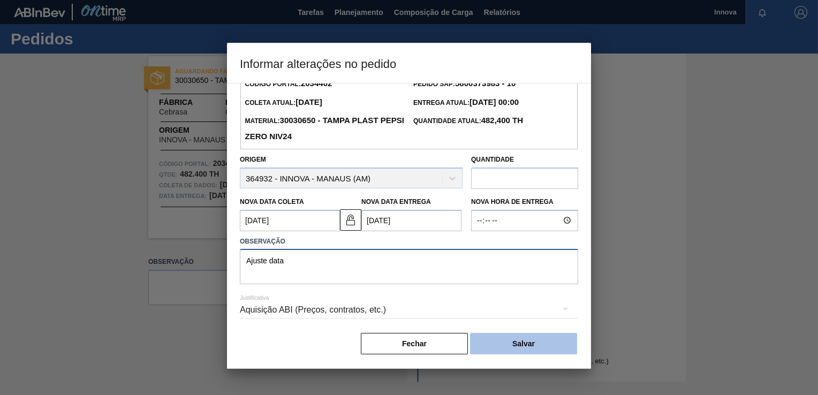
type textarea "Ajuste data"
click at [507, 340] on button "Salvar" at bounding box center [523, 343] width 107 height 21
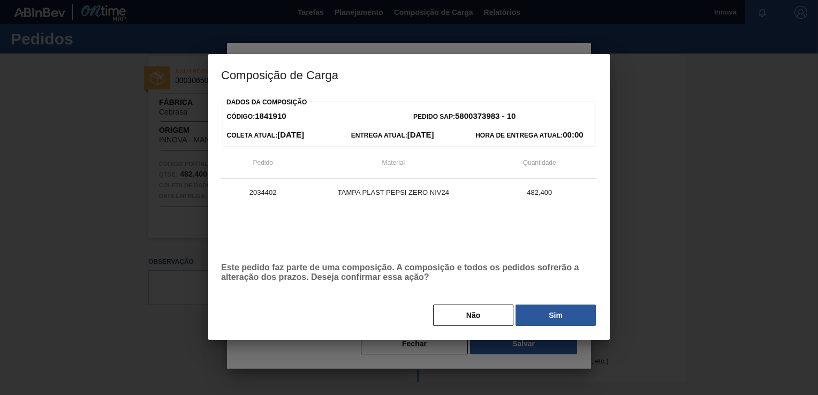
click at [545, 304] on div "Não Sim" at bounding box center [409, 315] width 376 height 24
click at [550, 314] on button "Sim" at bounding box center [555, 314] width 80 height 21
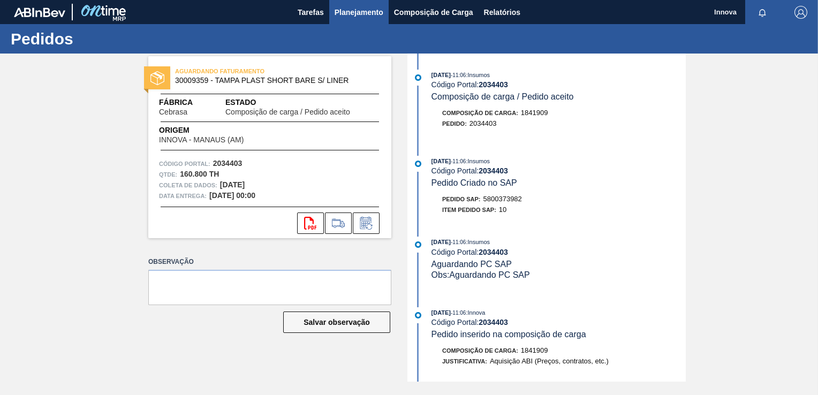
click at [366, 22] on button "Planejamento" at bounding box center [358, 12] width 59 height 24
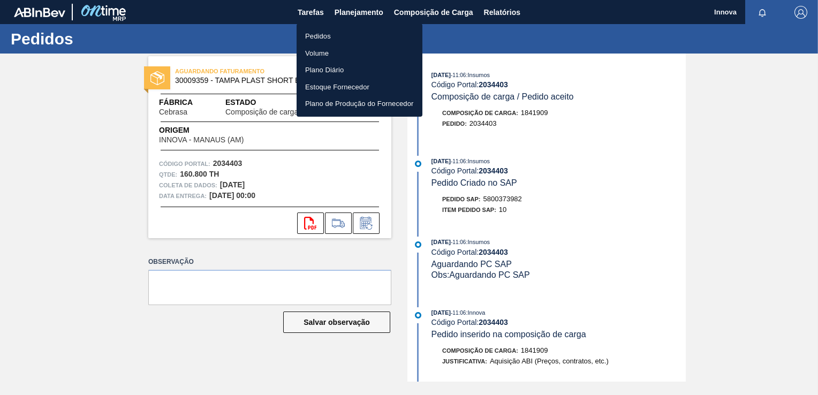
click at [327, 36] on li "Pedidos" at bounding box center [359, 36] width 126 height 17
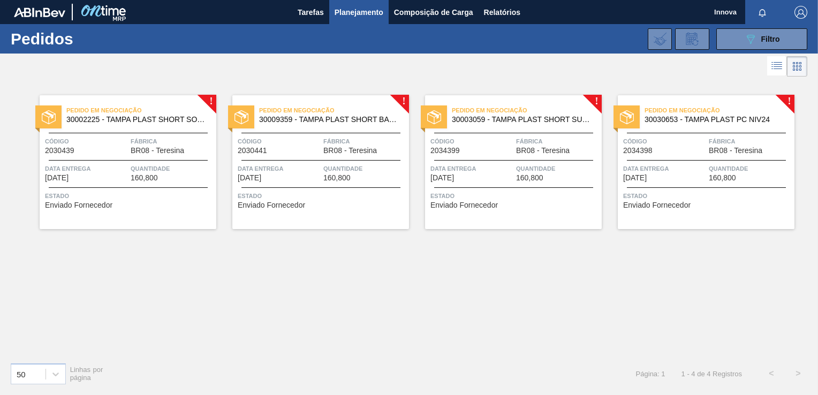
click at [283, 370] on div "50 Linhas por página Página: 1 1 - 4 de 4 Registros < >" at bounding box center [409, 374] width 818 height 40
click at [120, 177] on div "Data entrega 09/11/2025" at bounding box center [86, 172] width 83 height 19
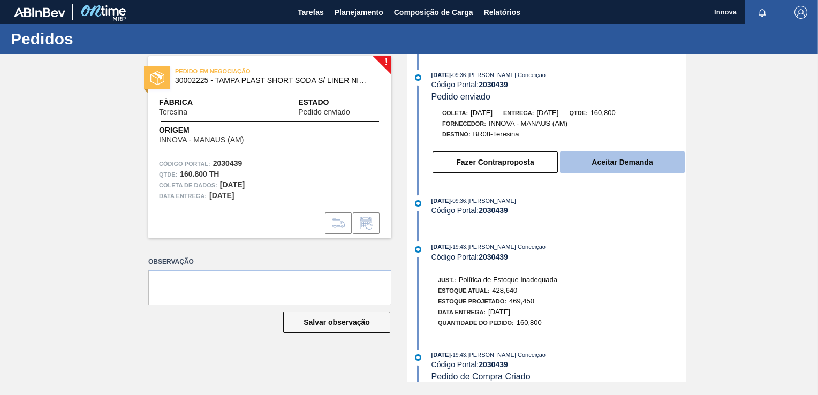
click at [585, 162] on button "Aceitar Demanda" at bounding box center [622, 161] width 125 height 21
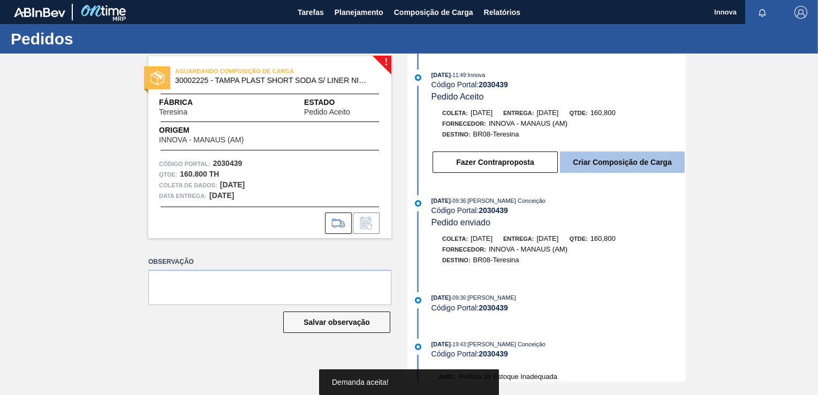
click at [620, 162] on button "Criar Composição de Carga" at bounding box center [622, 161] width 125 height 21
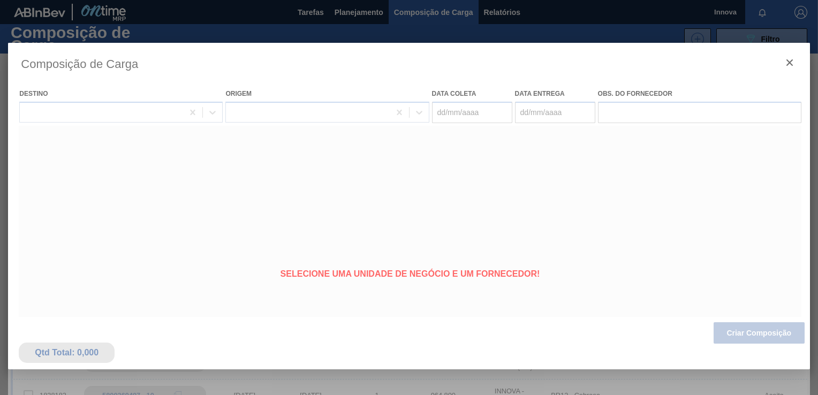
type coleta "[DATE]"
type entrega "[DATE]"
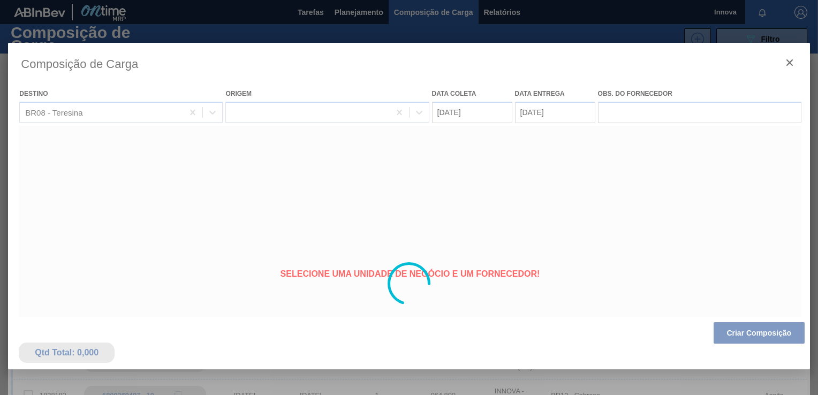
click at [762, 333] on div at bounding box center [408, 284] width 801 height 482
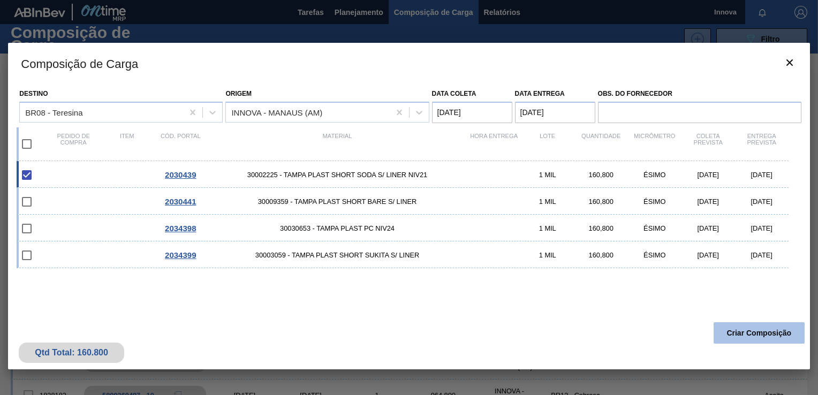
click at [770, 324] on button "Criar Composição" at bounding box center [758, 332] width 91 height 21
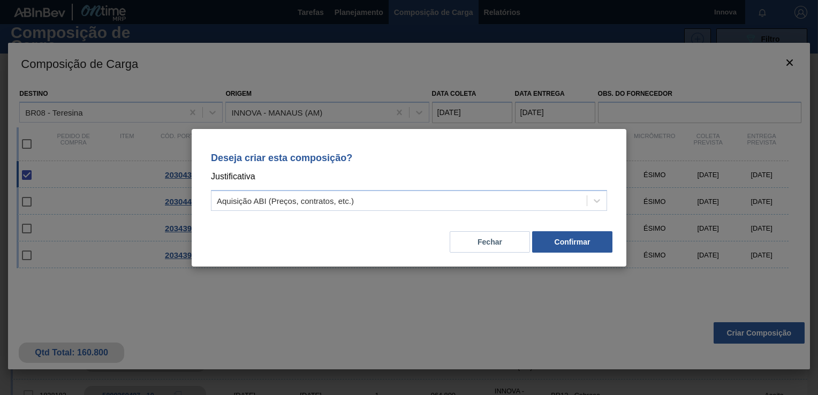
click at [550, 221] on div "Fechar Confirmar" at bounding box center [408, 235] width 409 height 36
click at [561, 245] on button "Confirmar" at bounding box center [572, 241] width 80 height 21
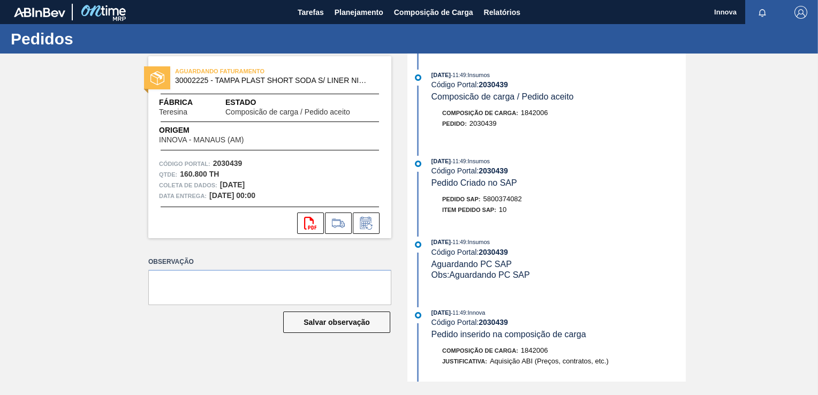
click at [506, 202] on span "5800374082" at bounding box center [502, 199] width 39 height 8
copy span "5800374082"
click at [493, 173] on strong "2030439" at bounding box center [492, 170] width 29 height 9
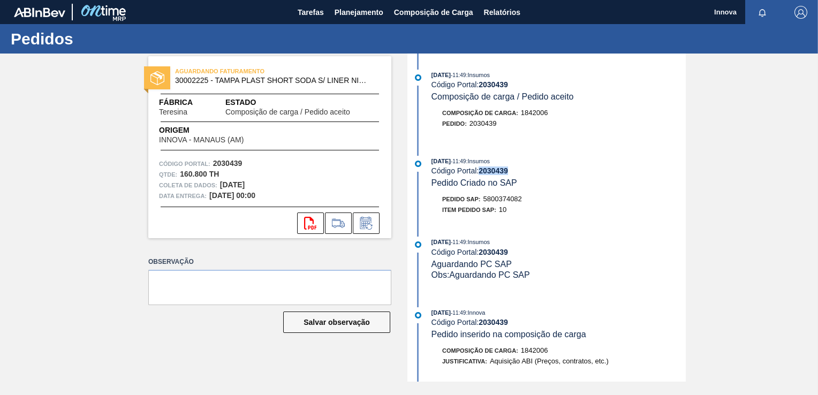
copy strong "2030439"
click at [350, 16] on span "Planejamento" at bounding box center [358, 12] width 49 height 13
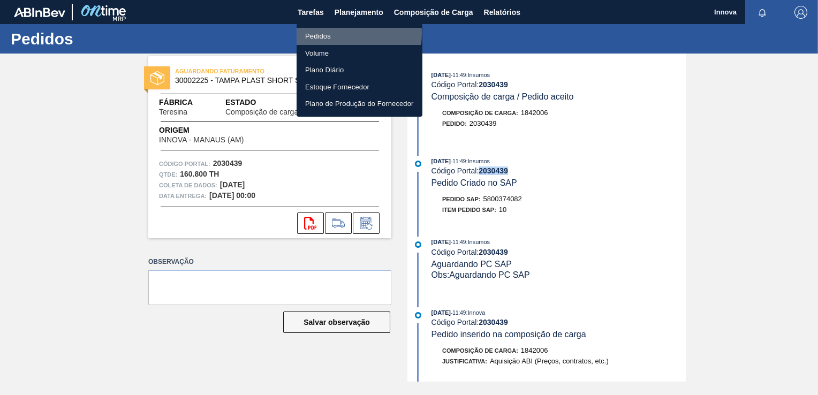
click at [323, 33] on li "Pedidos" at bounding box center [359, 36] width 126 height 17
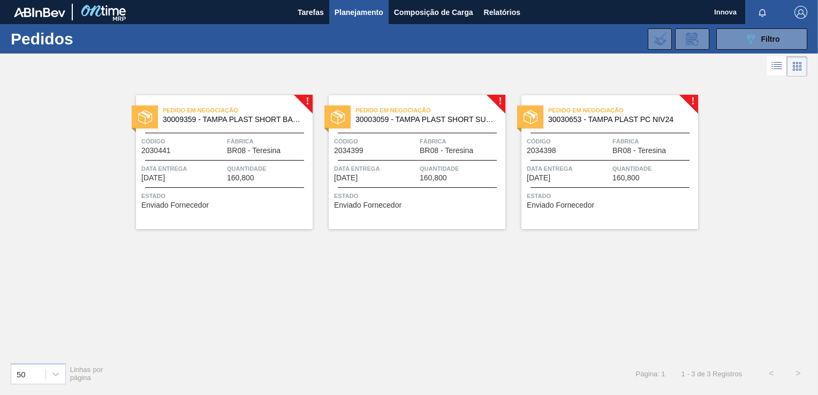
click at [207, 170] on span "Data entrega" at bounding box center [182, 168] width 83 height 11
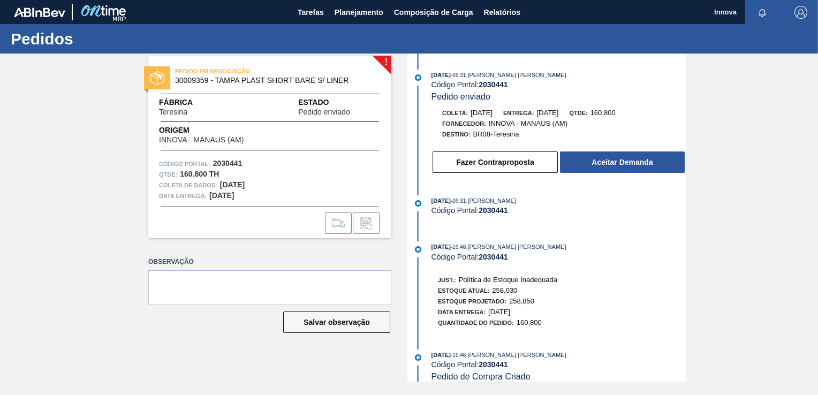
drag, startPoint x: 50, startPoint y: 178, endPoint x: 56, endPoint y: 179, distance: 5.9
click at [50, 178] on div "! PEDIDO EM NEGOCIAÇÃO 30009359 - TAMPA PLAST SHORT BARE S/ LINER Fábrica Teres…" at bounding box center [409, 218] width 818 height 328
click at [657, 155] on button "Aceitar Demanda" at bounding box center [622, 161] width 125 height 21
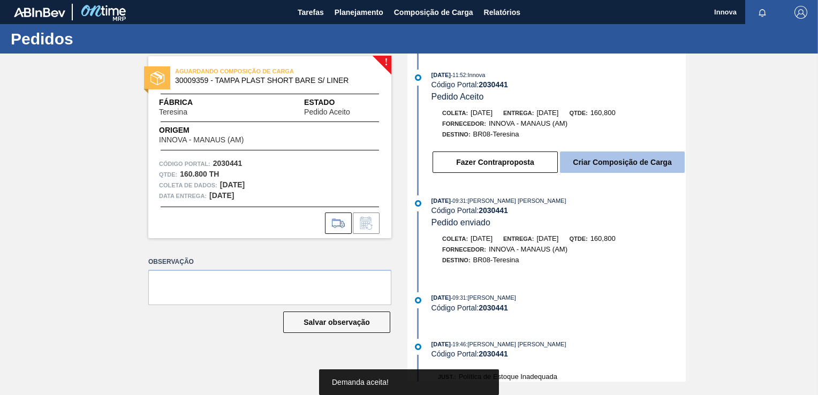
click at [616, 166] on button "Criar Composição de Carga" at bounding box center [622, 161] width 125 height 21
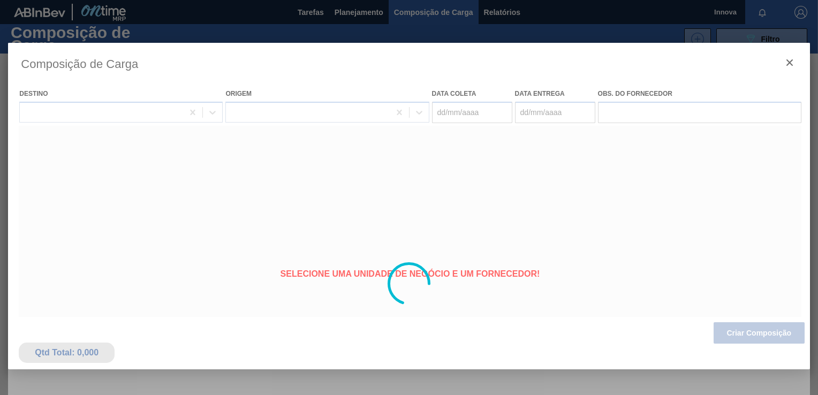
type coleta "[DATE]"
type entrega "[DATE]"
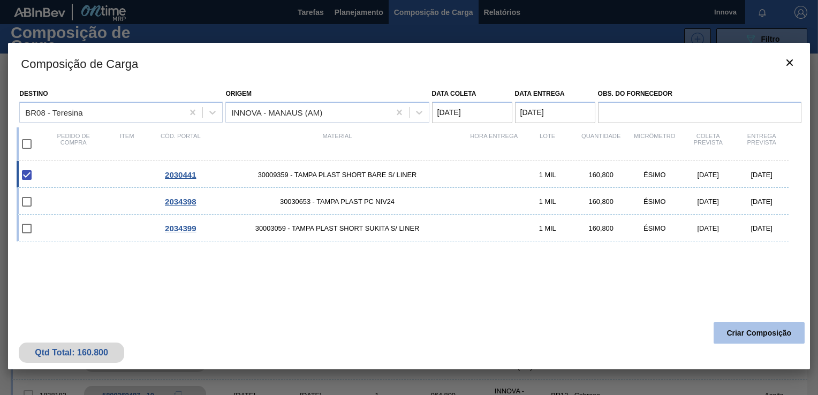
click at [738, 332] on button "Criar Composição" at bounding box center [758, 332] width 91 height 21
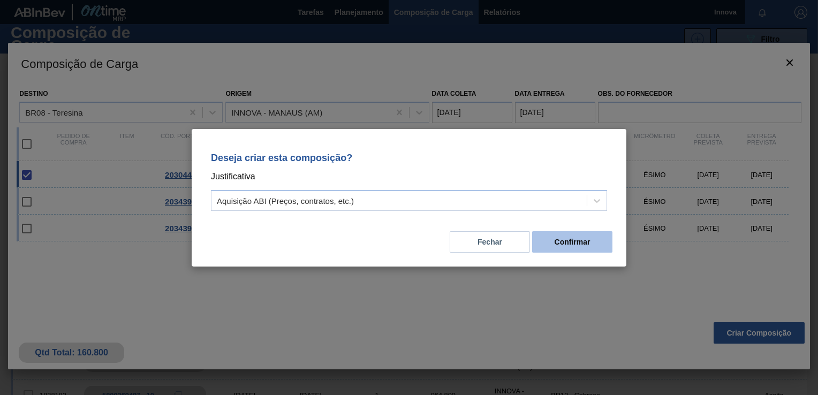
click at [572, 242] on button "Confirmar" at bounding box center [572, 241] width 80 height 21
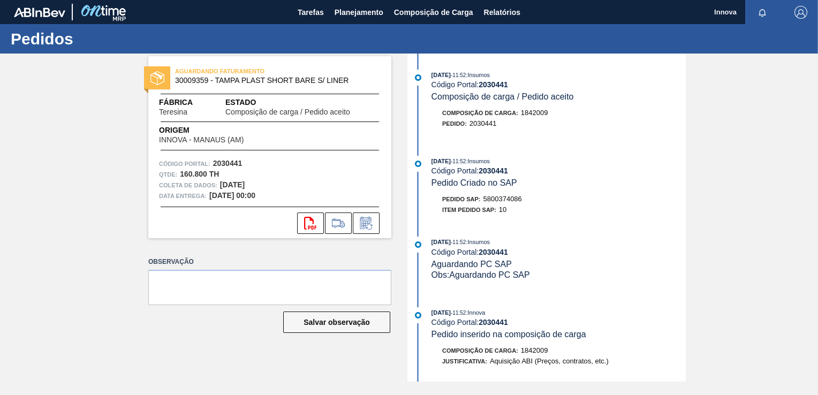
click at [520, 203] on span "5800374086" at bounding box center [502, 199] width 39 height 8
copy span "5800374086"
click at [490, 178] on div "[DATE] 11:52 : Insumos Código Portal: 2030441 Pedido Criado no SAP" at bounding box center [558, 172] width 254 height 33
click at [492, 172] on strong "2030441" at bounding box center [492, 170] width 29 height 9
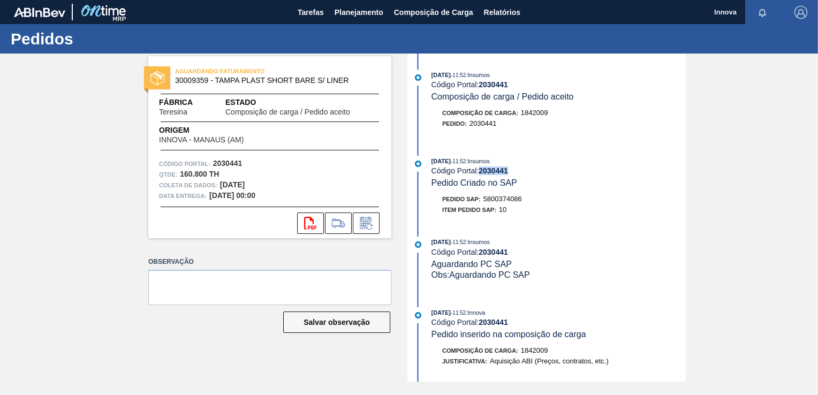
click at [492, 172] on strong "2030441" at bounding box center [492, 170] width 29 height 9
copy strong "2030441"
click at [338, 14] on span "Planejamento" at bounding box center [358, 12] width 49 height 13
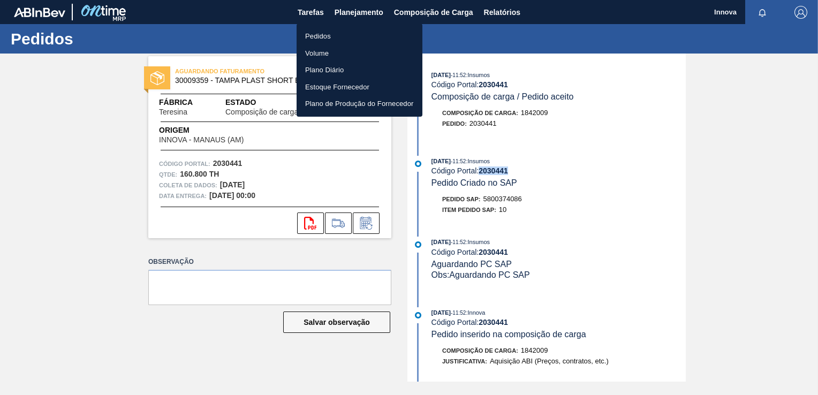
click at [324, 32] on li "Pedidos" at bounding box center [359, 36] width 126 height 17
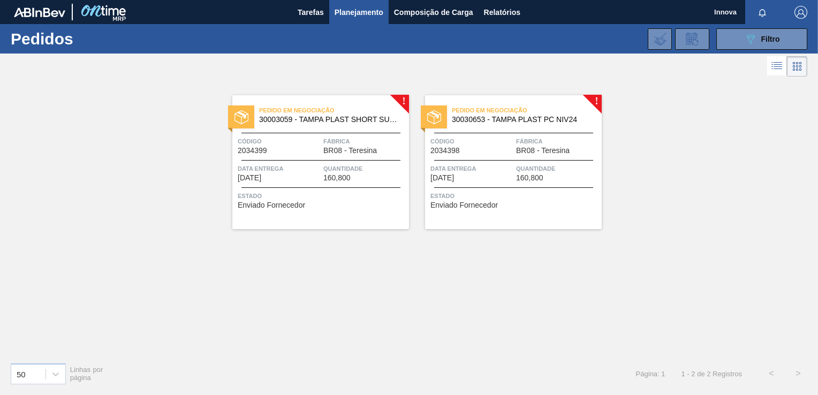
click at [311, 174] on div "Data entrega [DATE]" at bounding box center [279, 172] width 83 height 19
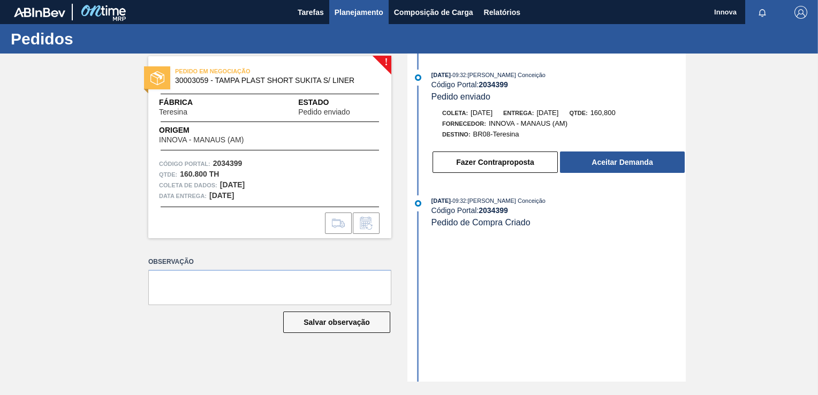
click at [362, 13] on span "Planejamento" at bounding box center [358, 12] width 49 height 13
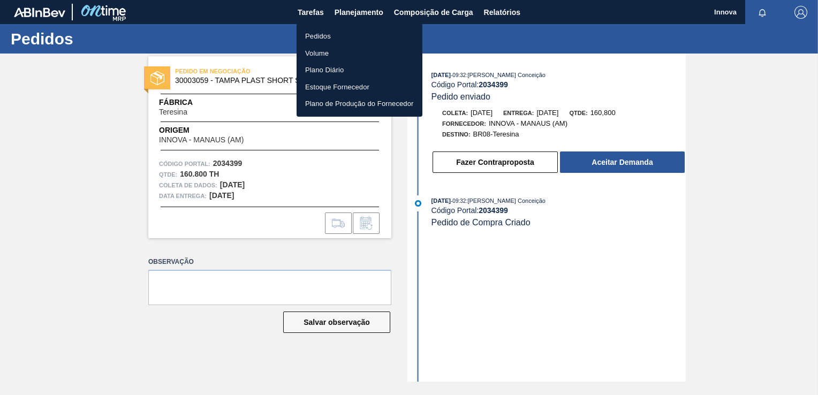
click at [338, 35] on li "Pedidos" at bounding box center [359, 36] width 126 height 17
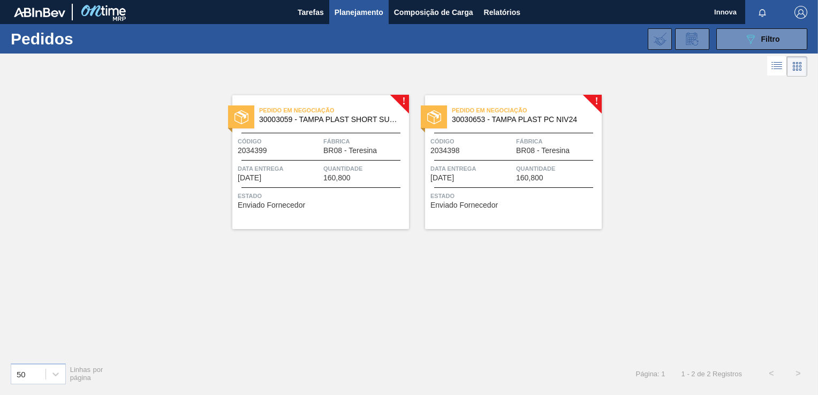
click at [327, 174] on span "160,800" at bounding box center [336, 178] width 27 height 8
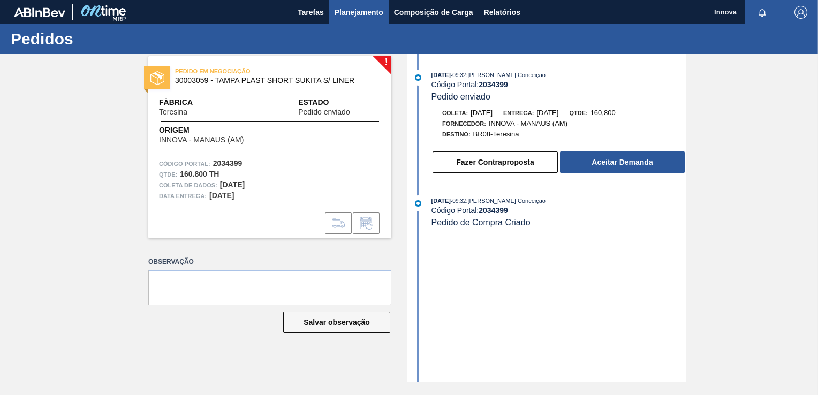
click at [345, 11] on span "Planejamento" at bounding box center [358, 12] width 49 height 13
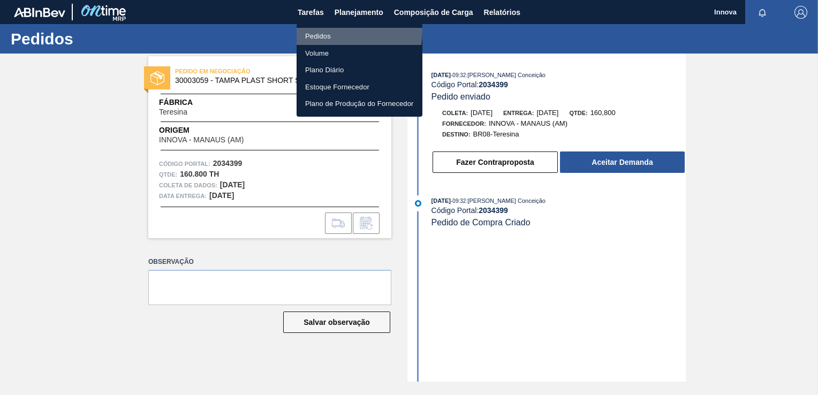
click at [327, 31] on li "Pedidos" at bounding box center [359, 36] width 126 height 17
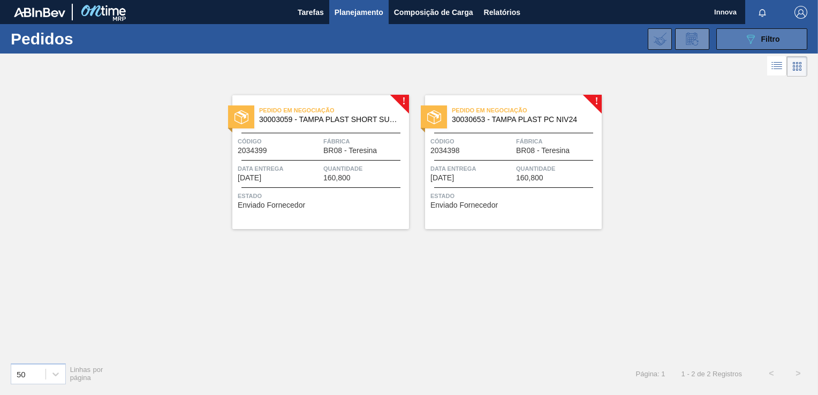
click at [751, 41] on icon "089F7B8B-B2A5-4AFE-B5C0-19BA573D28AC" at bounding box center [750, 39] width 13 height 13
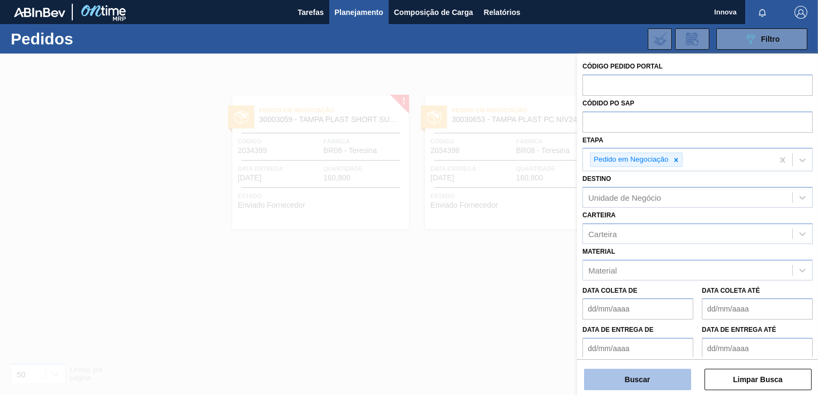
click at [646, 378] on button "Buscar" at bounding box center [637, 379] width 107 height 21
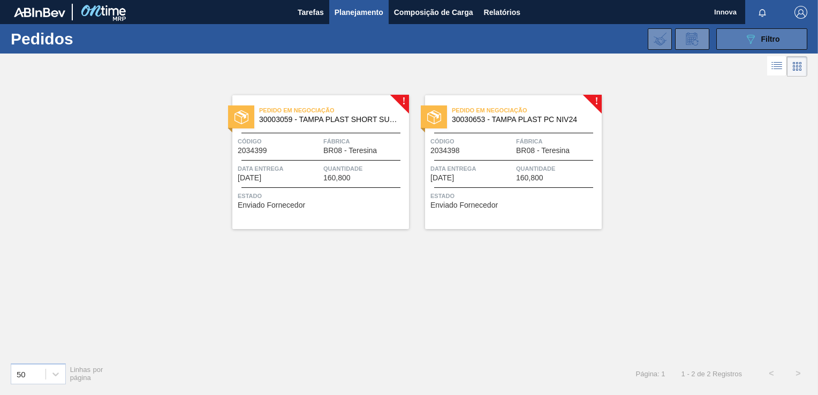
click at [726, 41] on button "089F7B8B-B2A5-4AFE-B5C0-19BA573D28AC Filtro" at bounding box center [761, 38] width 91 height 21
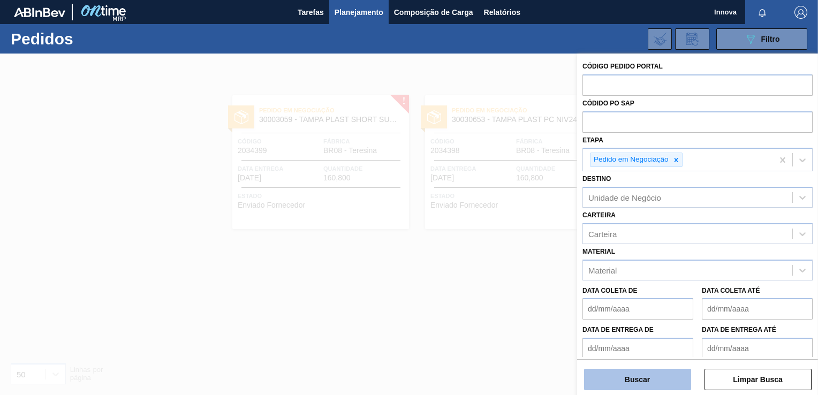
click at [648, 390] on button "Buscar" at bounding box center [637, 379] width 107 height 21
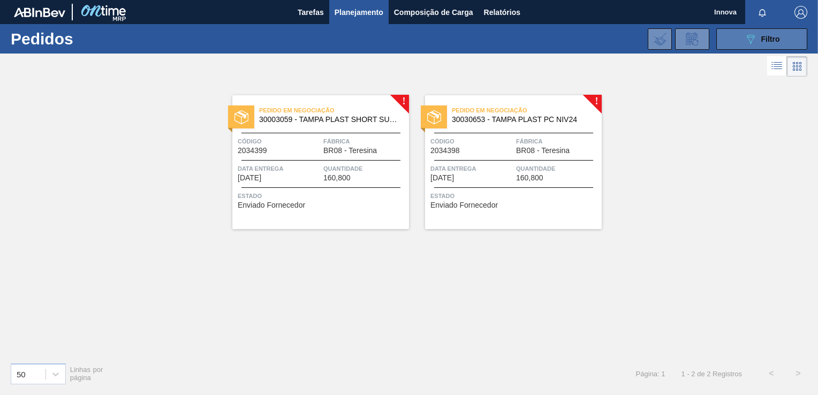
click at [742, 34] on button "089F7B8B-B2A5-4AFE-B5C0-19BA573D28AC Filtro" at bounding box center [761, 38] width 91 height 21
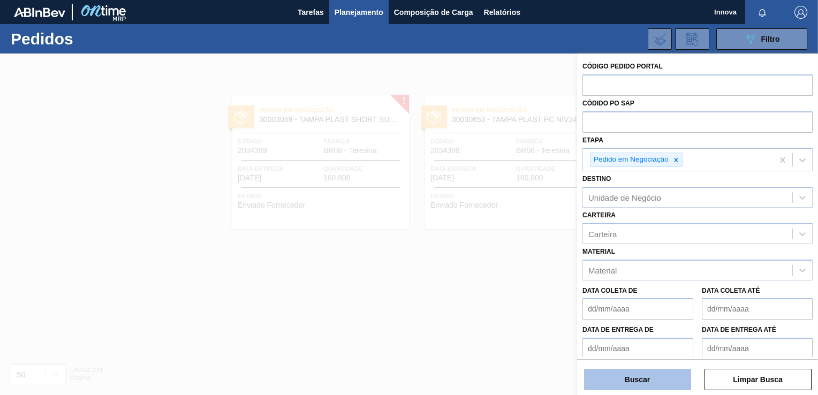
click at [619, 380] on button "Buscar" at bounding box center [637, 379] width 107 height 21
